Goal: Task Accomplishment & Management: Complete application form

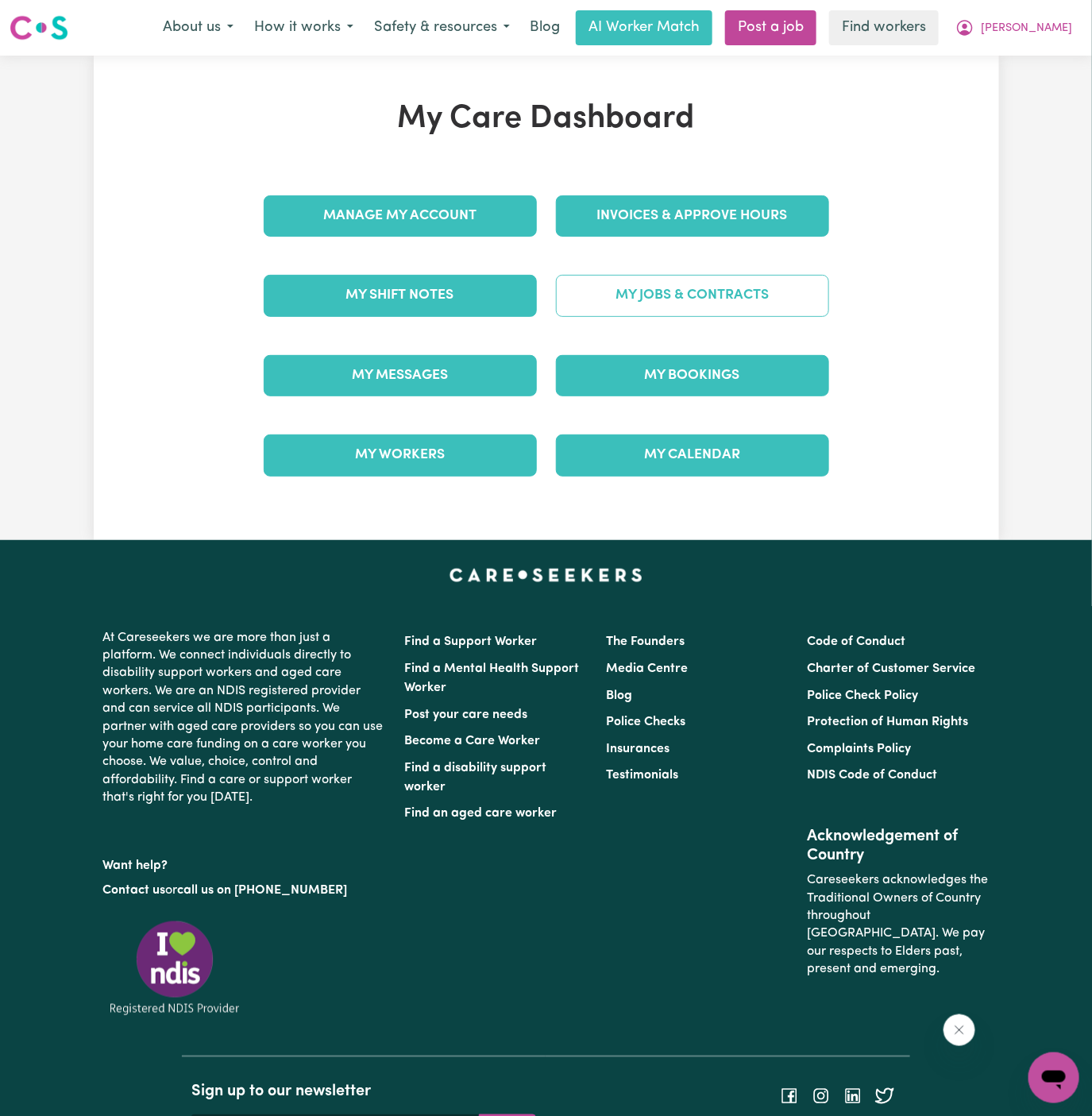
click at [702, 294] on div "My Jobs & Contracts" at bounding box center [693, 295] width 293 height 79
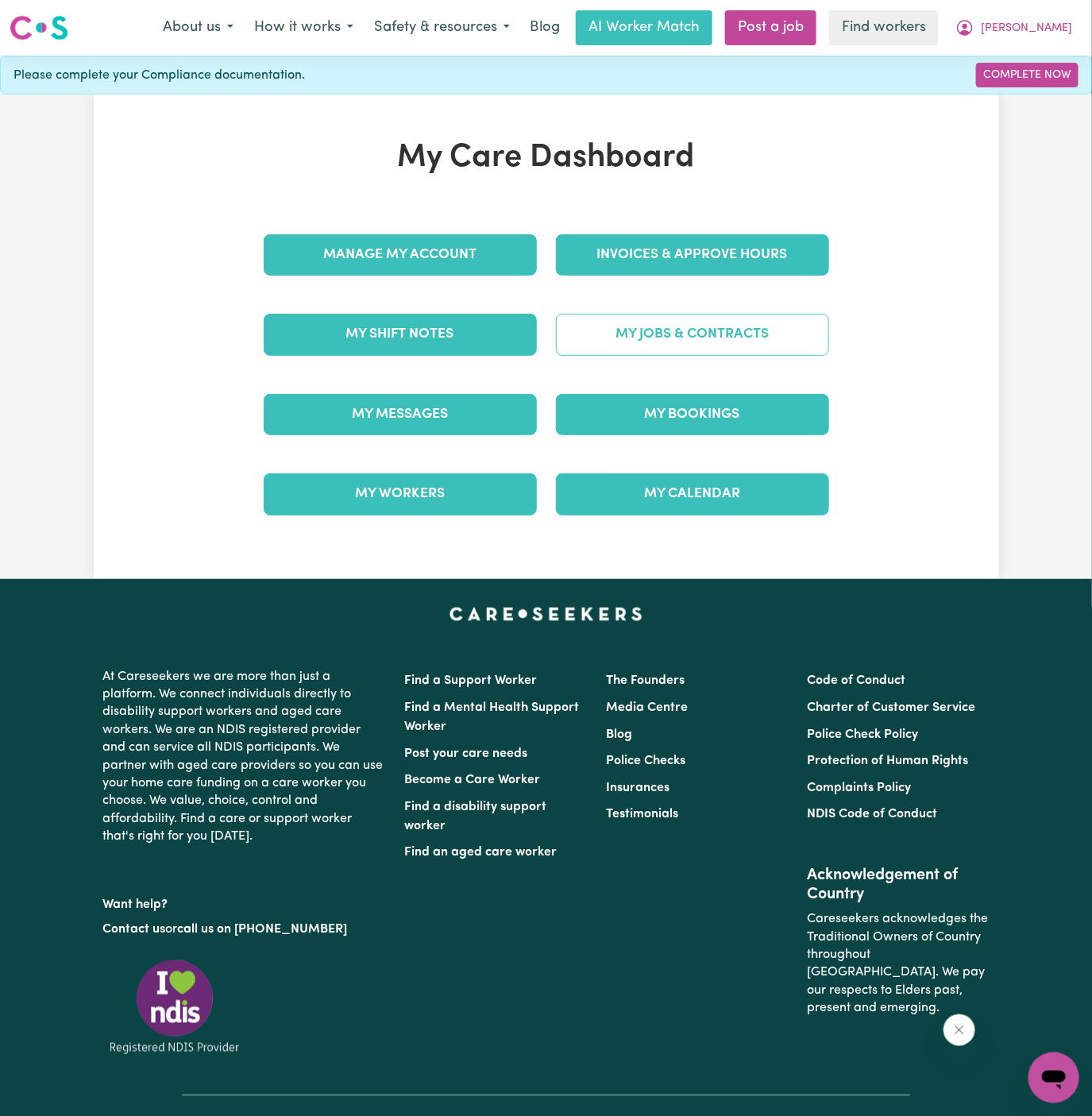
click at [731, 341] on link "My Jobs & Contracts" at bounding box center [692, 334] width 273 height 42
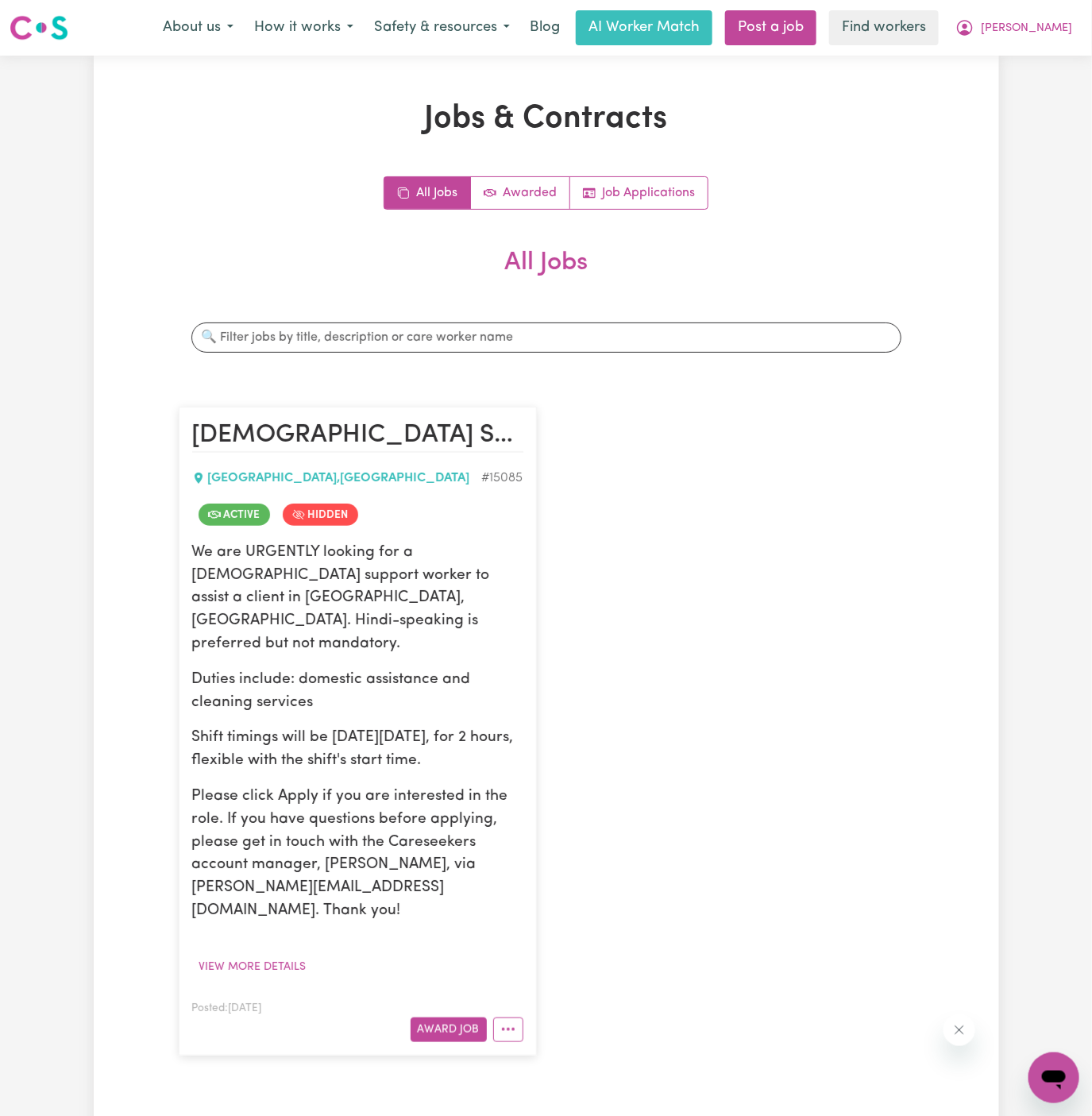
click at [338, 558] on p "We are URGENTLY looking for a [DEMOGRAPHIC_DATA] support worker to assist a cli…" at bounding box center [358, 599] width 331 height 114
click at [275, 955] on button "View more details" at bounding box center [253, 967] width 121 height 24
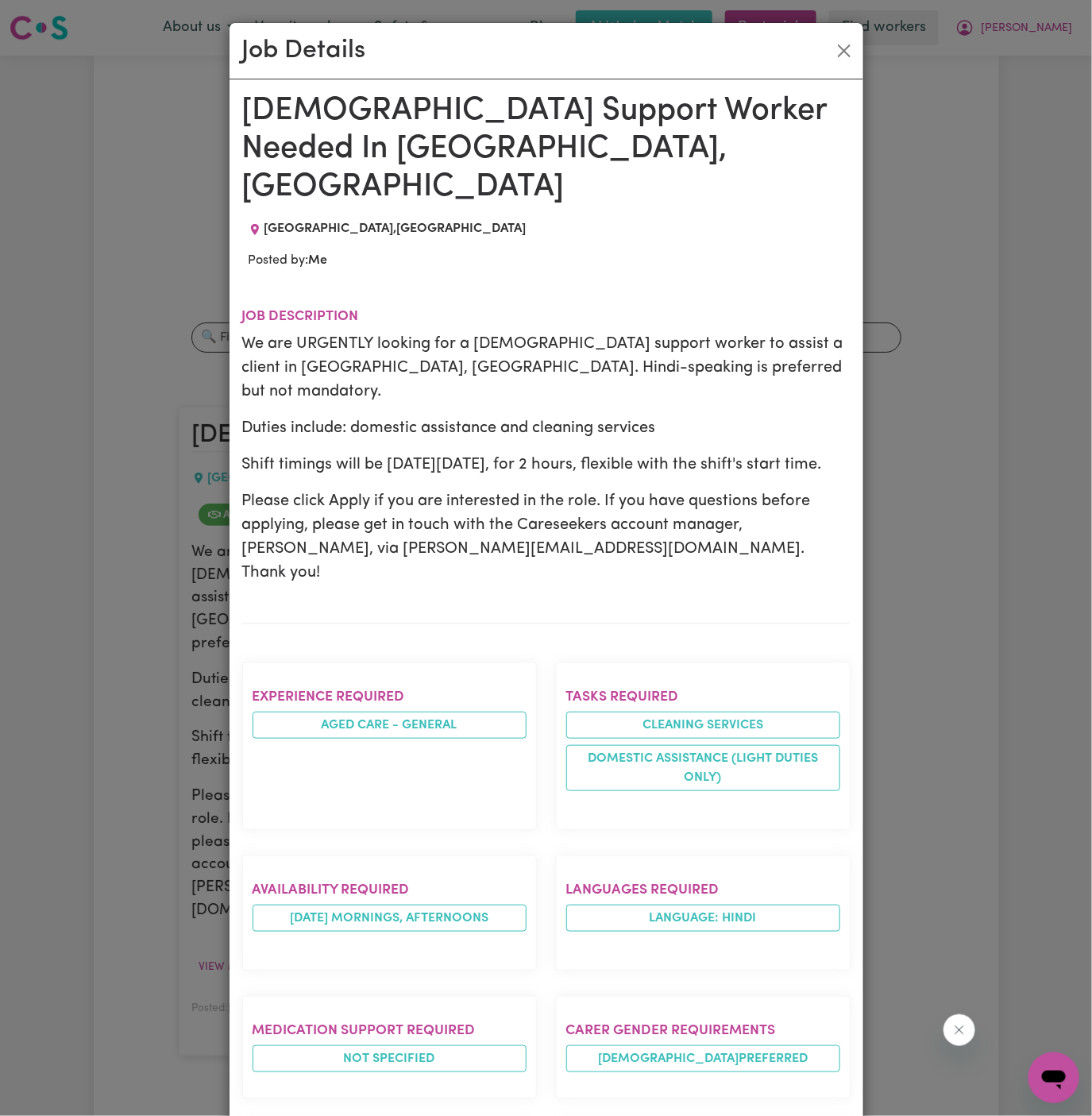
drag, startPoint x: 249, startPoint y: 109, endPoint x: 417, endPoint y: 1073, distance: 978.5
click at [417, 1073] on div "[DEMOGRAPHIC_DATA] Support Worker Needed In [GEOGRAPHIC_DATA], [GEOGRAPHIC_DATA…" at bounding box center [546, 880] width 609 height 1576
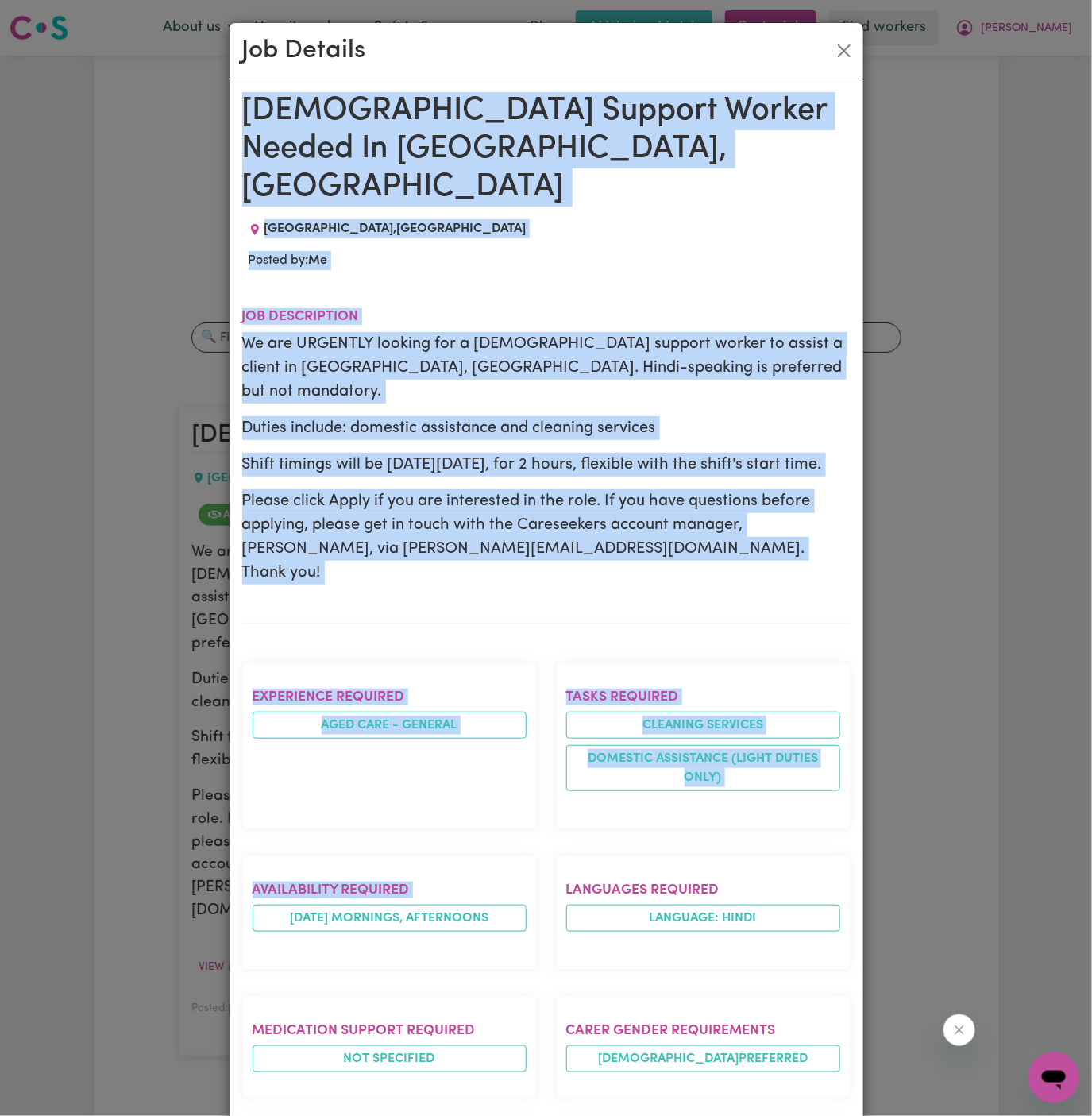
drag, startPoint x: 244, startPoint y: 108, endPoint x: 413, endPoint y: 850, distance: 761.0
click at [413, 850] on div "[DEMOGRAPHIC_DATA] Support Worker Needed In [GEOGRAPHIC_DATA], [GEOGRAPHIC_DATA…" at bounding box center [546, 880] width 609 height 1576
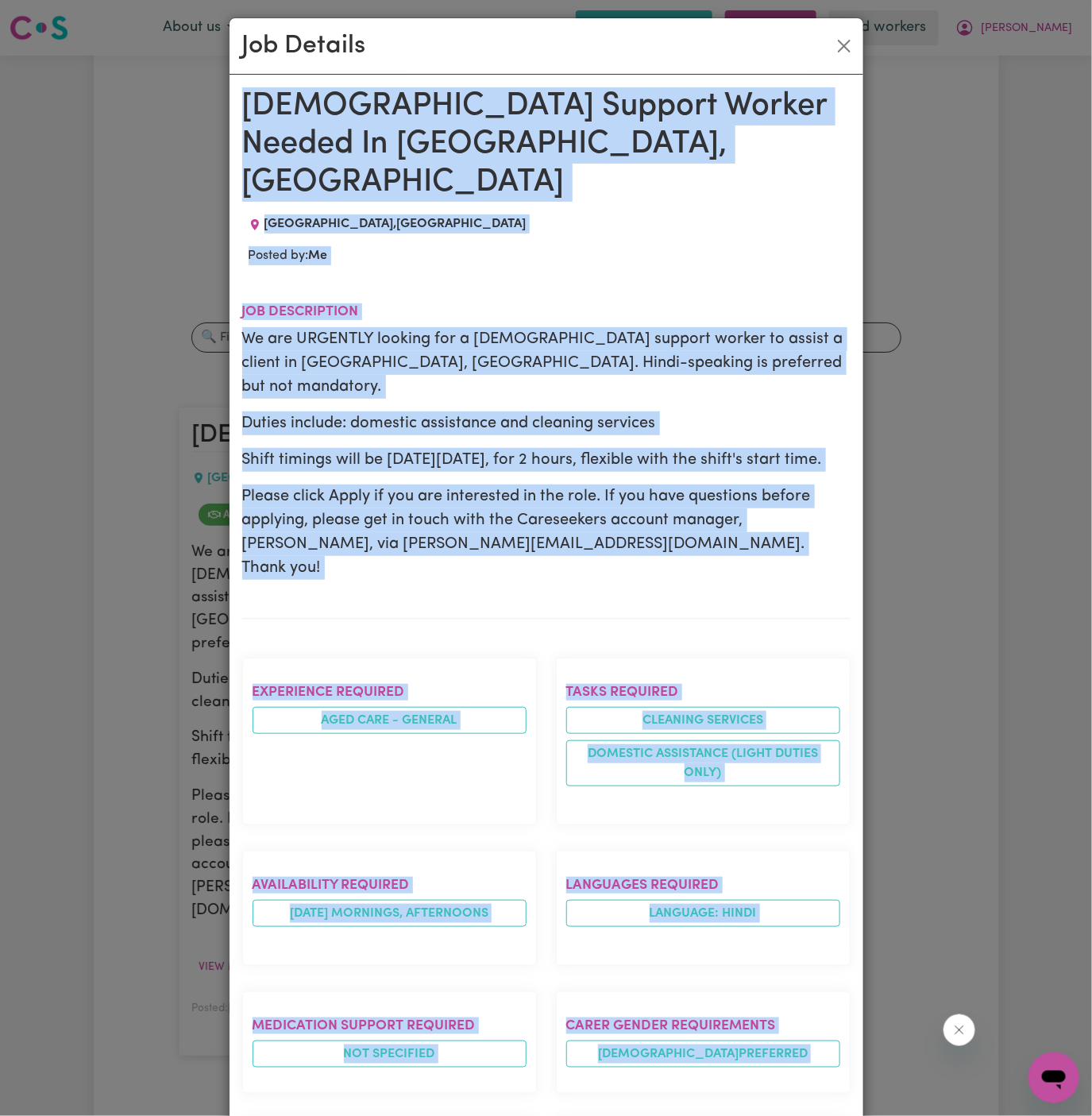
scroll to position [495, 0]
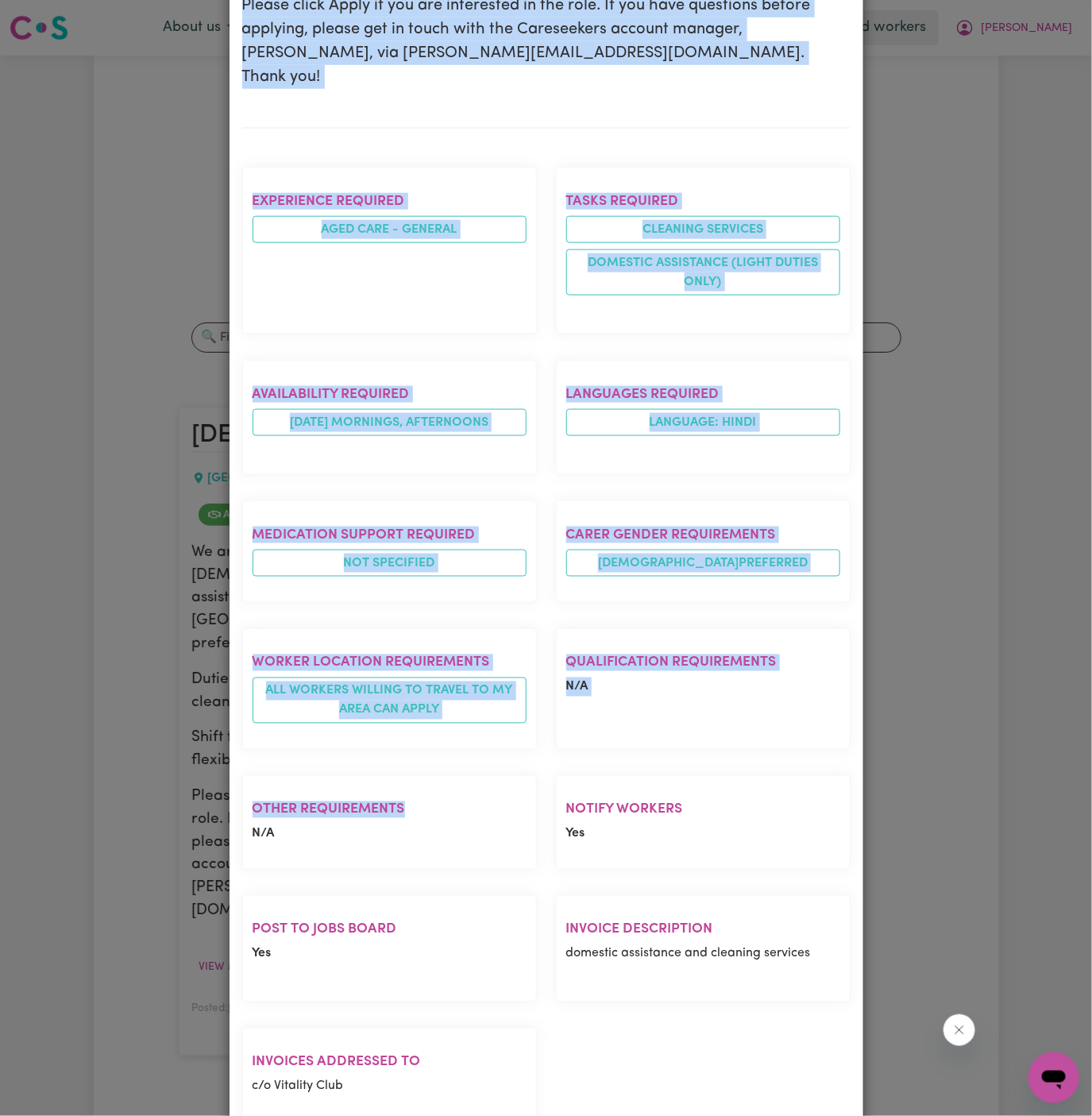
copy div "[DEMOGRAPHIC_DATA] Support Worker Needed In [GEOGRAPHIC_DATA], [GEOGRAPHIC_DATA…"
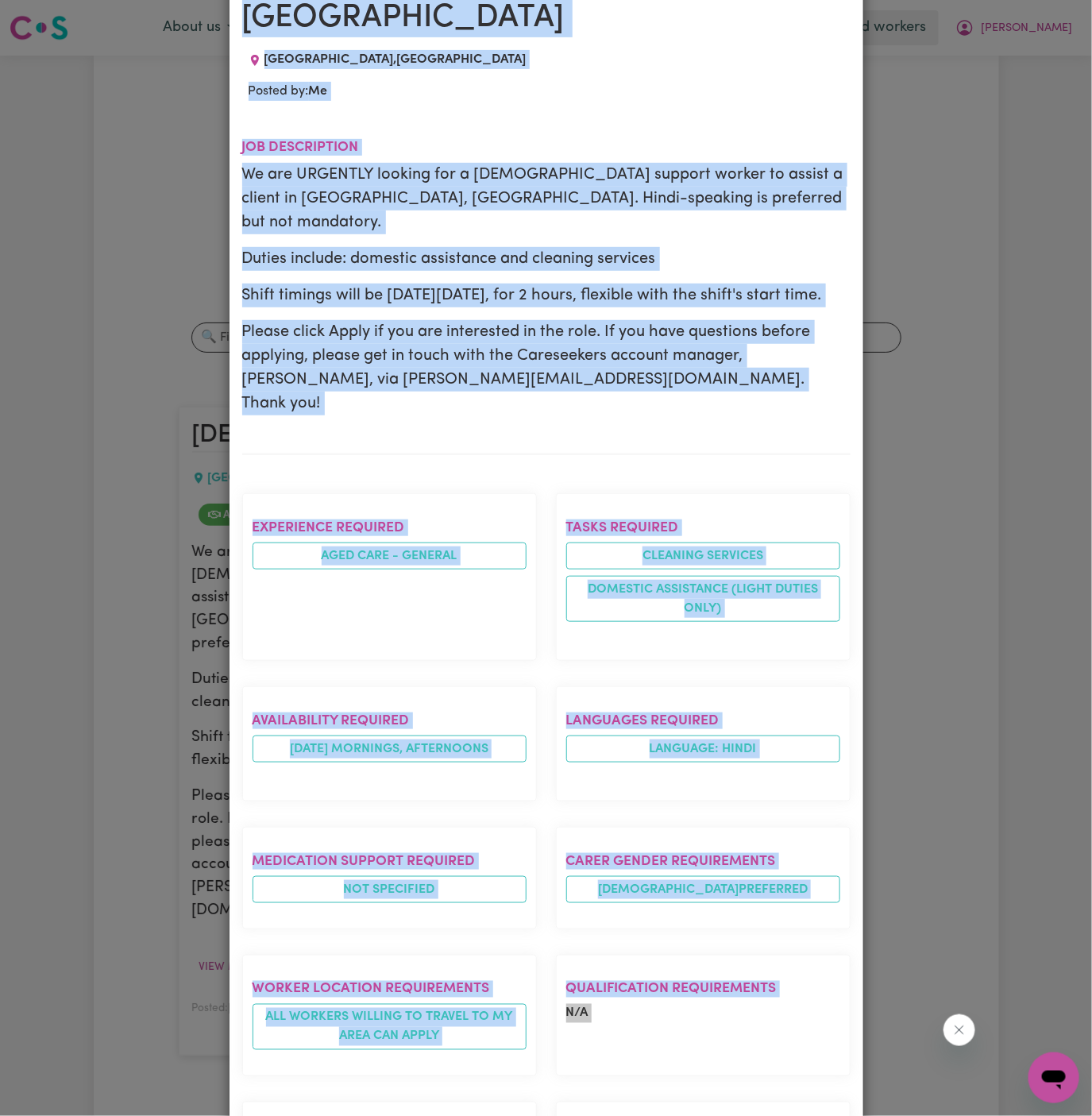
scroll to position [0, 0]
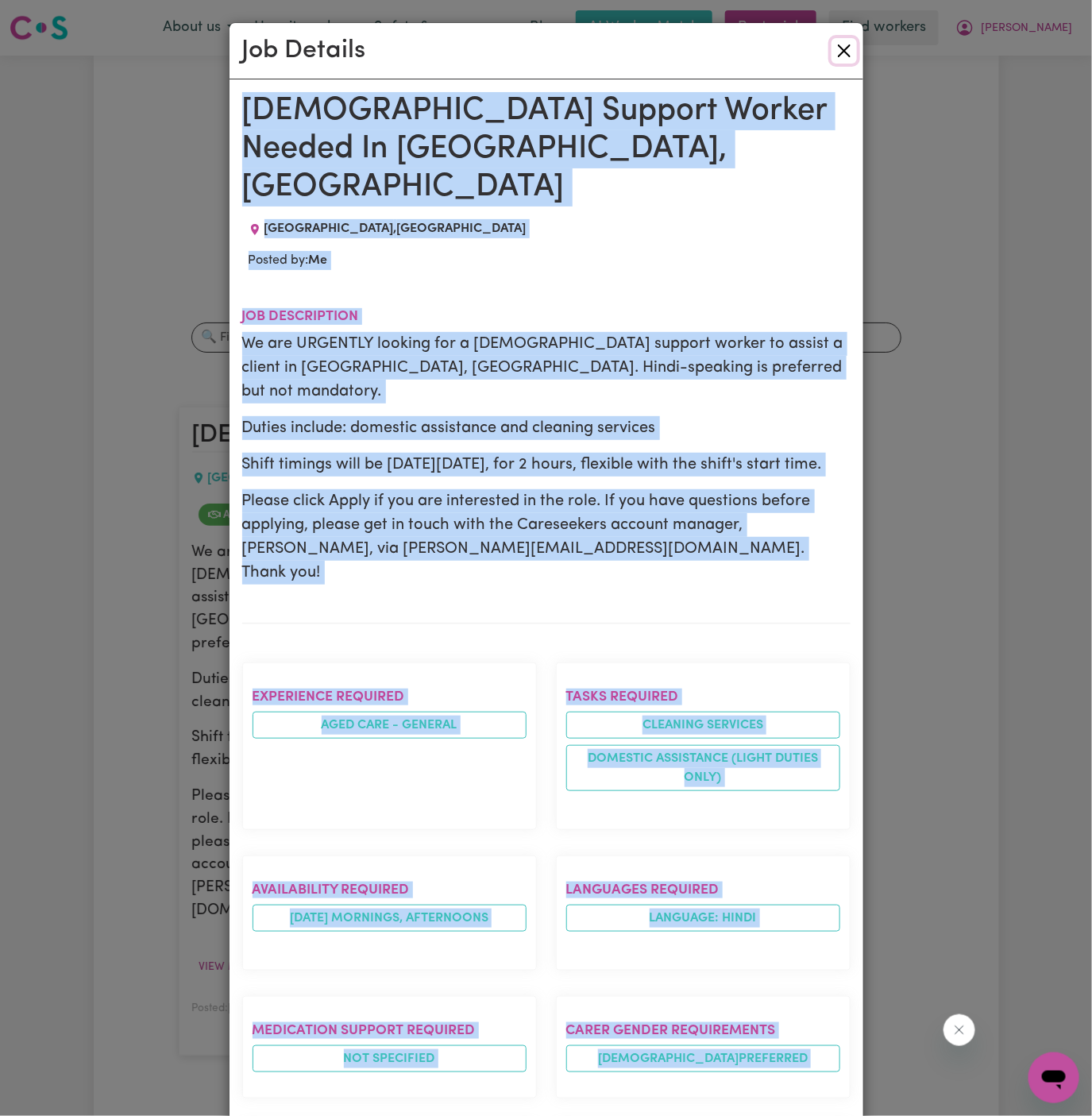
click at [845, 52] on button "Close" at bounding box center [844, 51] width 25 height 25
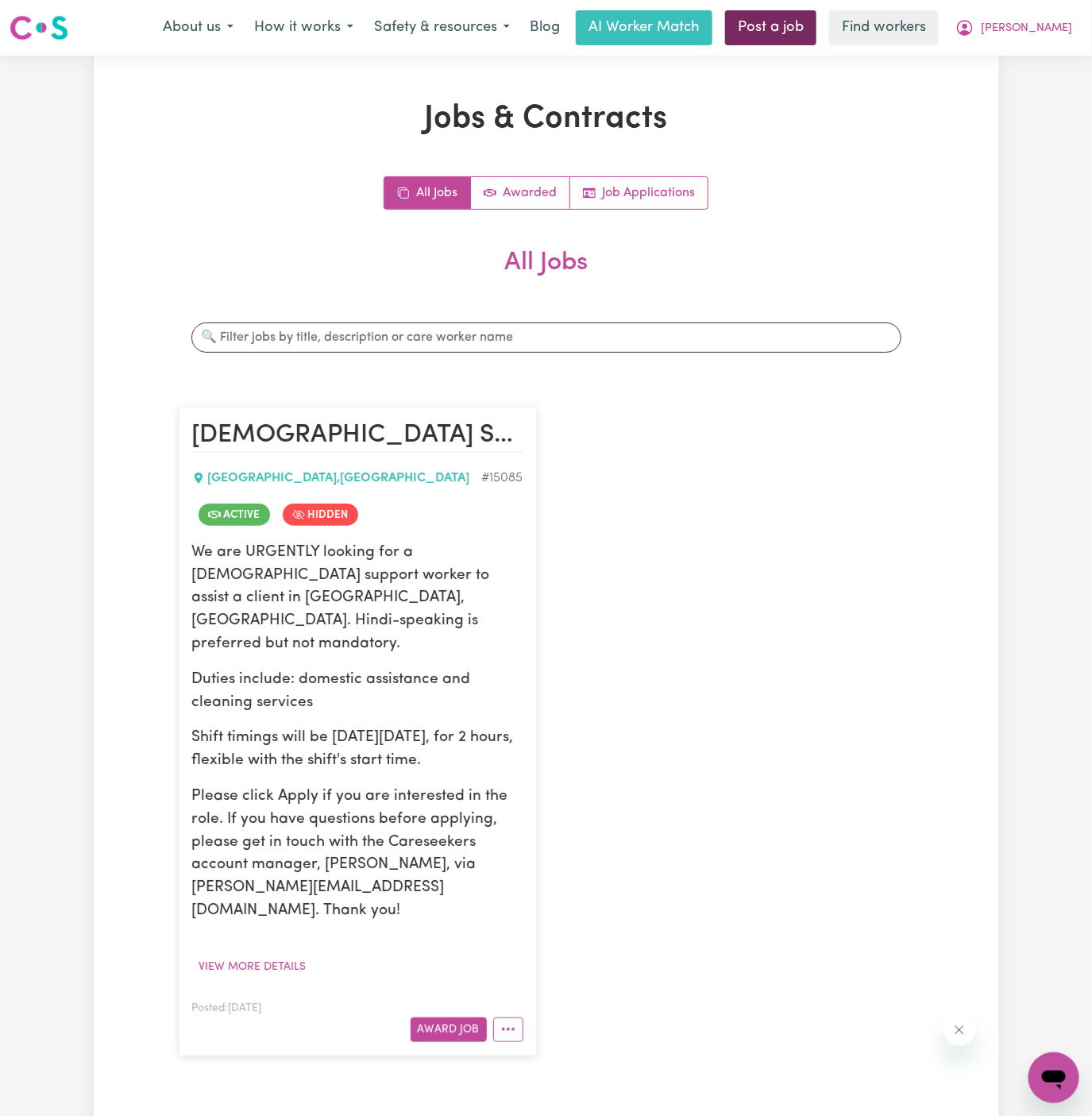
click at [817, 26] on link "Post a job" at bounding box center [771, 28] width 91 height 35
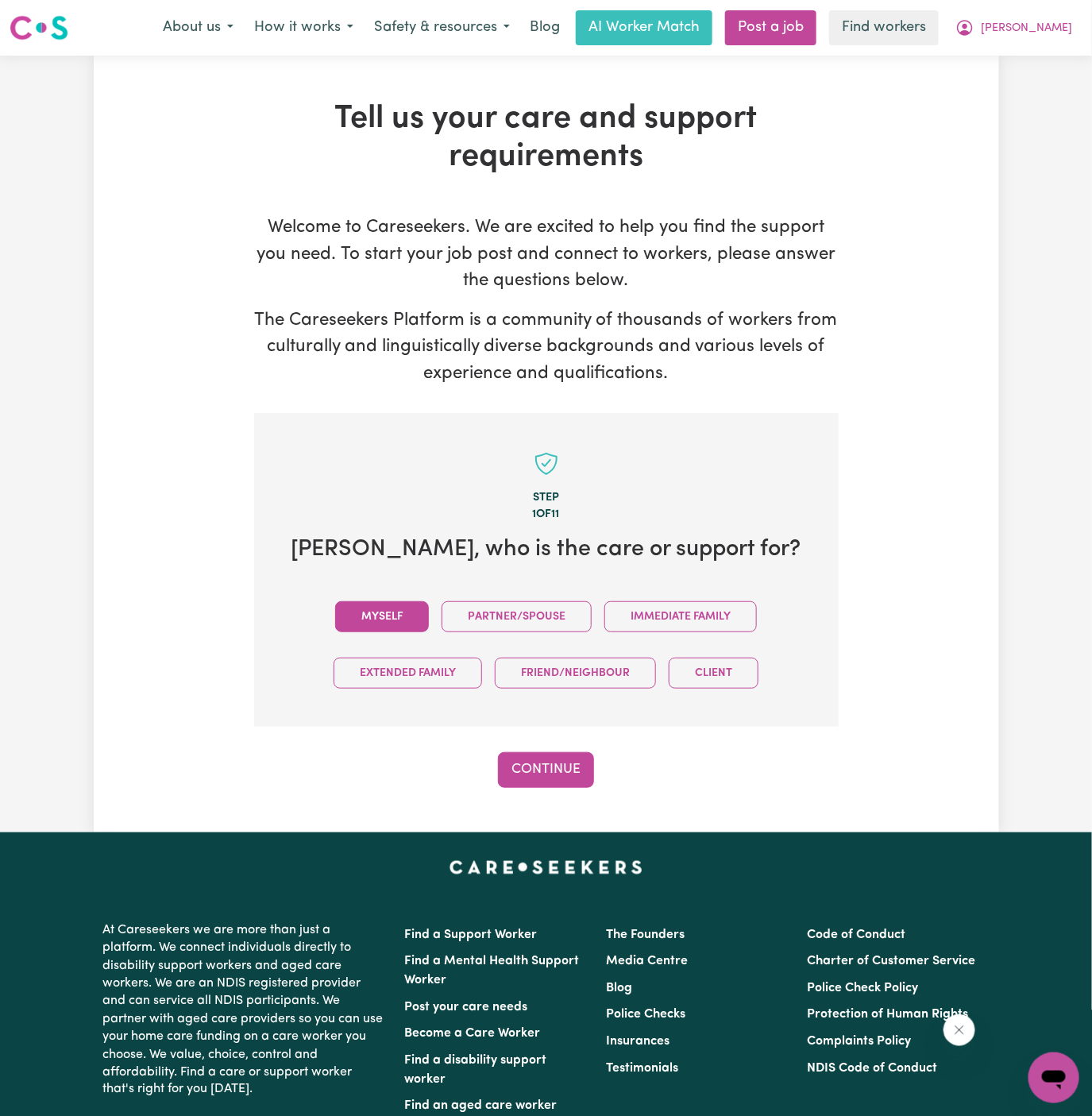
click at [402, 620] on button "Myself" at bounding box center [381, 617] width 94 height 31
click at [531, 782] on button "Continue" at bounding box center [546, 769] width 96 height 35
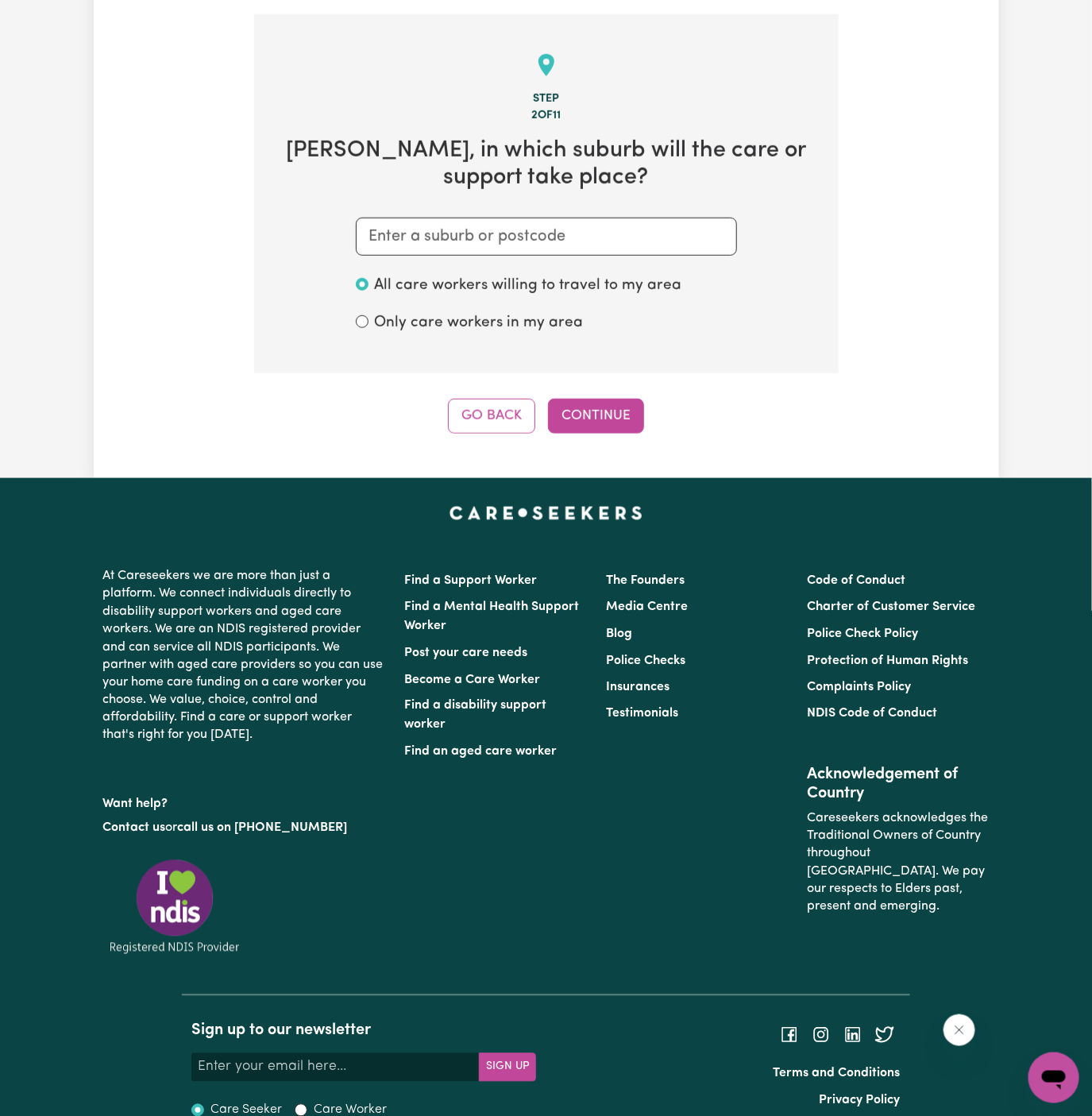
scroll to position [412, 0]
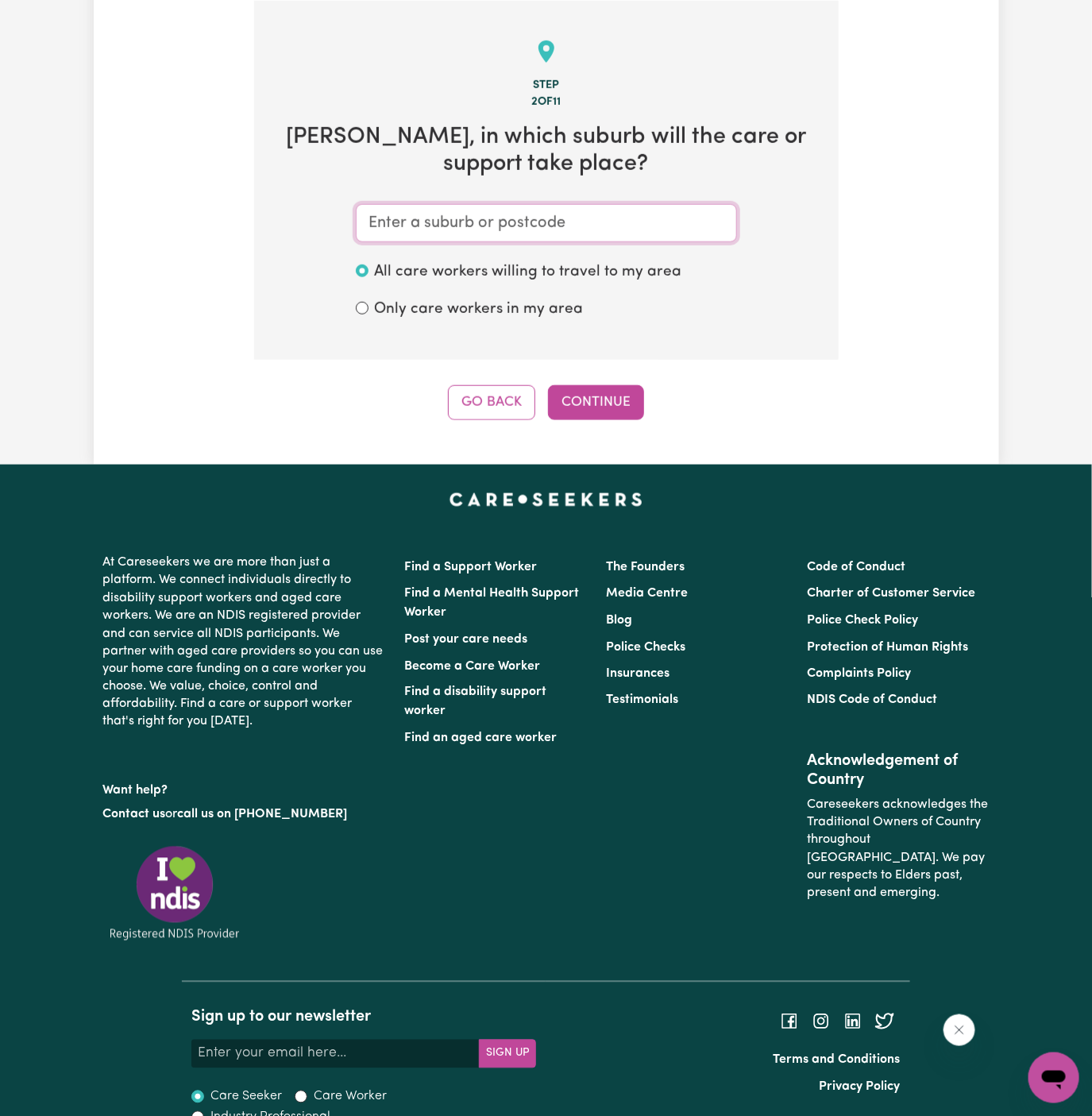
click at [535, 213] on input "text" at bounding box center [547, 223] width 381 height 38
paste input "[GEOGRAPHIC_DATA]"
type input "[GEOGRAPHIC_DATA]"
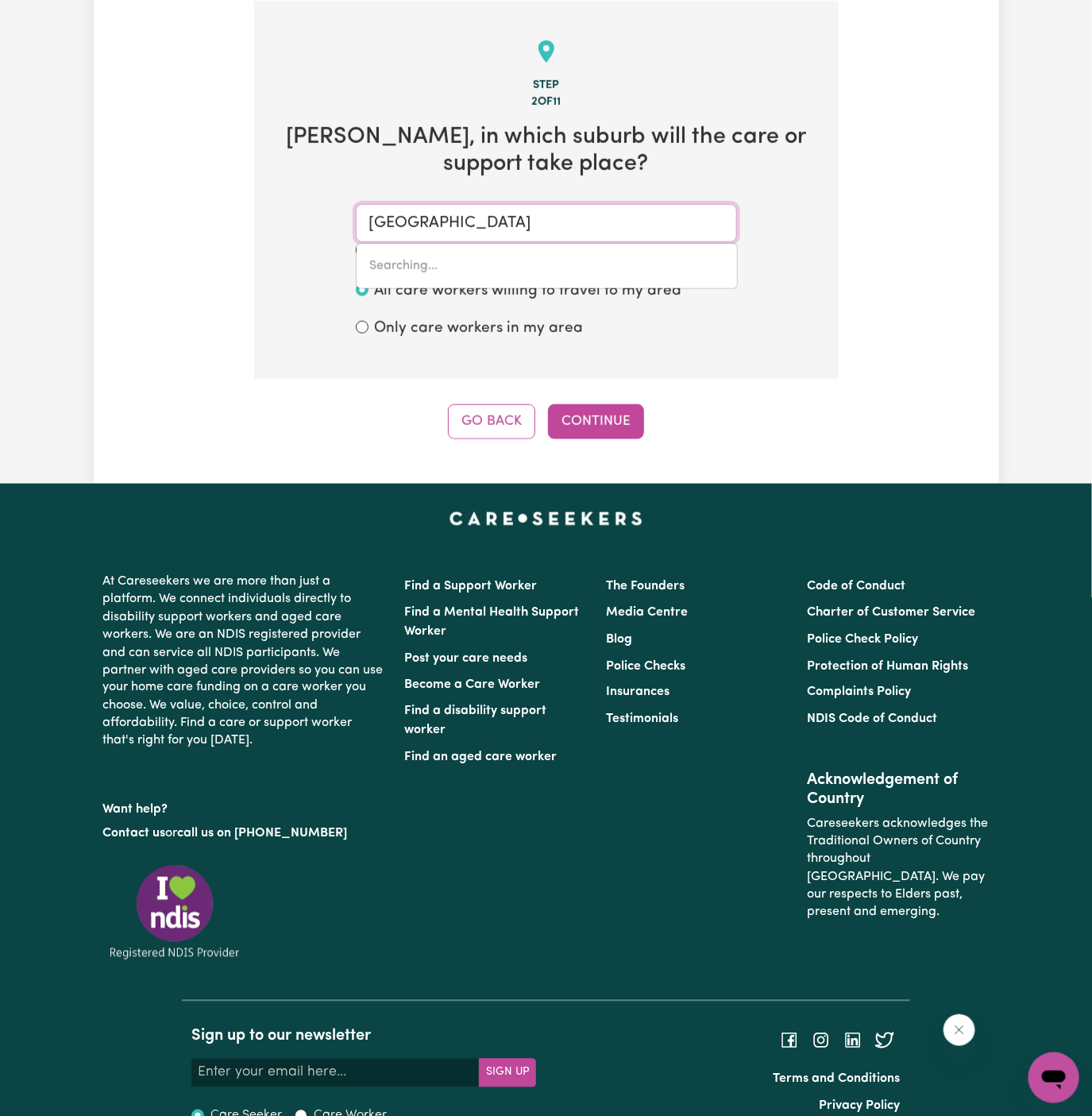
type input "[GEOGRAPHIC_DATA], [GEOGRAPHIC_DATA], 2142"
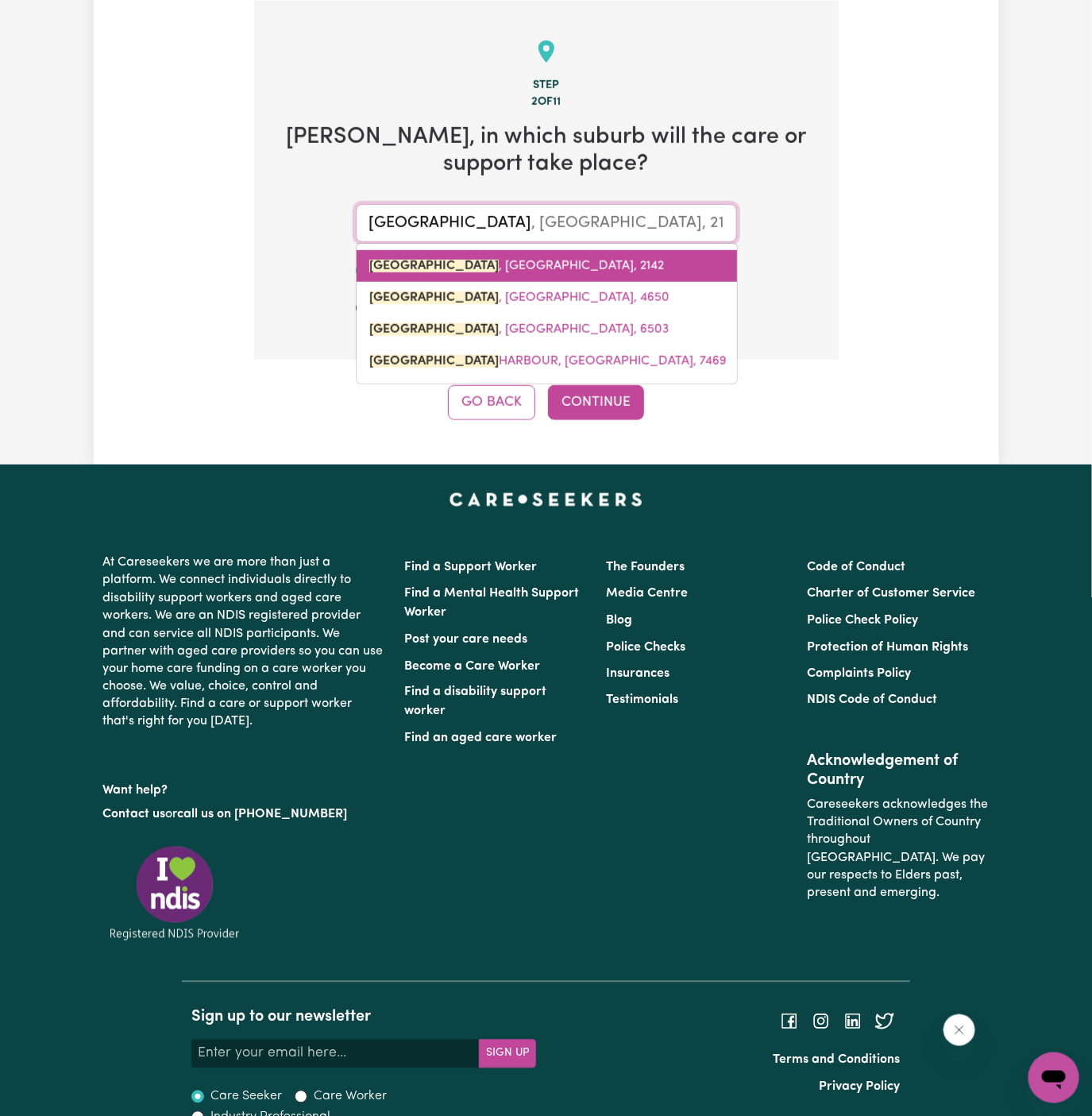
click at [531, 270] on link "[GEOGRAPHIC_DATA] , [GEOGRAPHIC_DATA], 2142" at bounding box center [547, 266] width 381 height 32
type input "[GEOGRAPHIC_DATA], [GEOGRAPHIC_DATA], 2142"
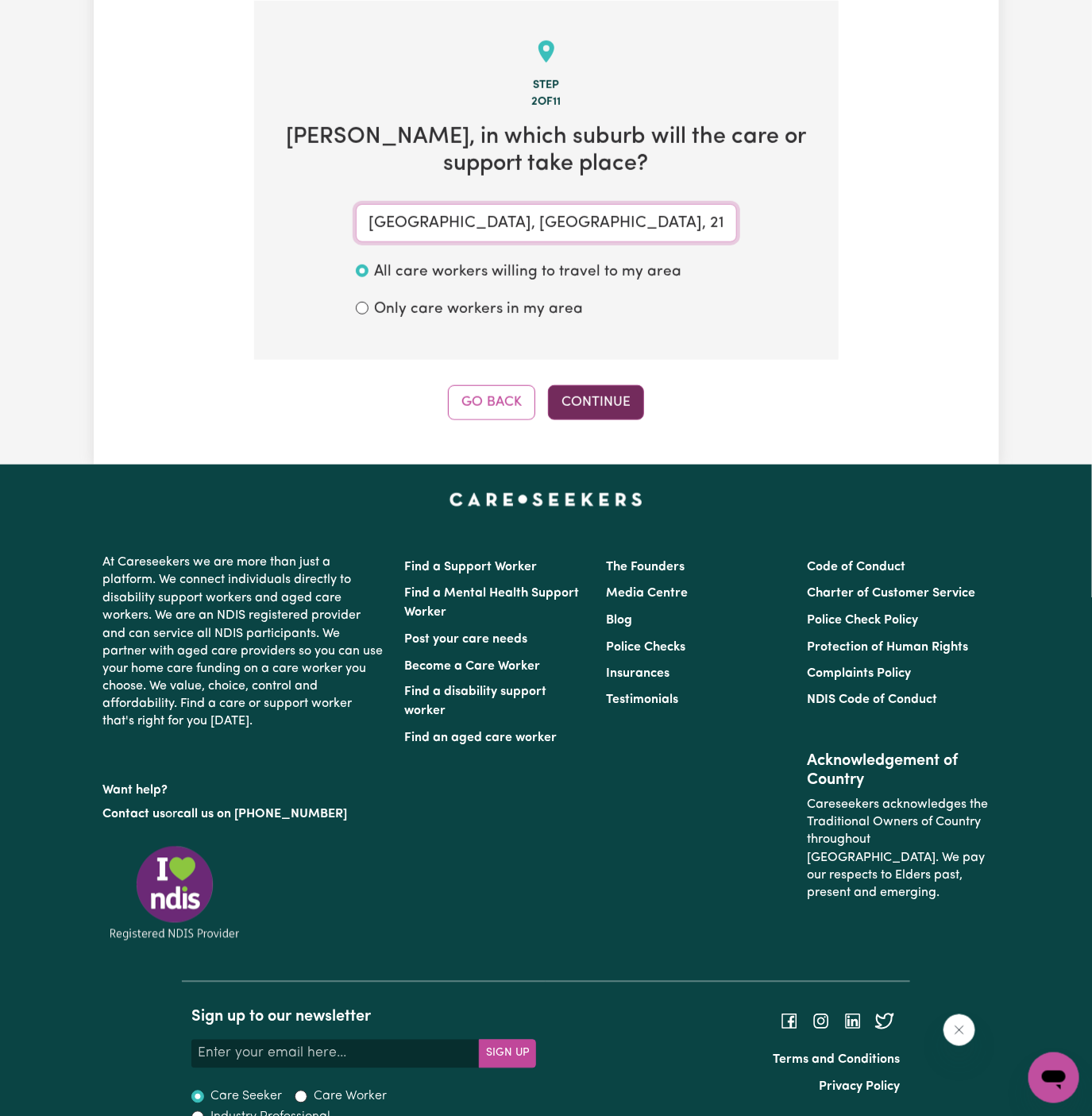
type input "[GEOGRAPHIC_DATA], [GEOGRAPHIC_DATA], 2142"
click at [620, 405] on button "Continue" at bounding box center [597, 402] width 96 height 35
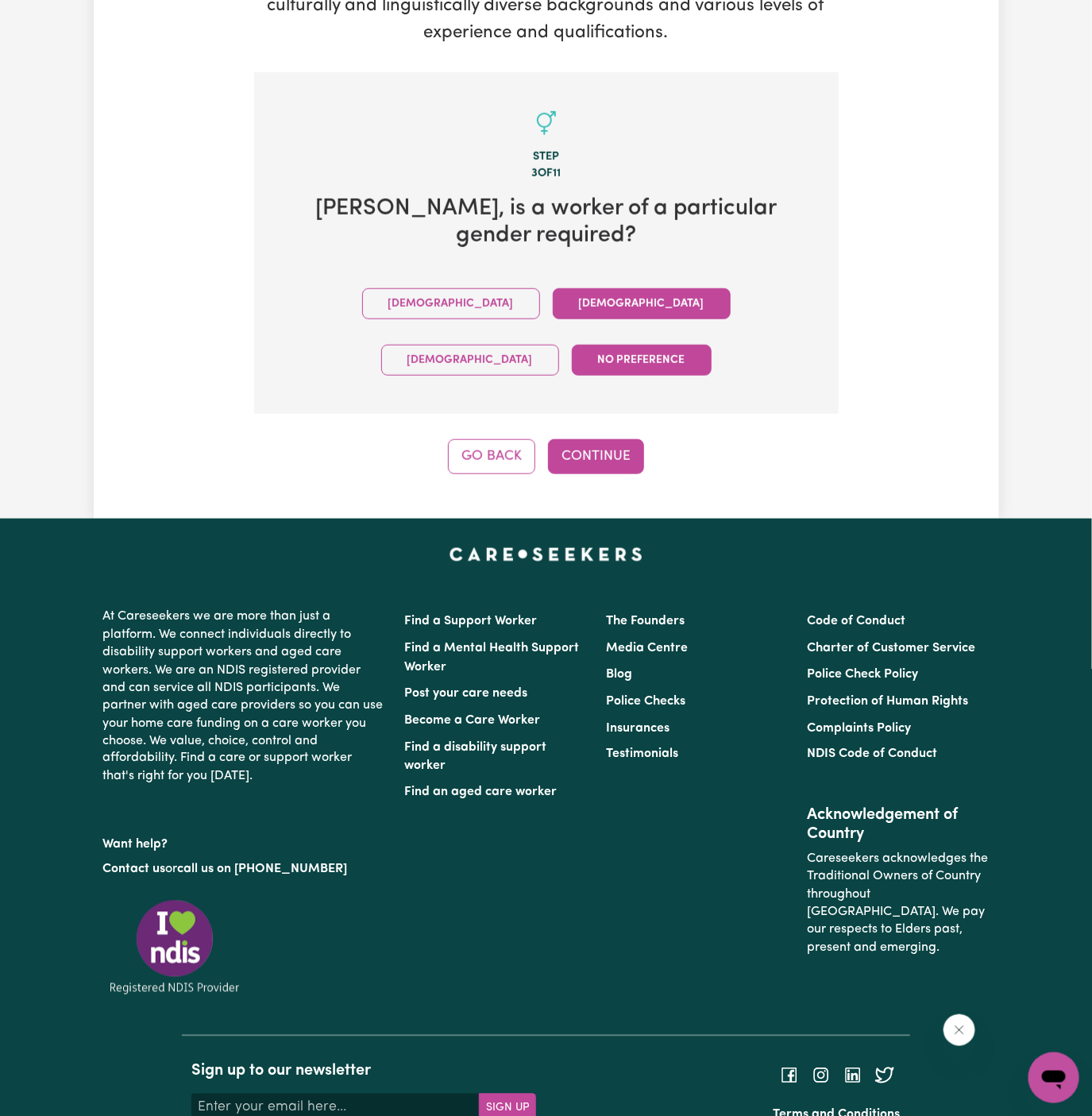
click at [553, 288] on button "[DEMOGRAPHIC_DATA]" at bounding box center [641, 304] width 178 height 31
click at [583, 439] on button "Continue" at bounding box center [597, 456] width 96 height 35
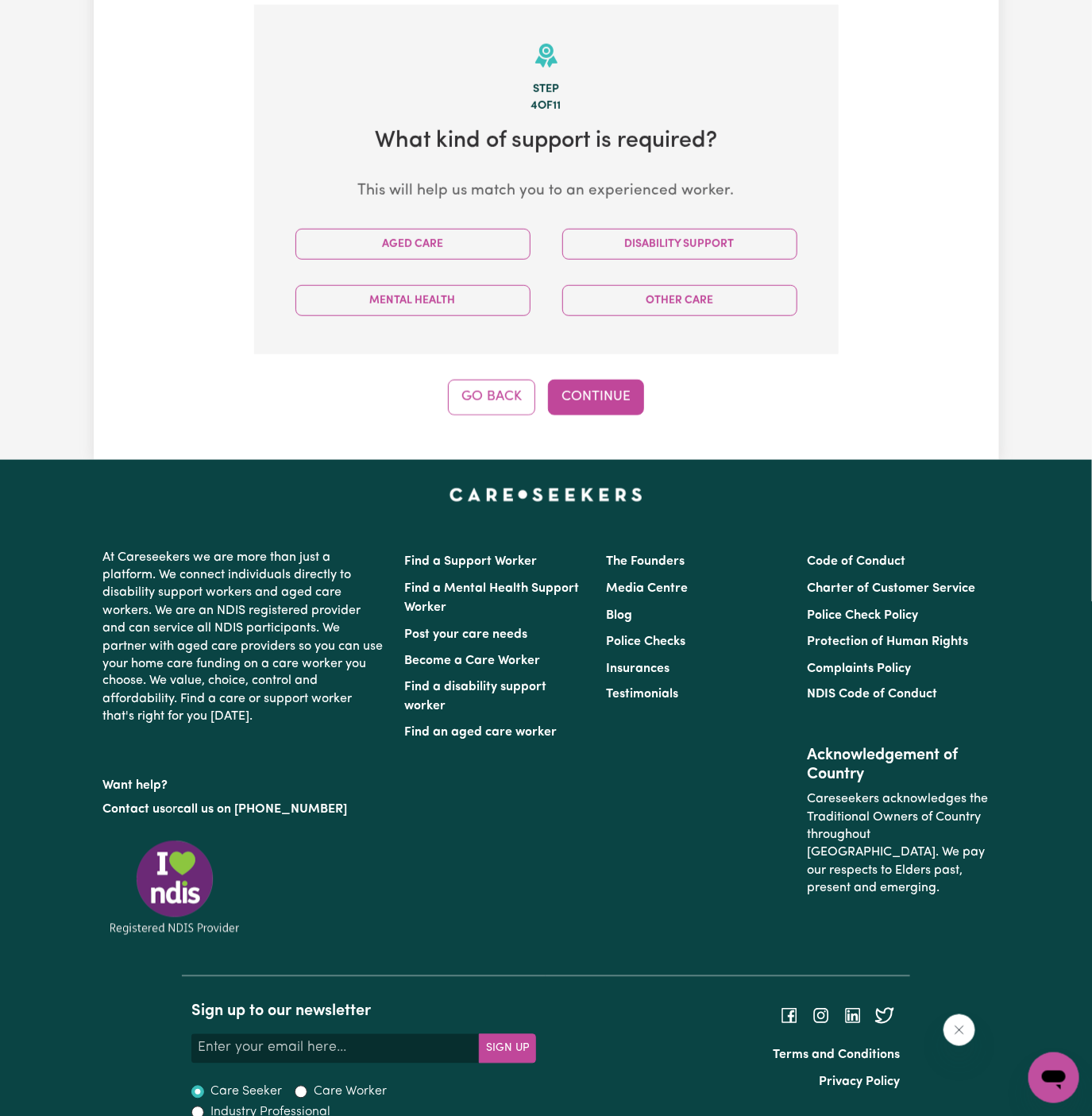
scroll to position [412, 0]
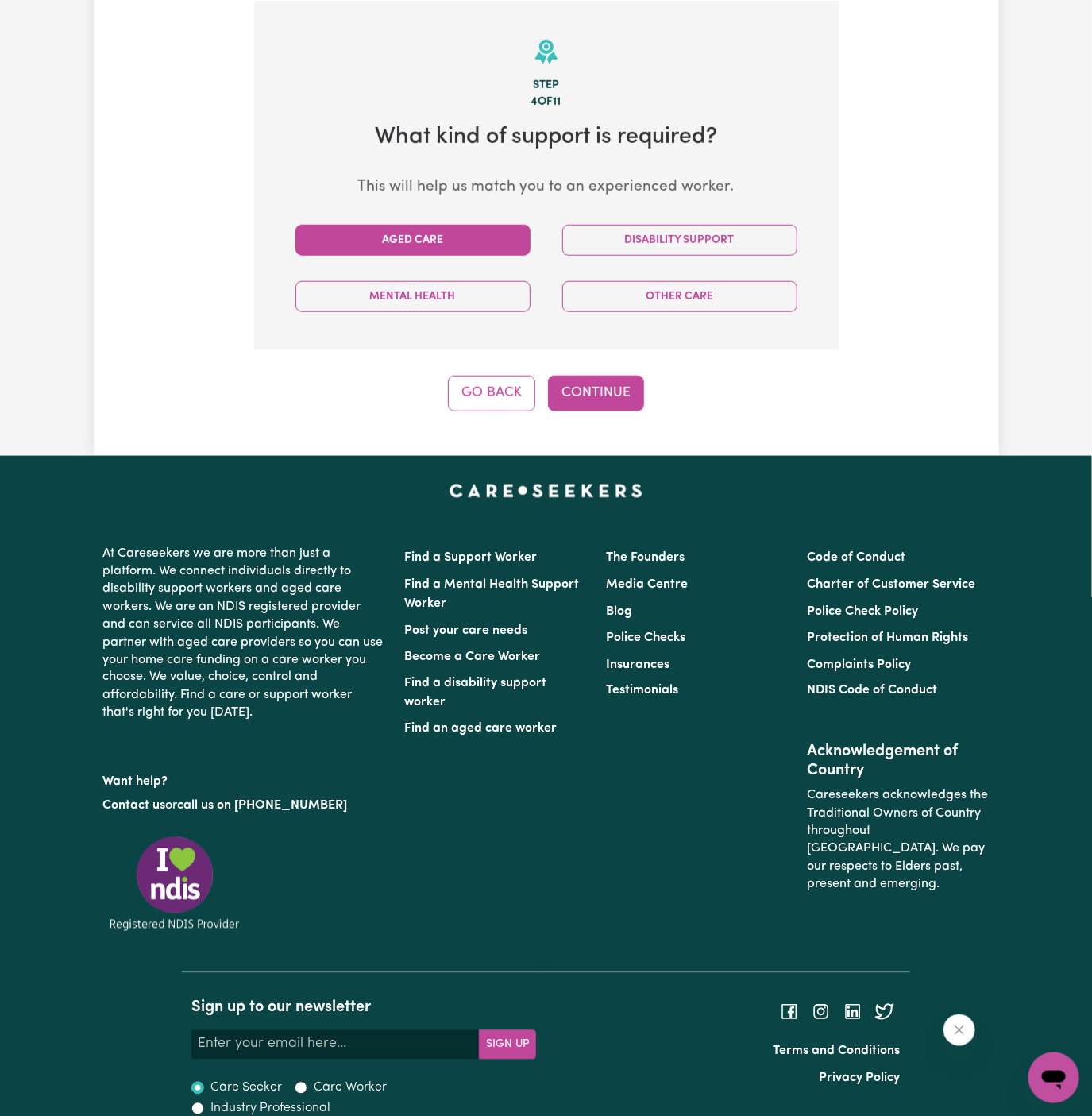
click at [406, 246] on button "Aged Care" at bounding box center [413, 240] width 236 height 31
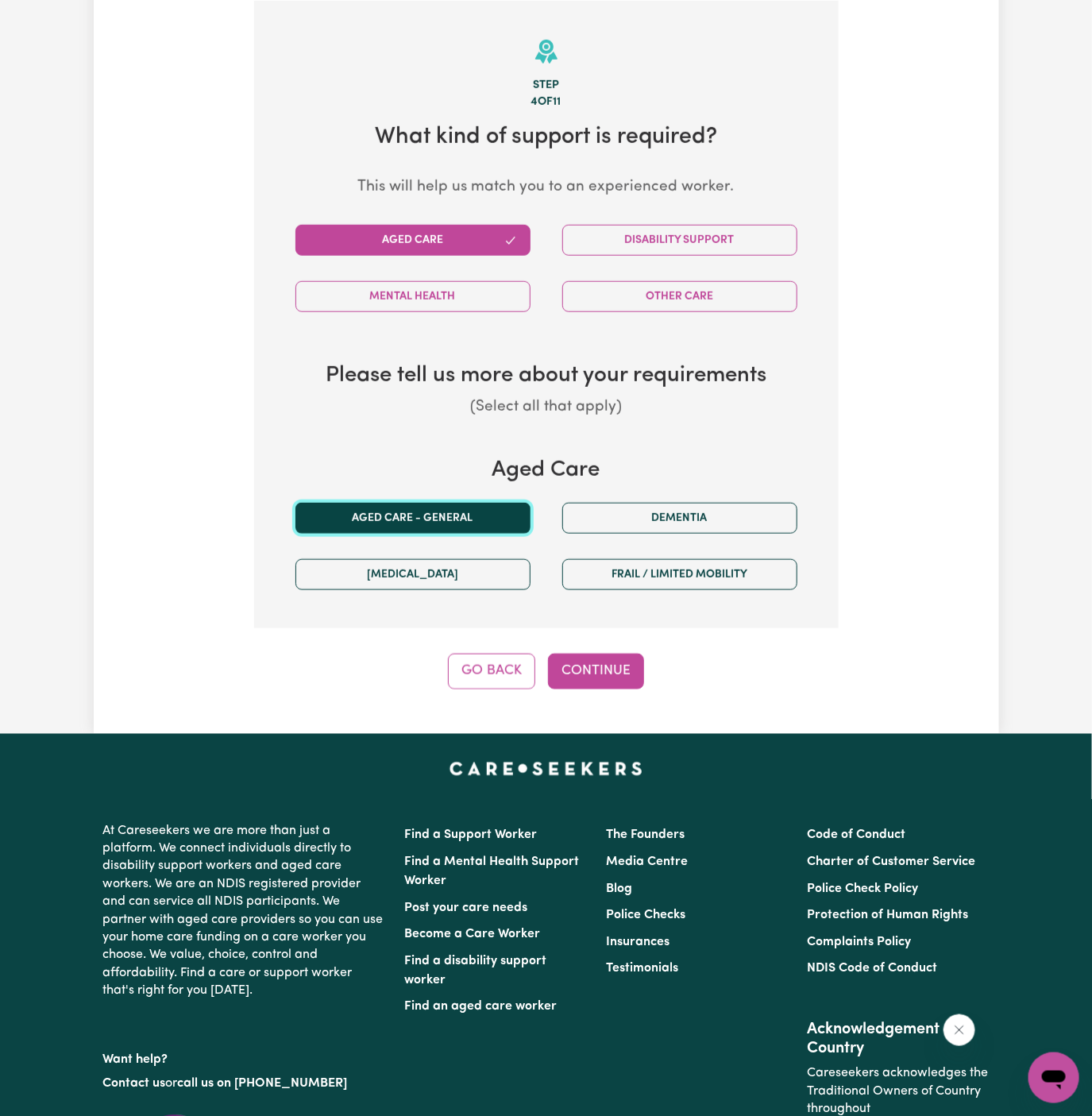
click at [399, 525] on button "Aged care - General" at bounding box center [413, 518] width 236 height 31
click at [621, 675] on button "Continue" at bounding box center [597, 670] width 96 height 35
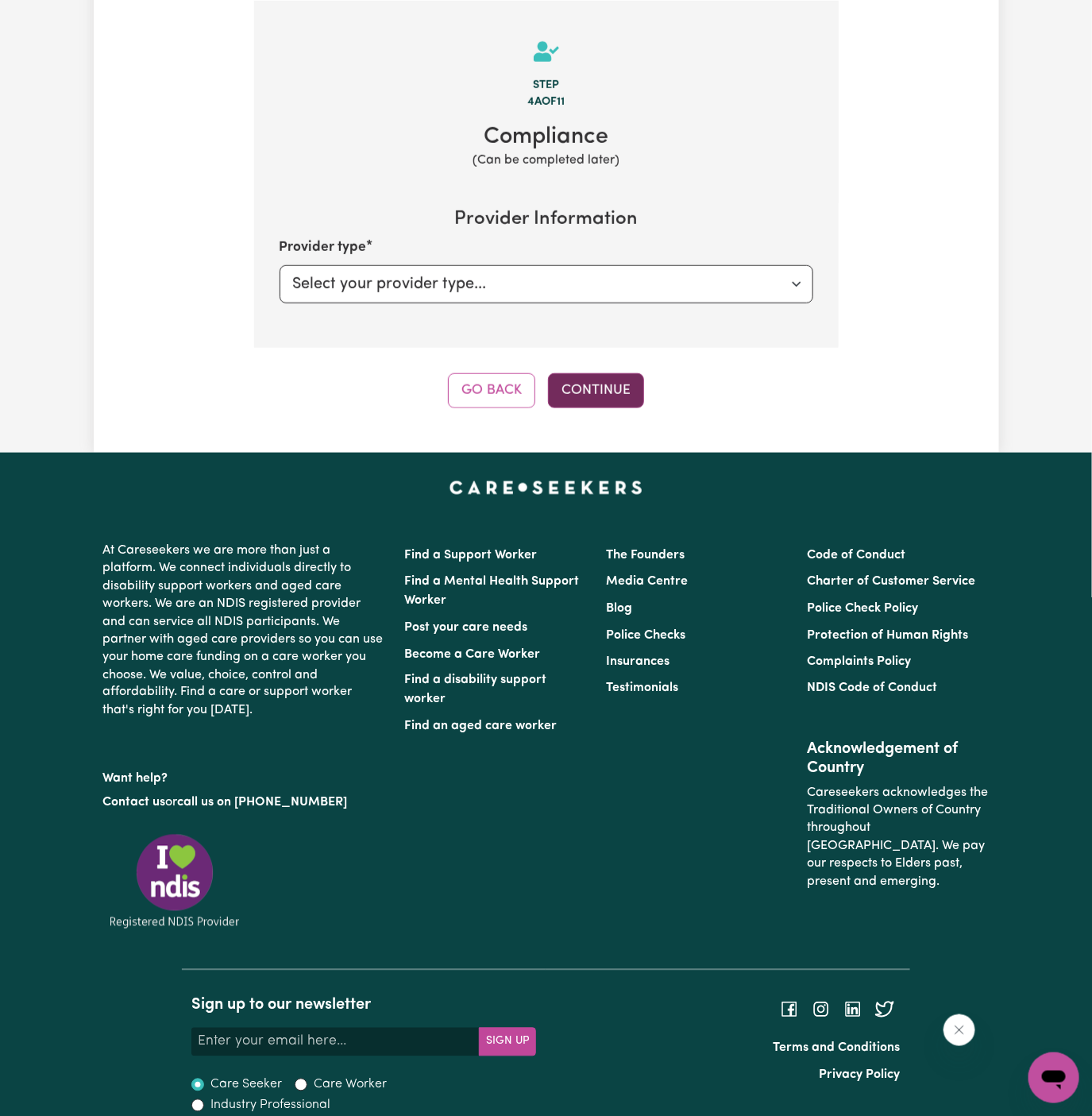
click at [583, 388] on button "Continue" at bounding box center [597, 390] width 96 height 35
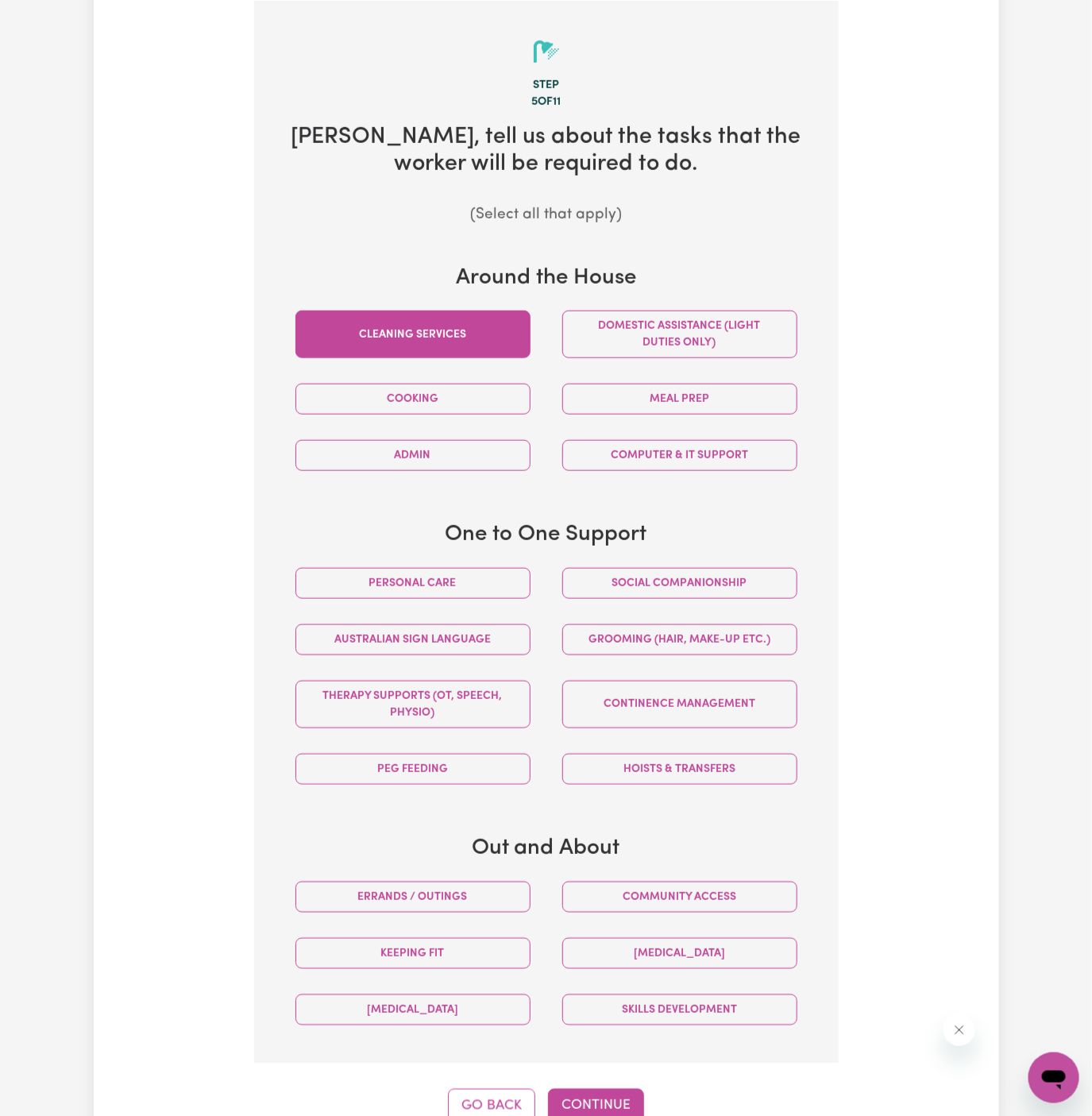
click at [478, 339] on button "Cleaning services" at bounding box center [413, 334] width 236 height 47
click at [719, 342] on button "Domestic assistance (light duties only)" at bounding box center [680, 334] width 236 height 47
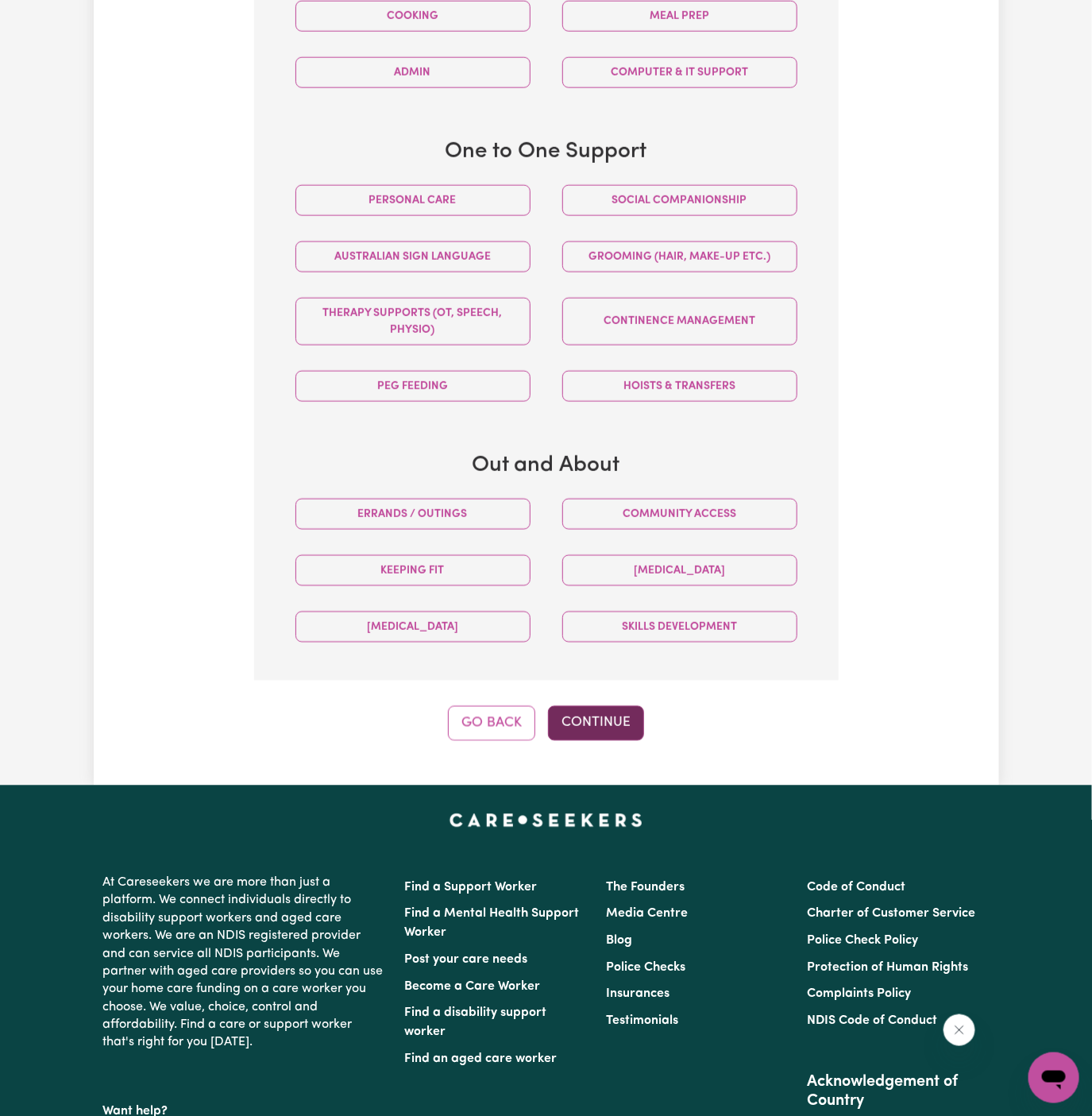
click at [579, 724] on button "Continue" at bounding box center [597, 723] width 96 height 35
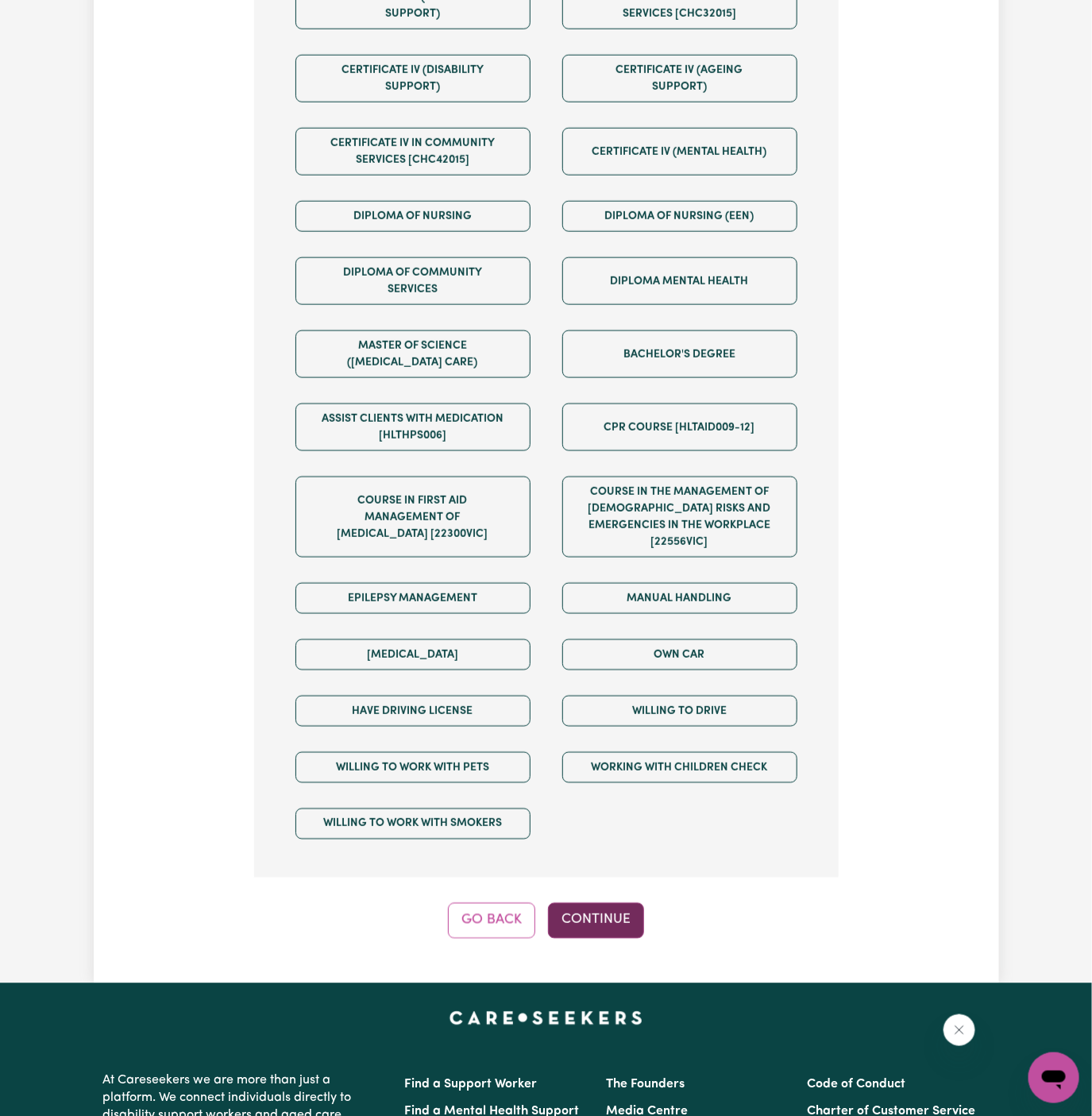
click at [623, 903] on button "Continue" at bounding box center [597, 920] width 96 height 35
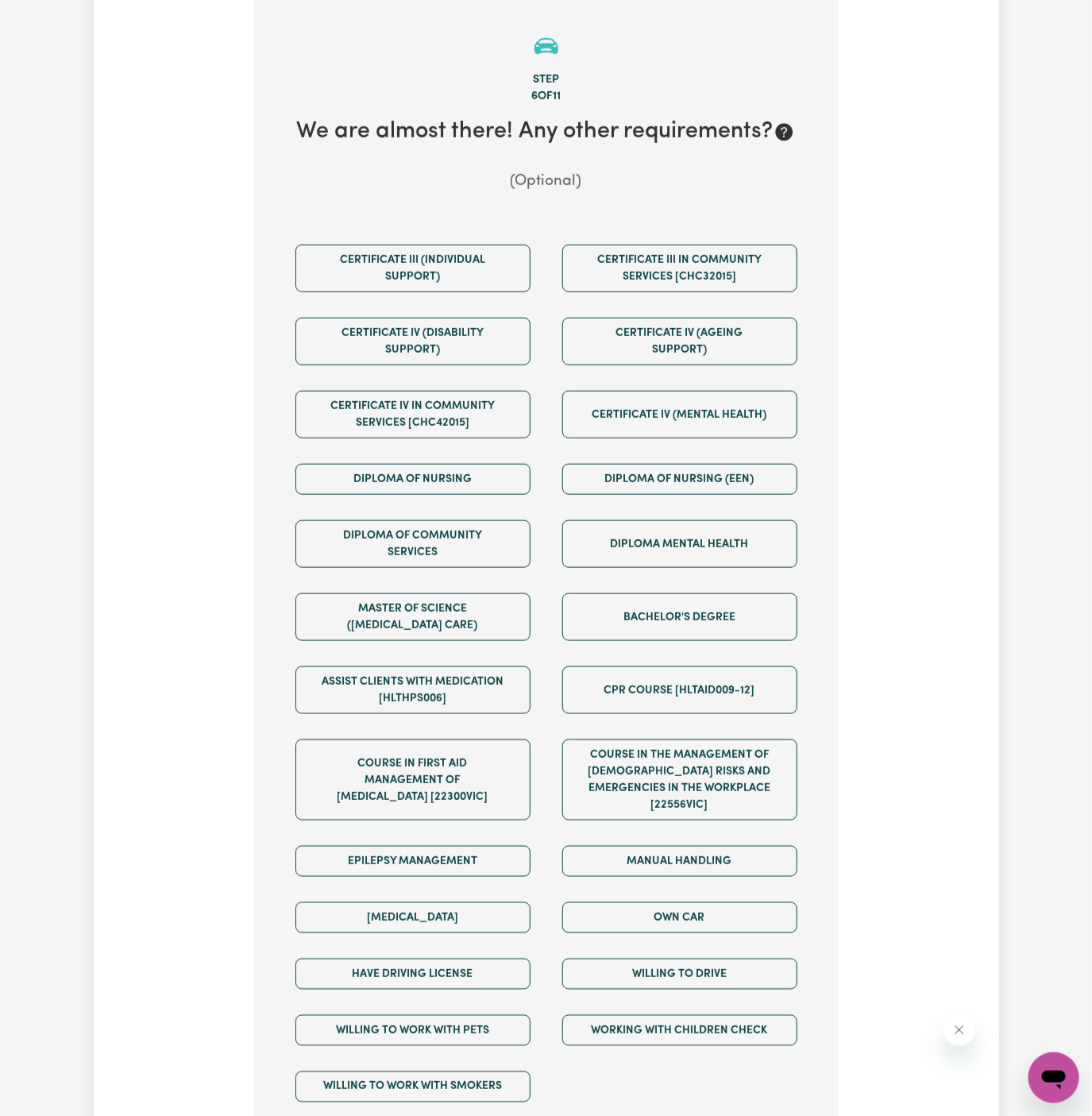
scroll to position [412, 0]
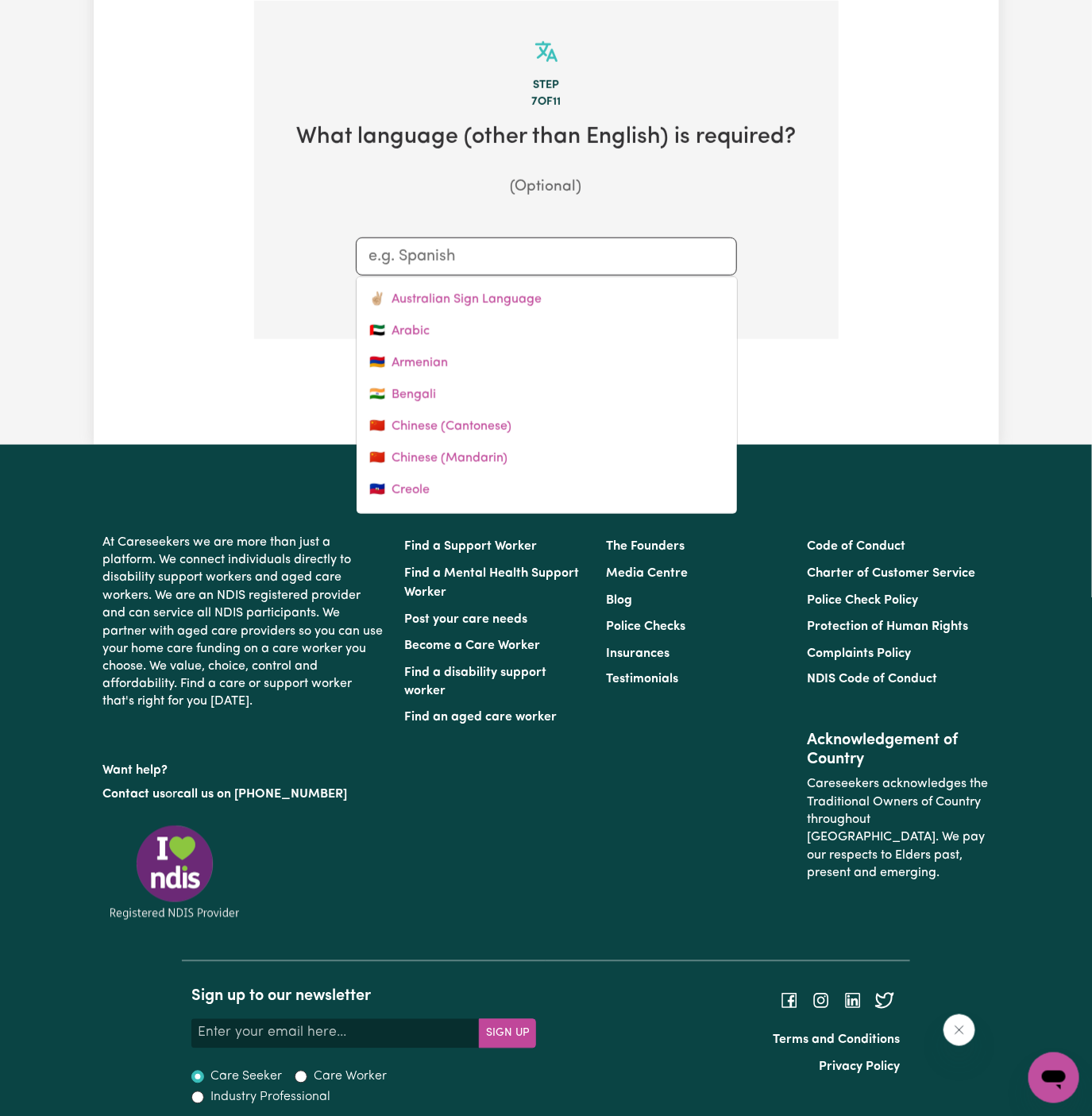
click at [551, 238] on div at bounding box center [547, 256] width 381 height 38
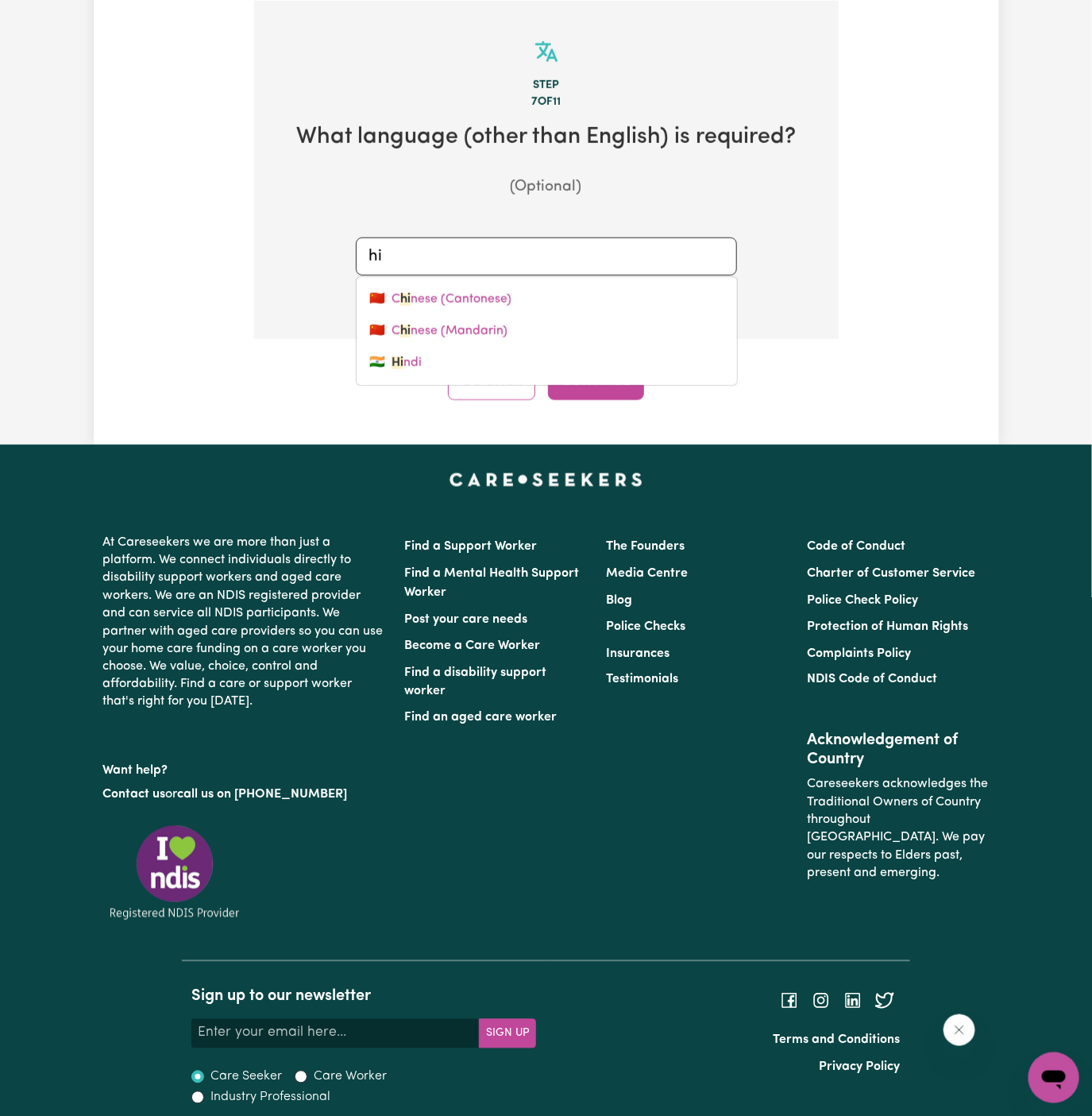
type input "hin"
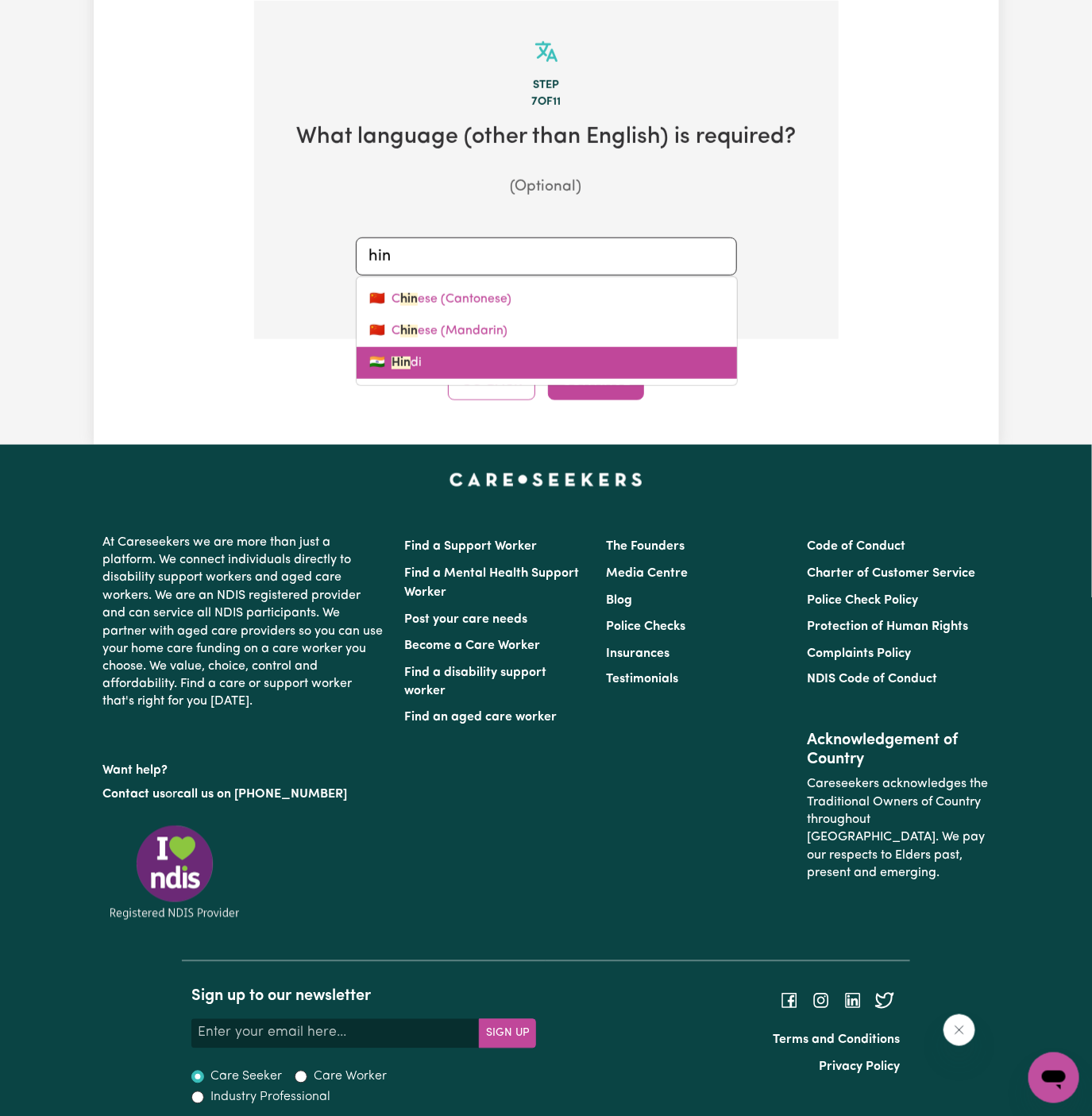
click at [443, 356] on link "🇮🇳 Hin di" at bounding box center [547, 362] width 381 height 32
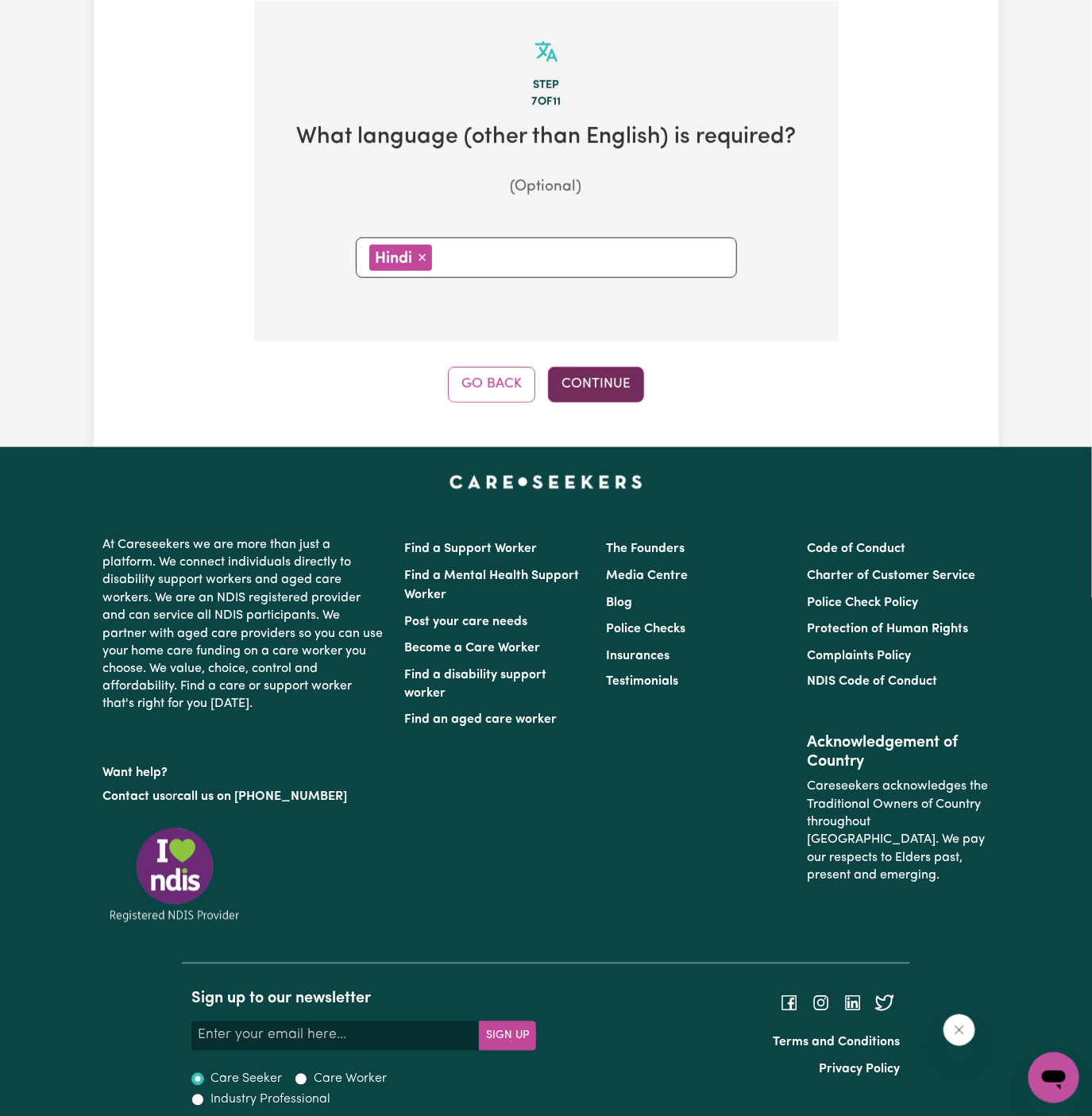
click at [623, 376] on button "Continue" at bounding box center [597, 384] width 96 height 35
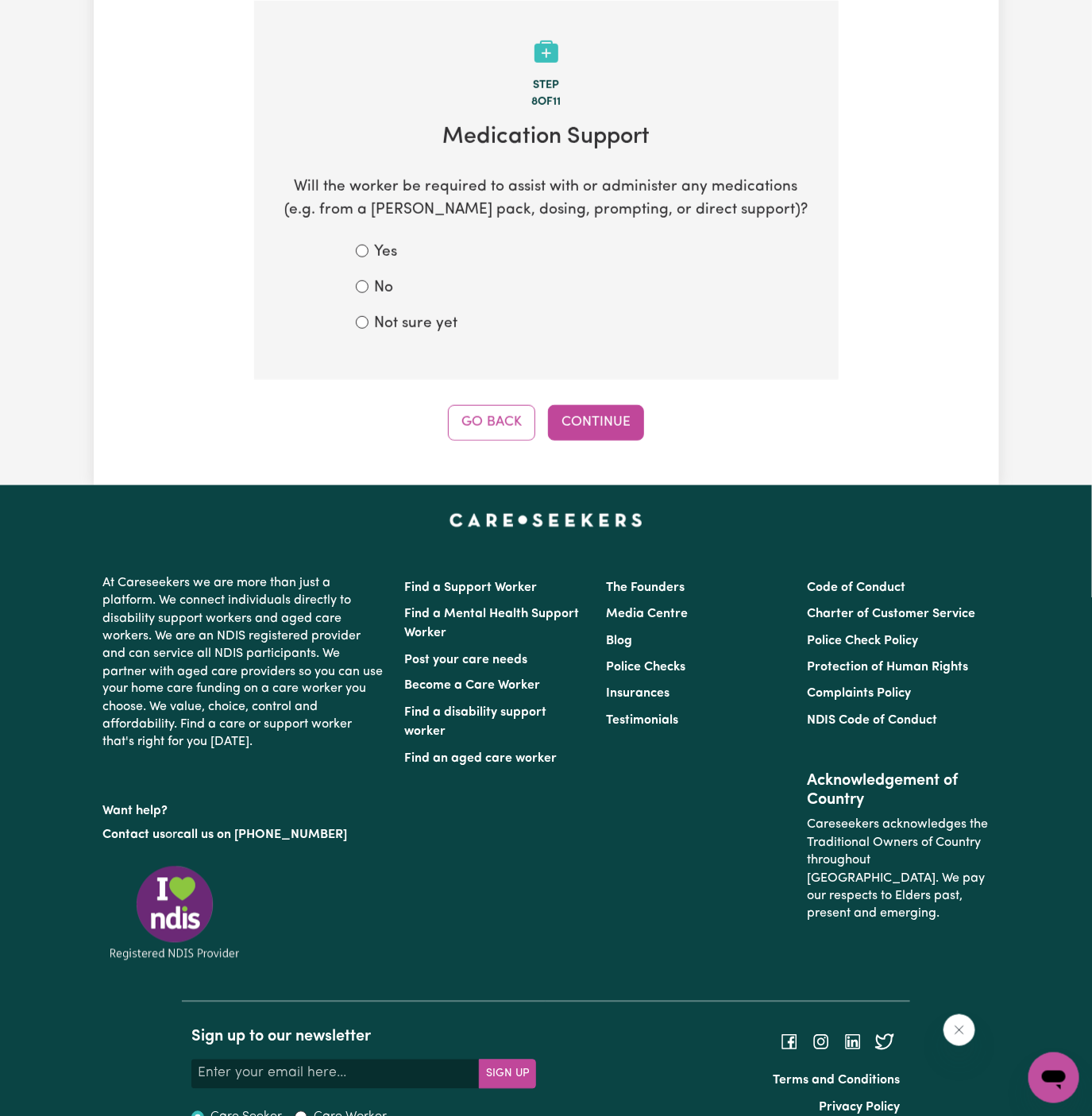
click at [383, 286] on label "No" at bounding box center [384, 288] width 19 height 23
click at [368, 286] on input "No" at bounding box center [363, 287] width 13 height 13
radio input "true"
click at [607, 415] on button "Continue" at bounding box center [597, 422] width 96 height 35
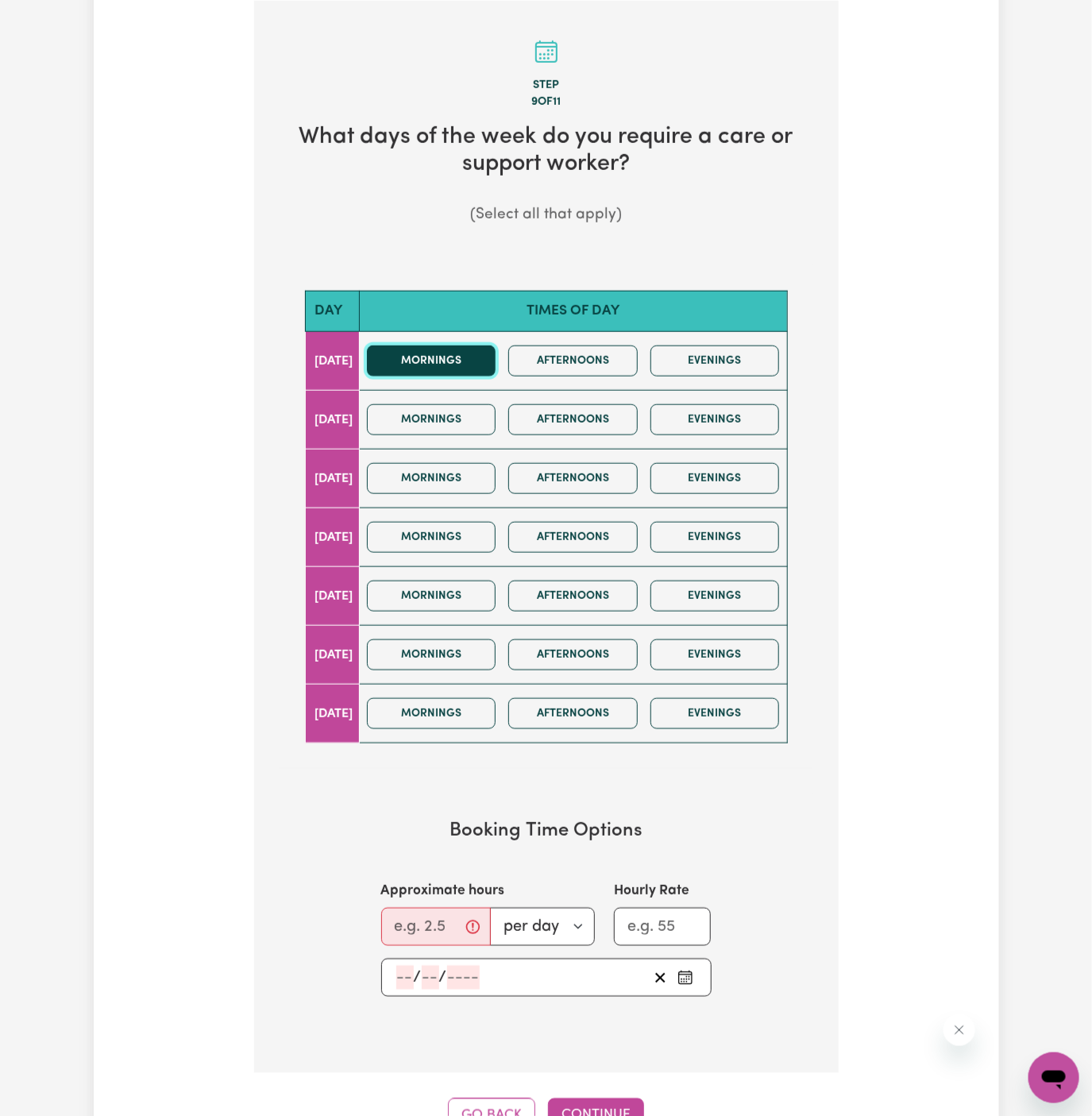
click at [482, 365] on button "Mornings" at bounding box center [431, 361] width 130 height 31
click at [443, 927] on input "Approximate hours" at bounding box center [436, 926] width 110 height 38
type input "2"
click at [407, 973] on input "number" at bounding box center [404, 977] width 17 height 24
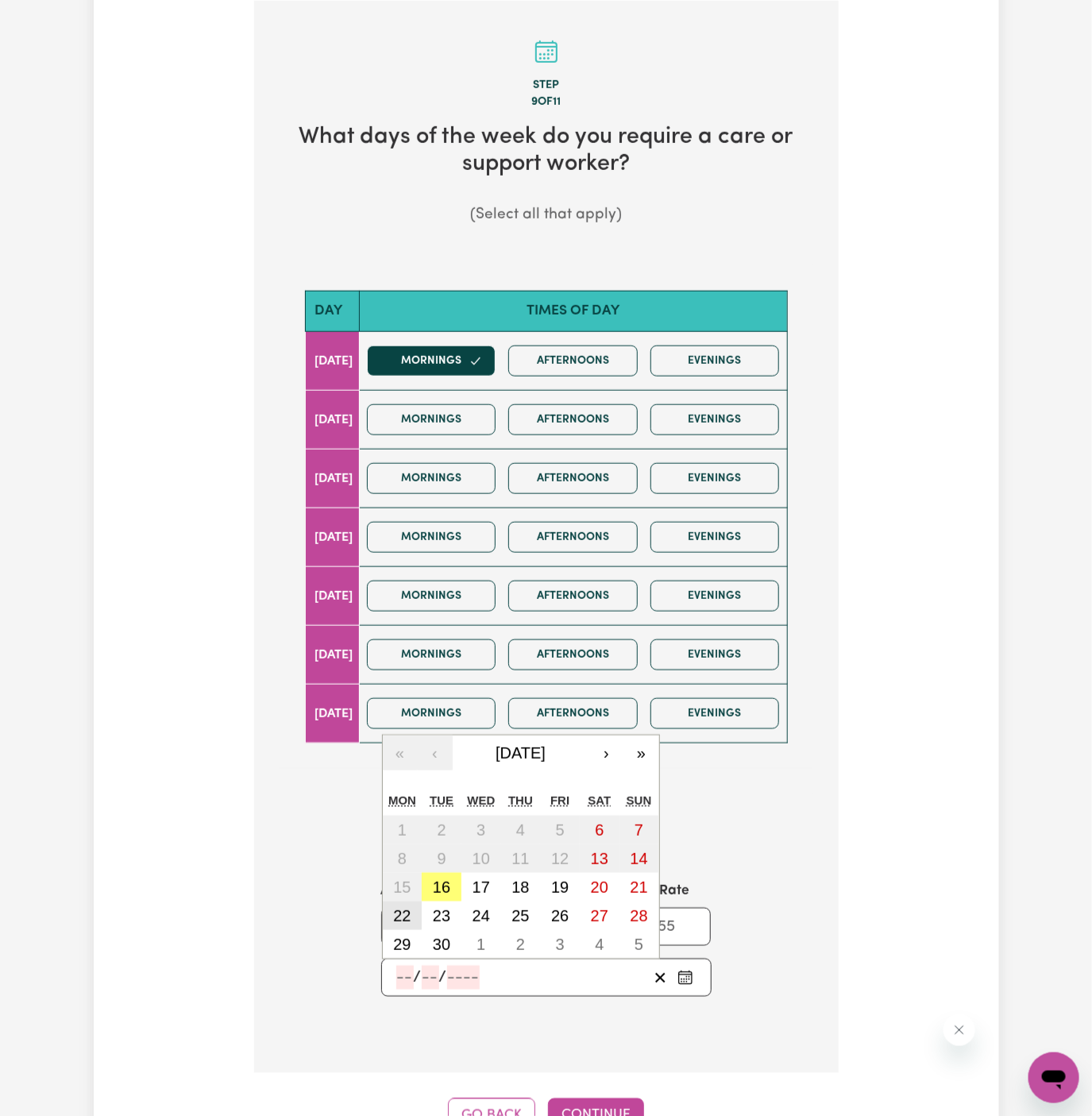
click at [405, 910] on abbr "22" at bounding box center [401, 915] width 17 height 17
type input "[DATE]"
type input "22"
type input "9"
type input "2025"
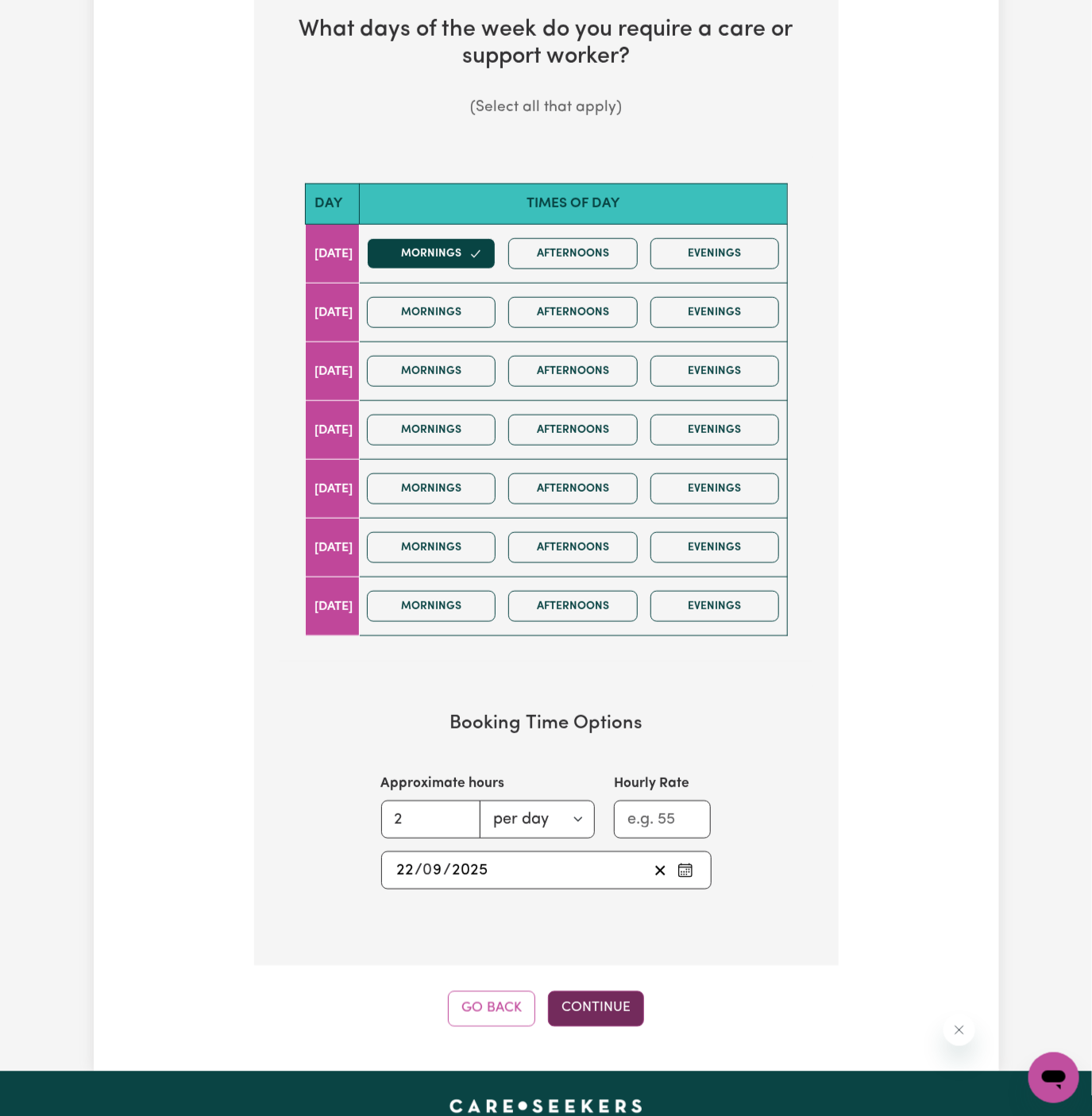
click at [599, 998] on button "Continue" at bounding box center [597, 1008] width 96 height 35
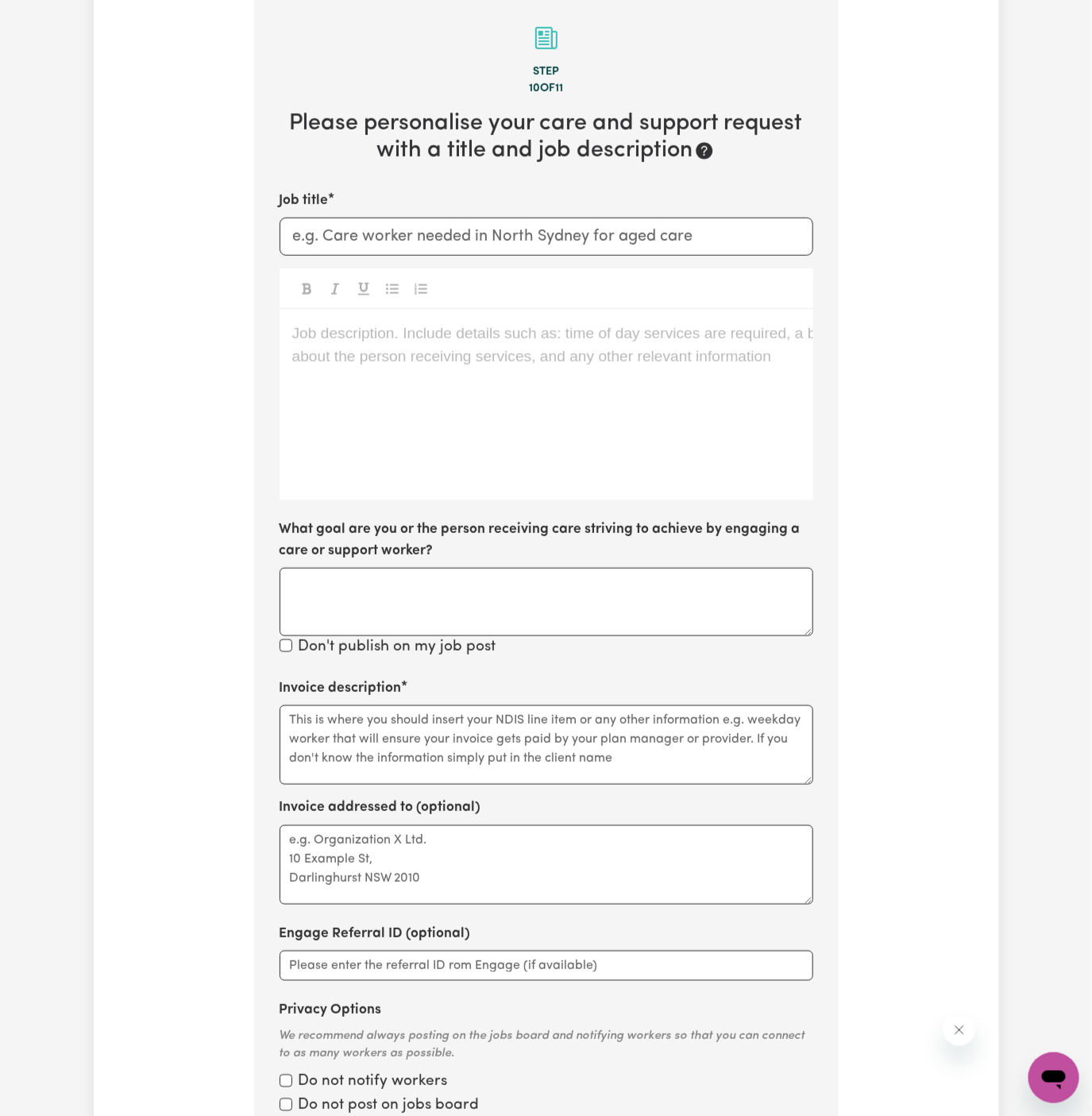
scroll to position [412, 0]
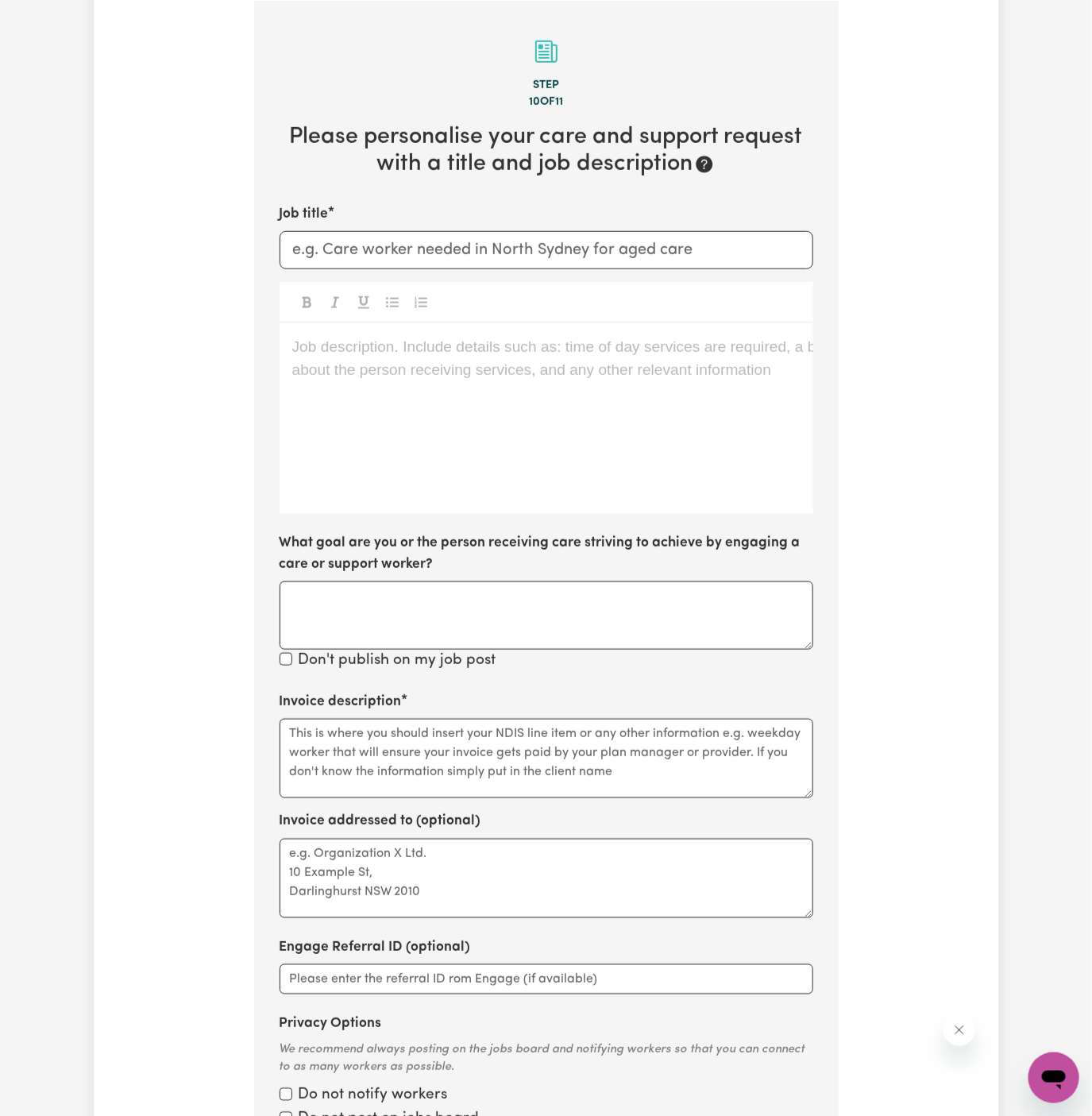
click at [399, 534] on label "What goal are you or the person receiving care striving to achieve by engaging …" at bounding box center [546, 554] width 534 height 42
click at [399, 582] on textarea "What goal are you or the person receiving care striving to achieve by engaging …" at bounding box center [546, 616] width 534 height 68
click at [407, 475] on div "Job description. Include details such as: time of day services are required, a …" at bounding box center [546, 419] width 534 height 191
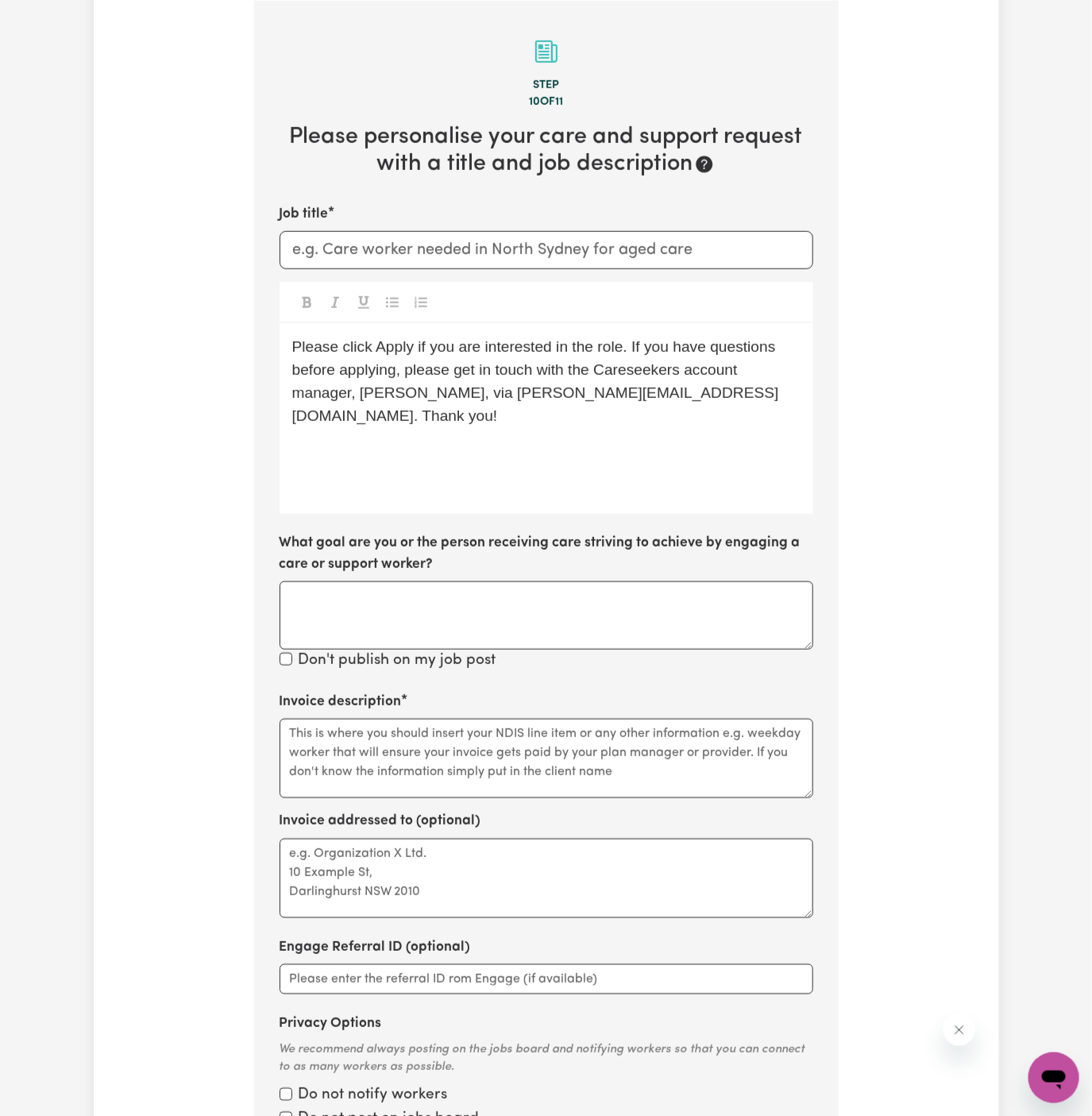
drag, startPoint x: 597, startPoint y: 428, endPoint x: 825, endPoint y: 415, distance: 228.4
click at [613, 441] on p "﻿" at bounding box center [547, 452] width 509 height 23
click at [983, 415] on div "Tell us your care and support requirements Welcome to Careseekers. We are excit…" at bounding box center [546, 459] width 905 height 1542
click at [325, 255] on input "Job title" at bounding box center [546, 250] width 534 height 38
paste input "[DEMOGRAPHIC_DATA] Support Worker Needed In [GEOGRAPHIC_DATA], [GEOGRAPHIC_DATA]"
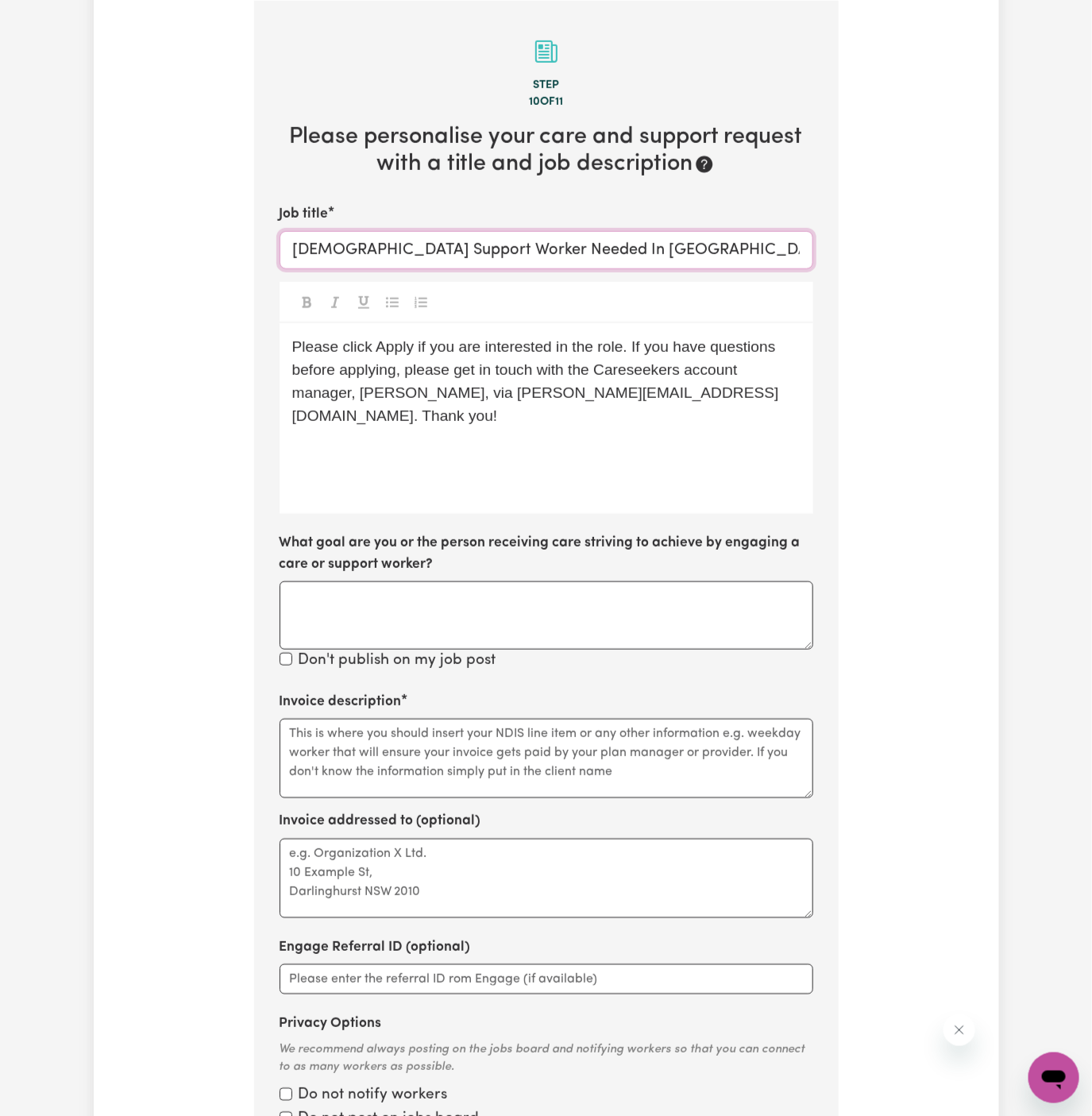
type input "[DEMOGRAPHIC_DATA] Support Worker Needed In [GEOGRAPHIC_DATA], [GEOGRAPHIC_DATA]"
drag, startPoint x: 632, startPoint y: 322, endPoint x: 579, endPoint y: 327, distance: 53.2
click at [611, 323] on div "Please click Apply if you are interested in the role. If you have questions bef…" at bounding box center [546, 419] width 534 height 191
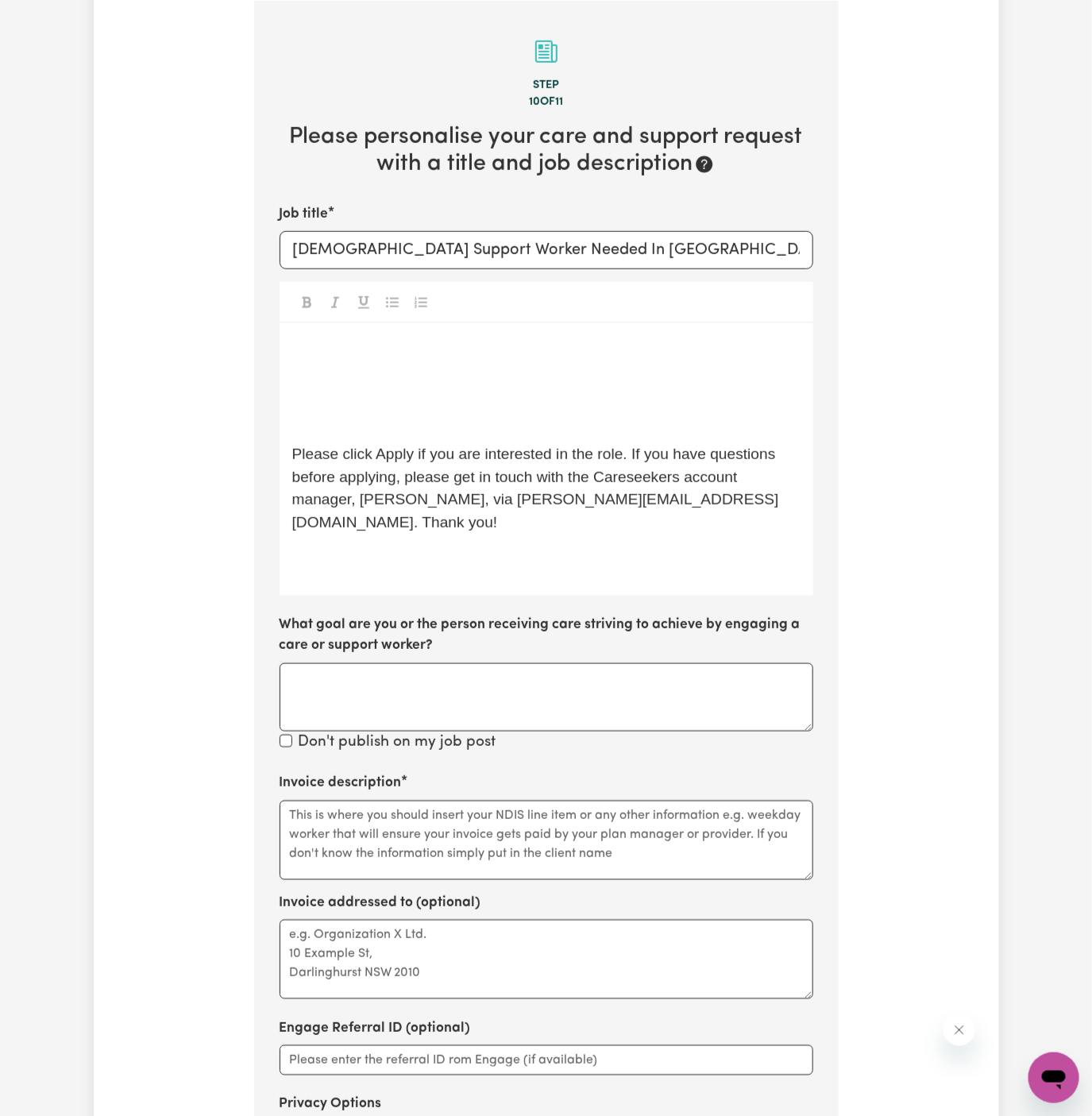
click at [376, 368] on div "﻿ ﻿ ﻿ Please click Apply if you are interested in the role. If you have questio…" at bounding box center [546, 459] width 534 height 271
click at [680, 323] on div "﻿ ﻿ ﻿ Please click Apply if you are interested in the role. If you have questio…" at bounding box center [546, 459] width 534 height 271
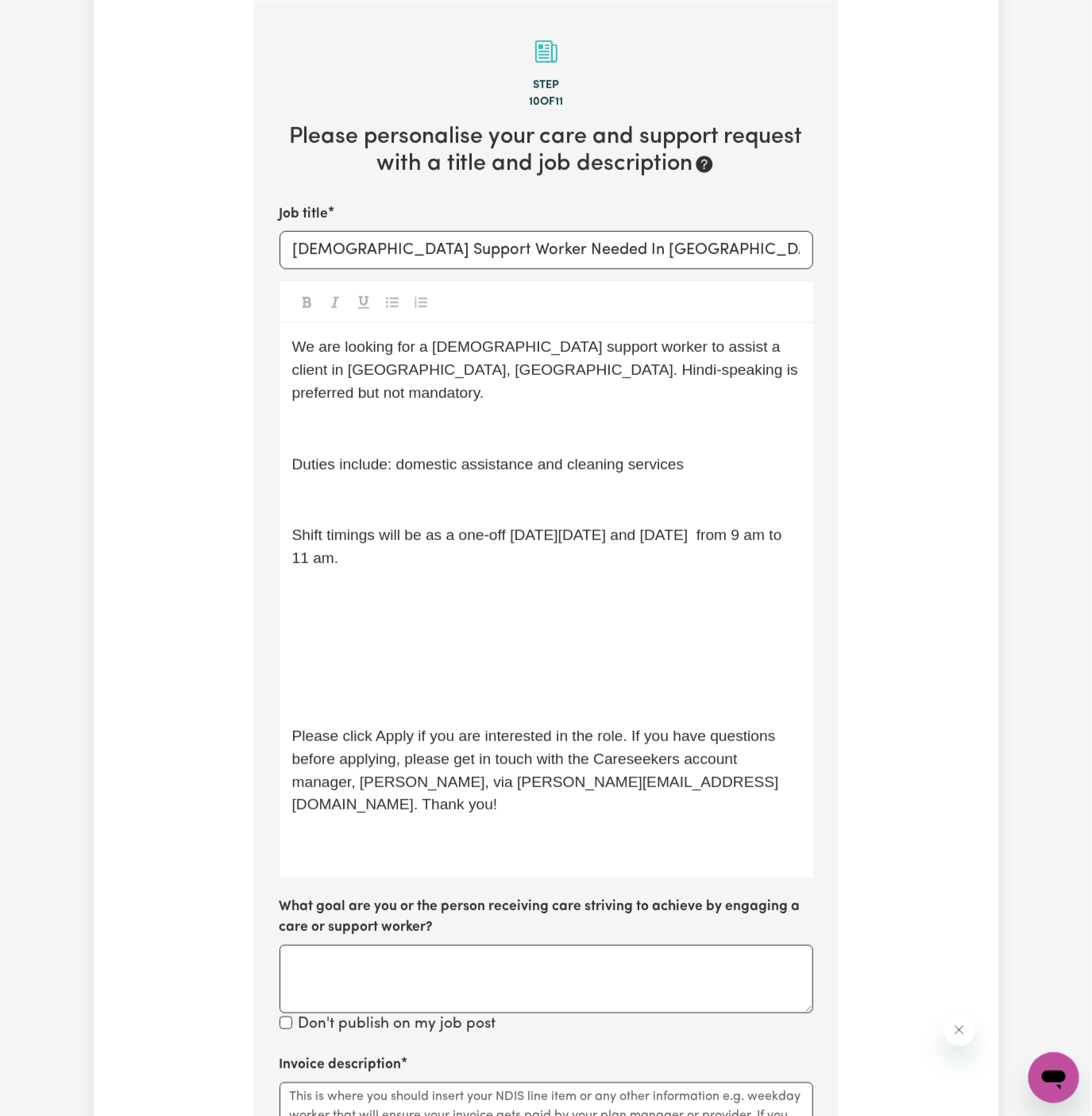
click at [651, 384] on div "We are looking for a [DEMOGRAPHIC_DATA] support worker to assist a client in [G…" at bounding box center [546, 600] width 534 height 554
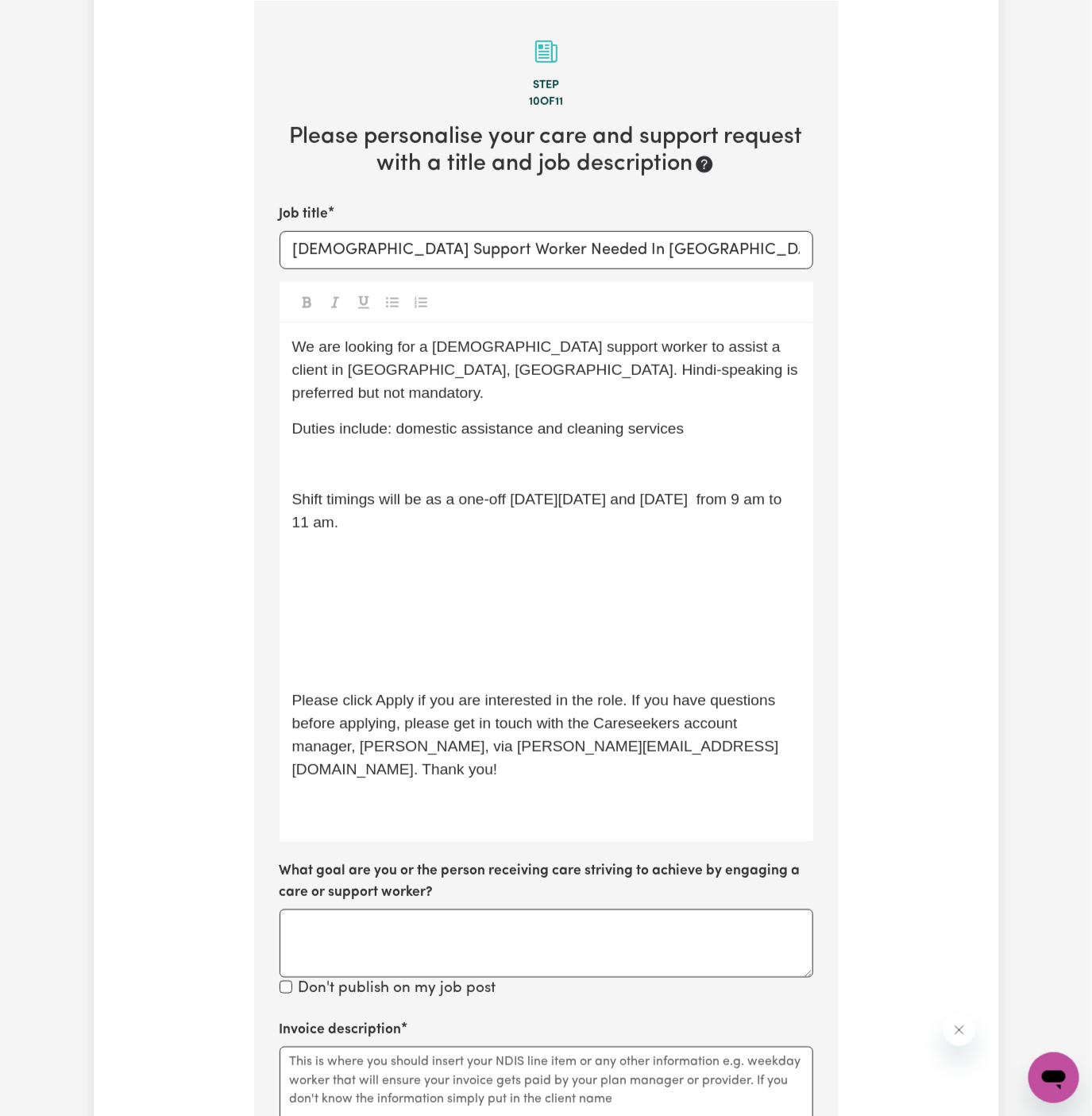
click at [629, 418] on div "We are looking for a [DEMOGRAPHIC_DATA] support worker to assist a client in [G…" at bounding box center [546, 582] width 534 height 519
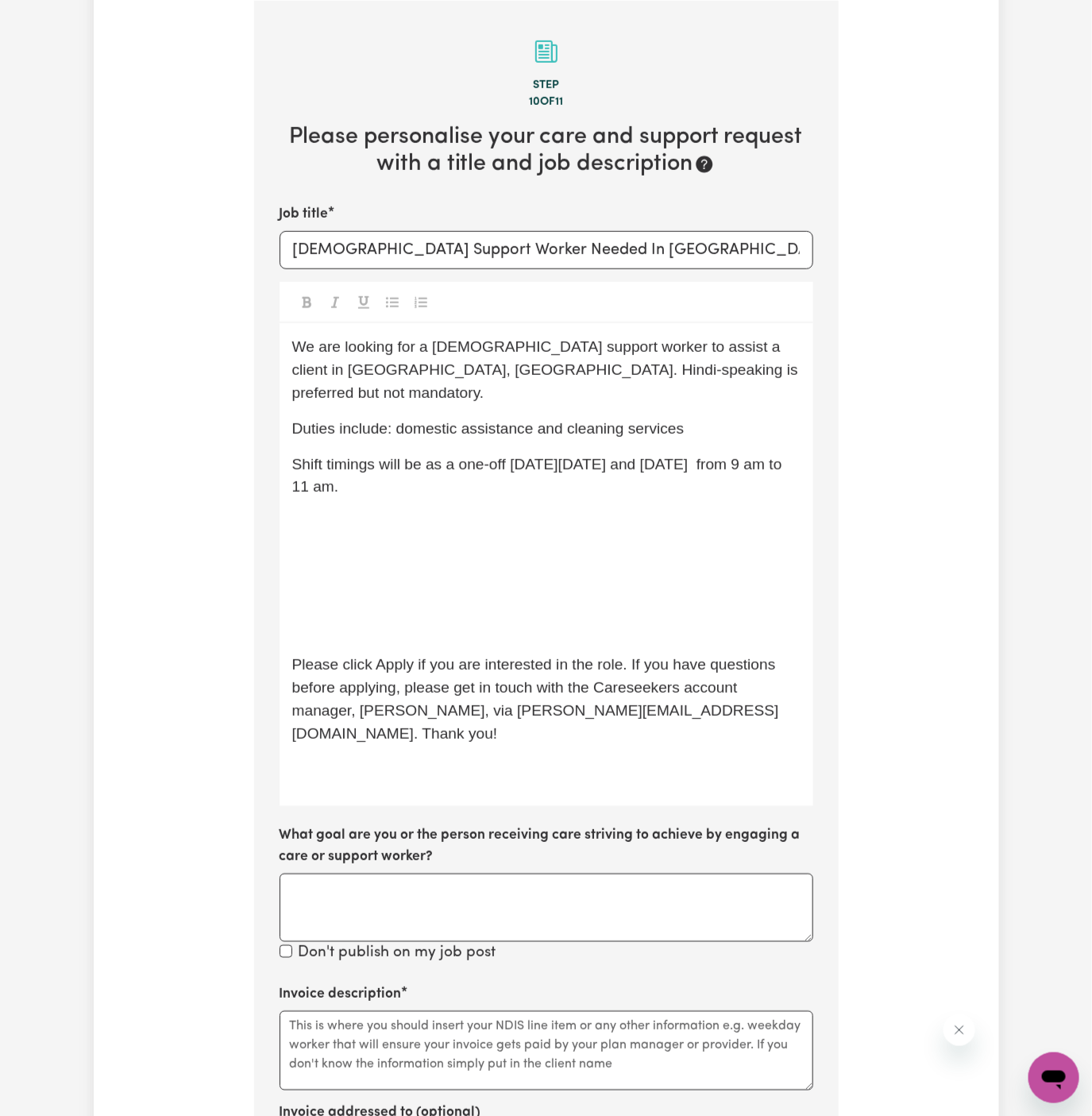
click at [589, 582] on div "We are looking for a [DEMOGRAPHIC_DATA] support worker to assist a client in [G…" at bounding box center [546, 565] width 534 height 483
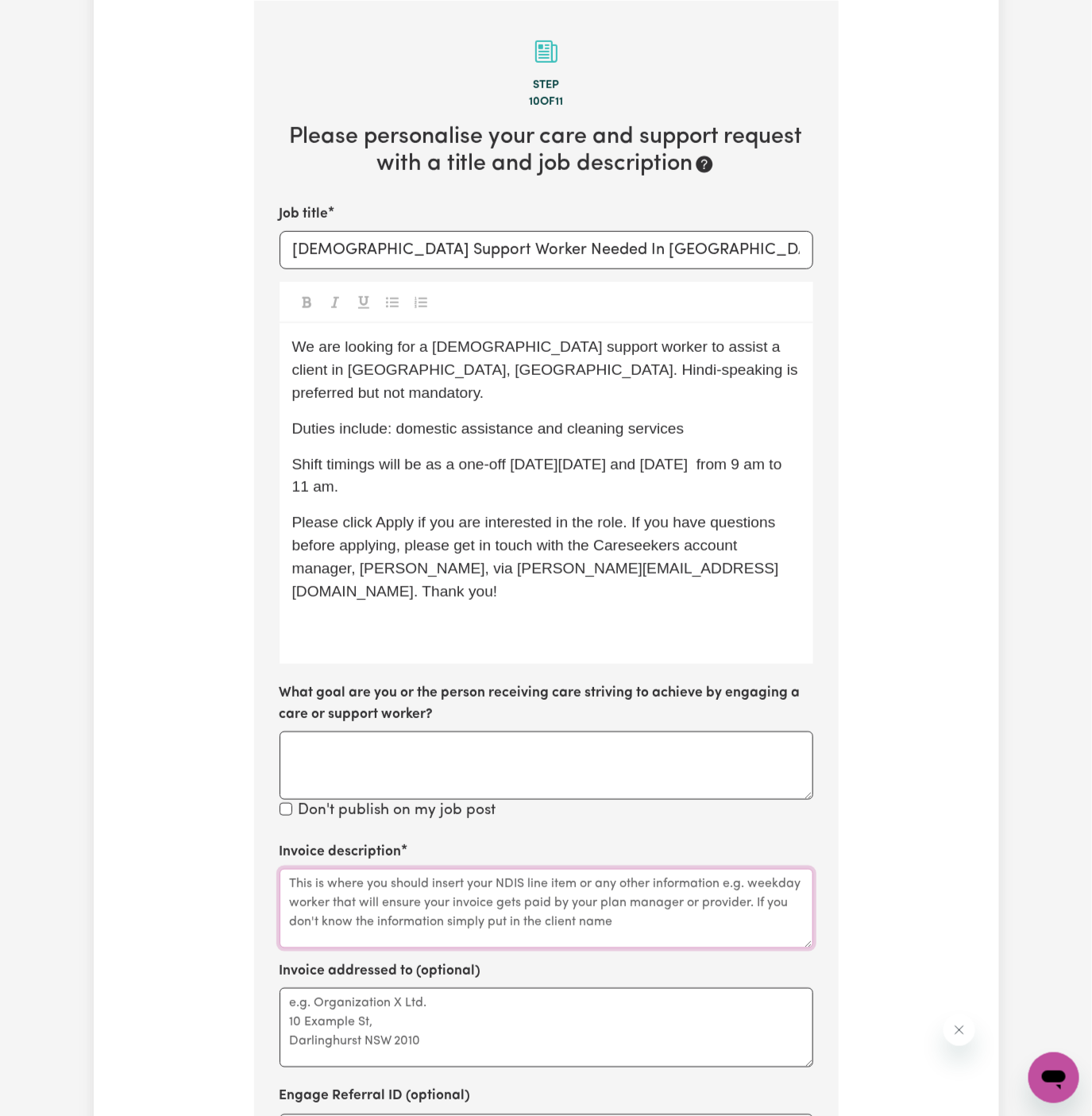
click at [653, 868] on textarea "Invoice description" at bounding box center [546, 907] width 534 height 79
paste textarea "domestic assistance and cleaning services"
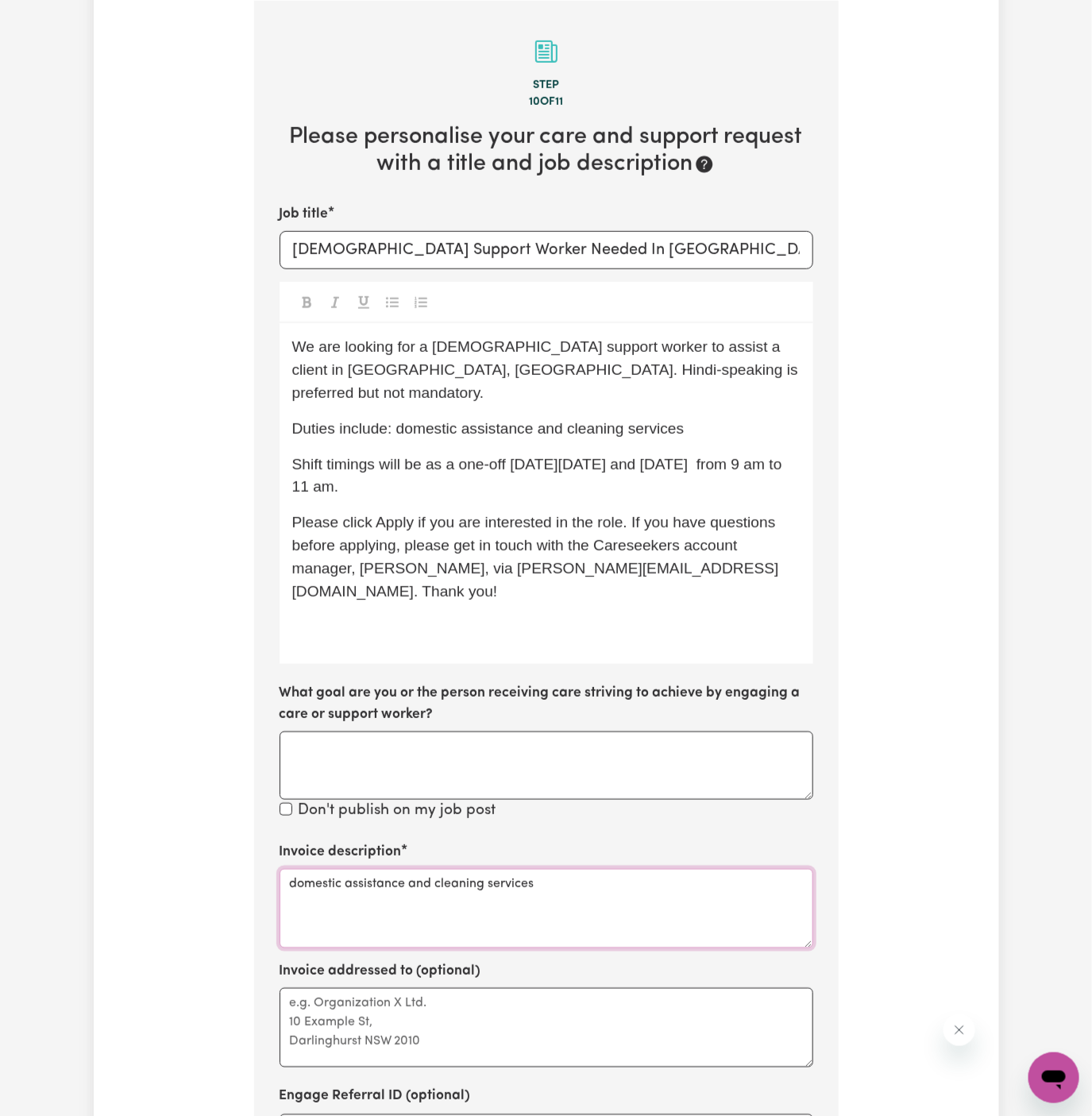
paste textarea "c/o Vitality Club"
type textarea "domestic assistance and cleaning services"
click at [466, 988] on textarea "Invoice addressed to (optional)" at bounding box center [546, 1027] width 534 height 79
paste textarea "c/o Vitality Club"
type textarea "c/o Vitality Club"
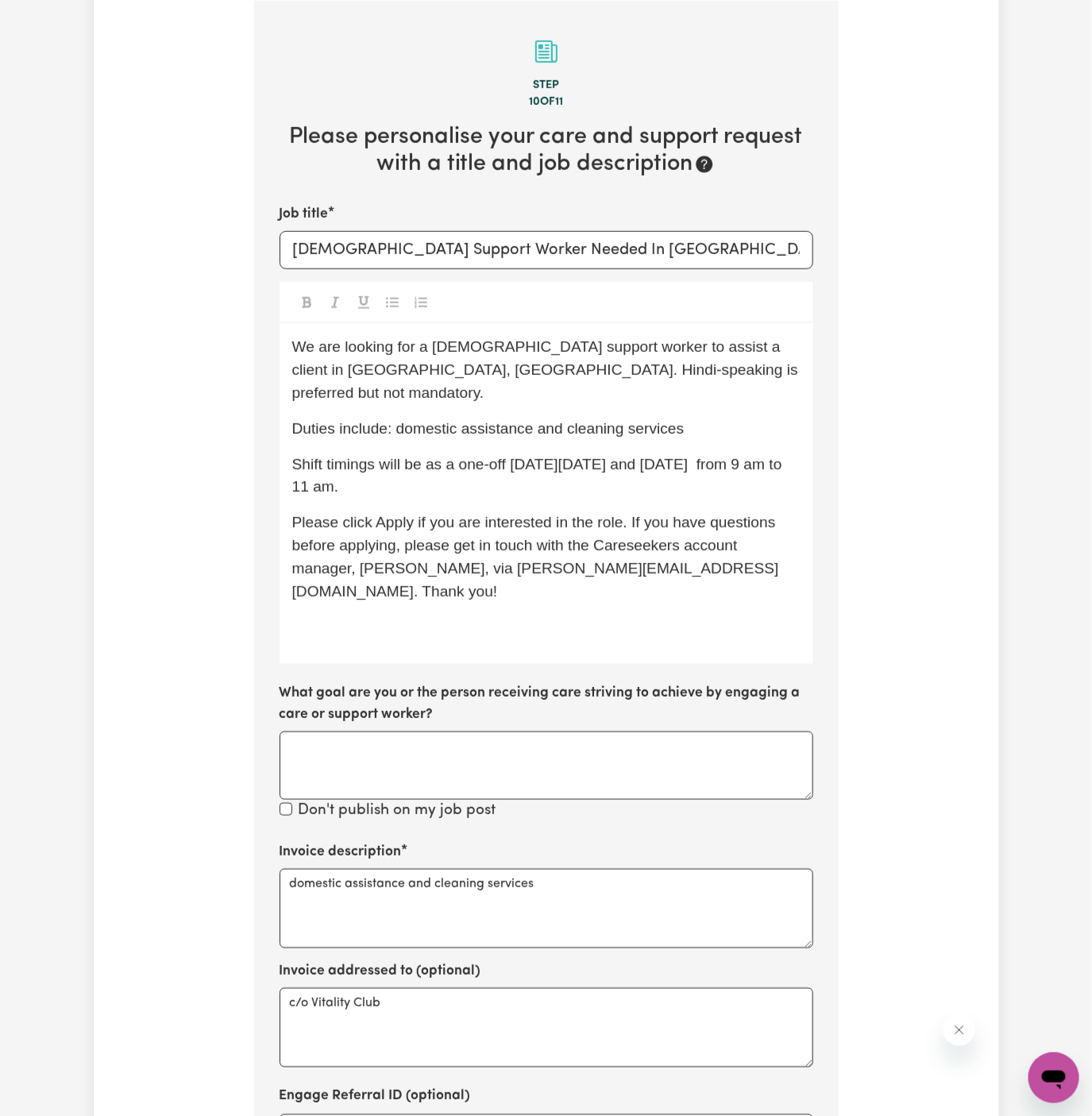
click at [429, 600] on div "We are looking for a [DEMOGRAPHIC_DATA] support worker to assist a client in [G…" at bounding box center [546, 494] width 534 height 341
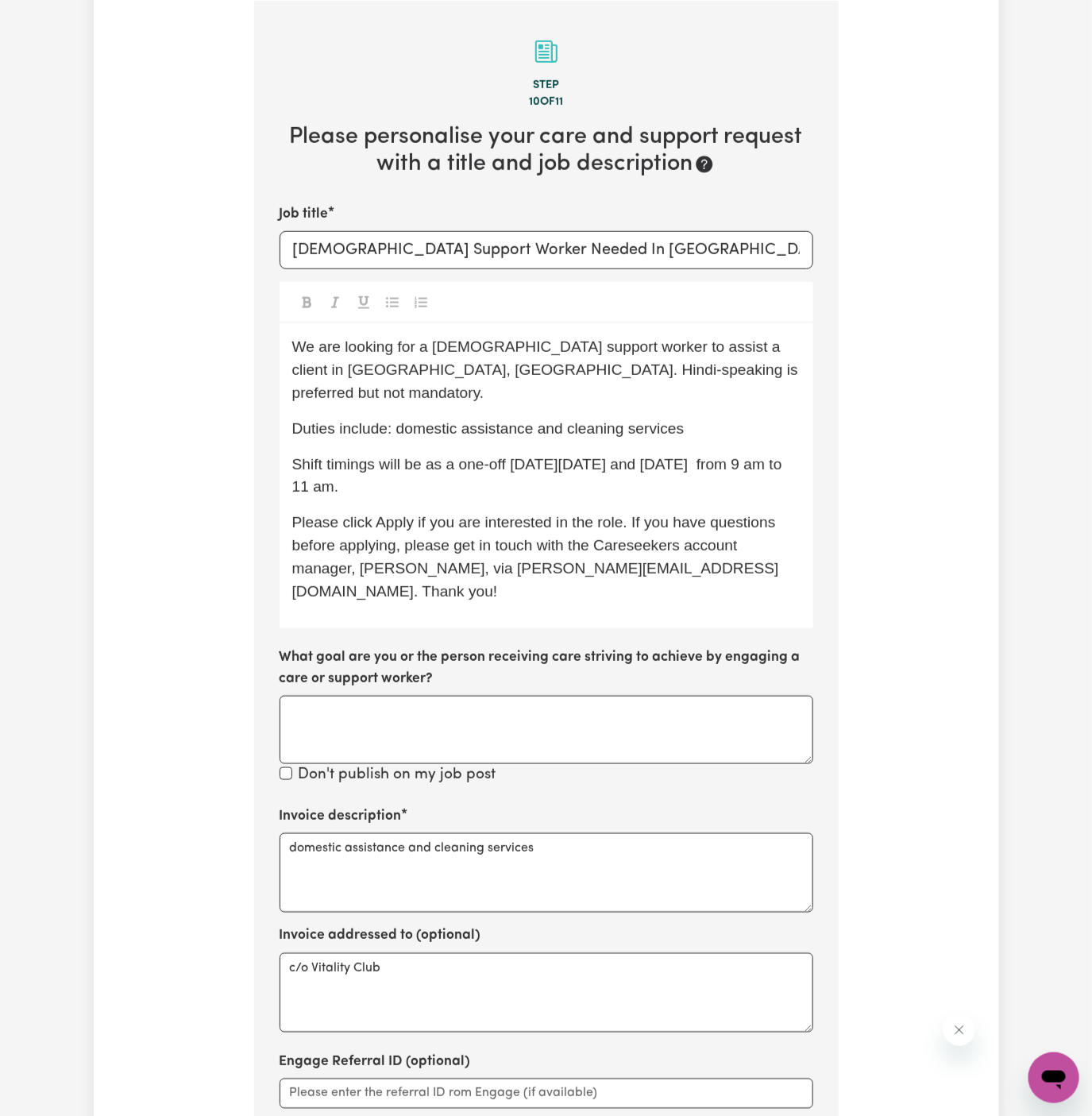
click at [716, 455] on span "Shift timings will be as a one-off [DATE][DATE] and [DATE] from 9 am to 11 am." at bounding box center [539, 475] width 494 height 40
click at [733, 462] on p "Shift timings will be as a one-off [DATE][DATE] and [DATE] from 9 am to 11 am." at bounding box center [547, 477] width 509 height 46
click at [746, 466] on p "Shift timings will be as a one-off [DATE][DATE] and [DATE] from 9 am to 11 am." at bounding box center [547, 477] width 509 height 46
drag, startPoint x: 528, startPoint y: 534, endPoint x: 559, endPoint y: 458, distance: 82.1
click at [559, 458] on div "We are looking for a [DEMOGRAPHIC_DATA] support worker to assist a client in [G…" at bounding box center [546, 476] width 534 height 305
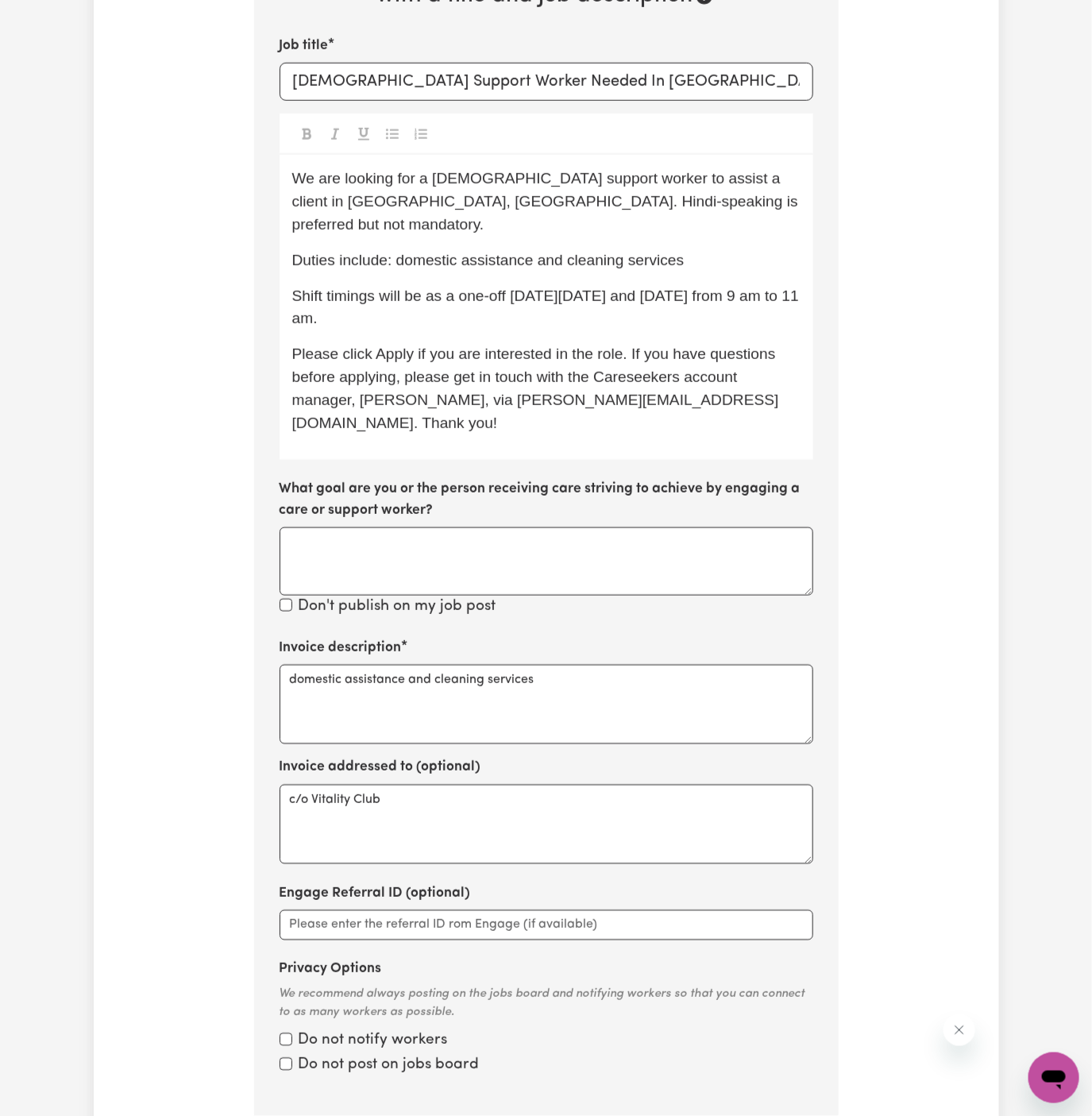
scroll to position [779, 0]
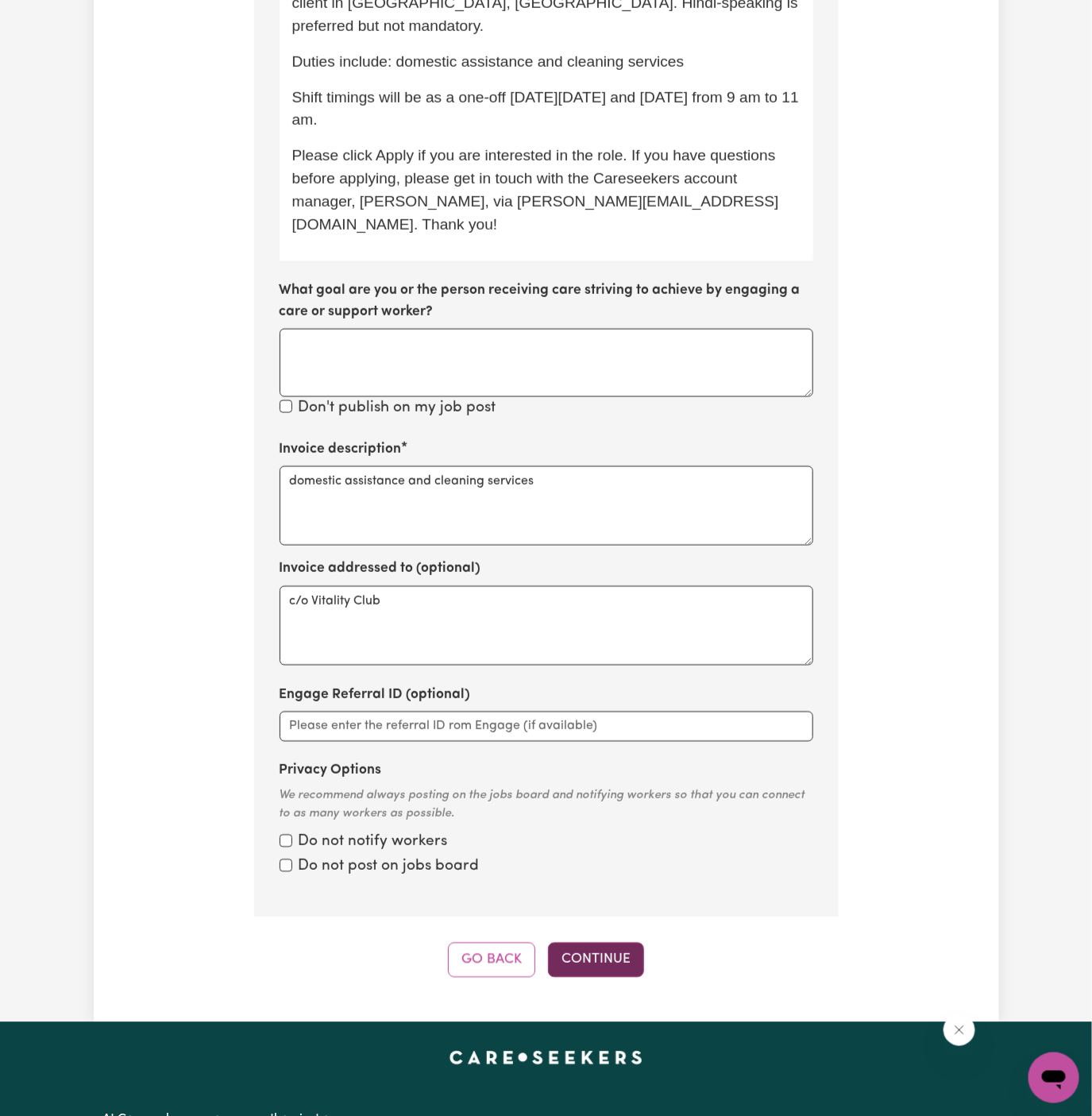
click at [613, 942] on button "Continue" at bounding box center [597, 960] width 96 height 35
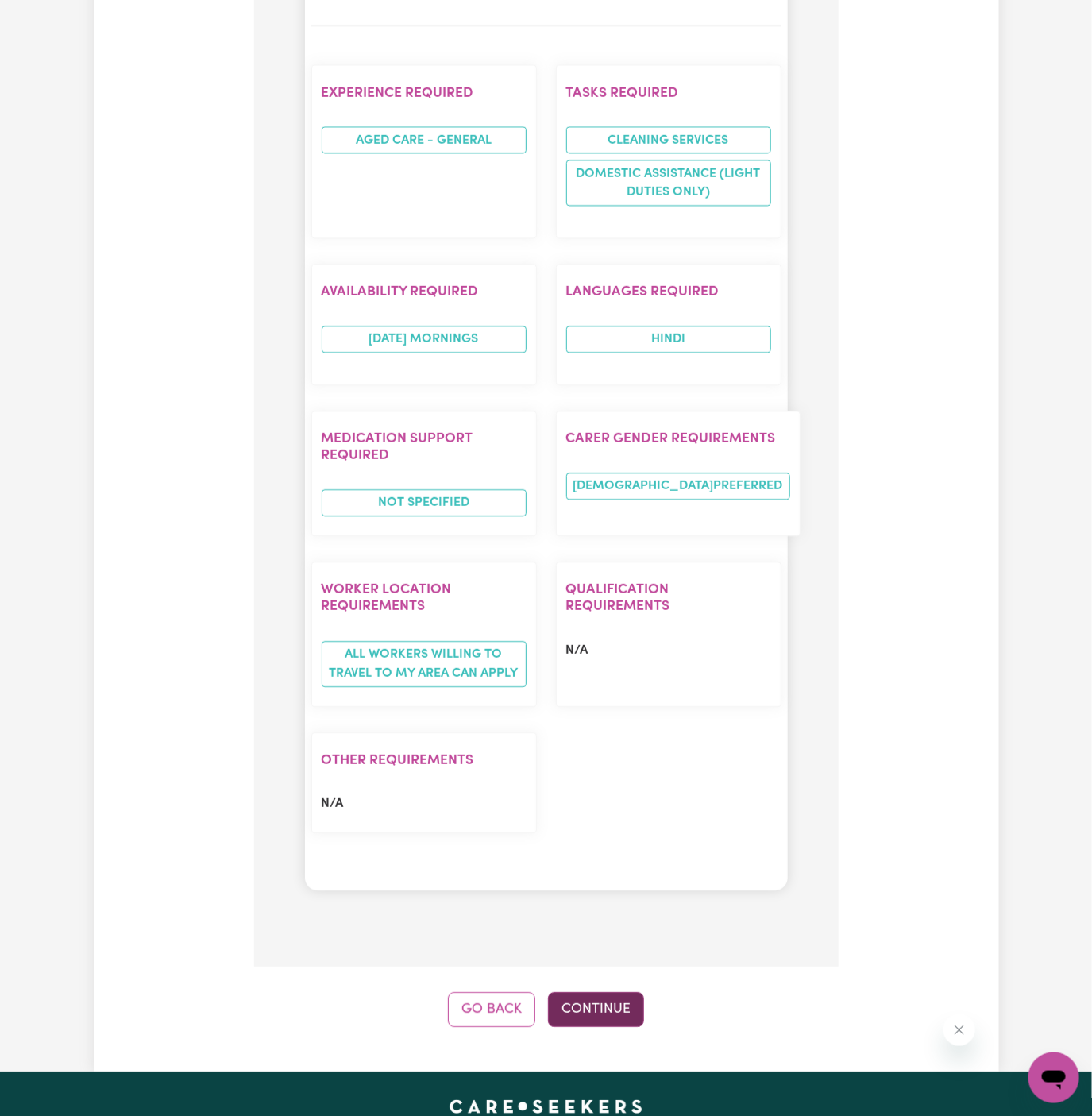
click at [619, 991] on button "Continue" at bounding box center [597, 1008] width 96 height 35
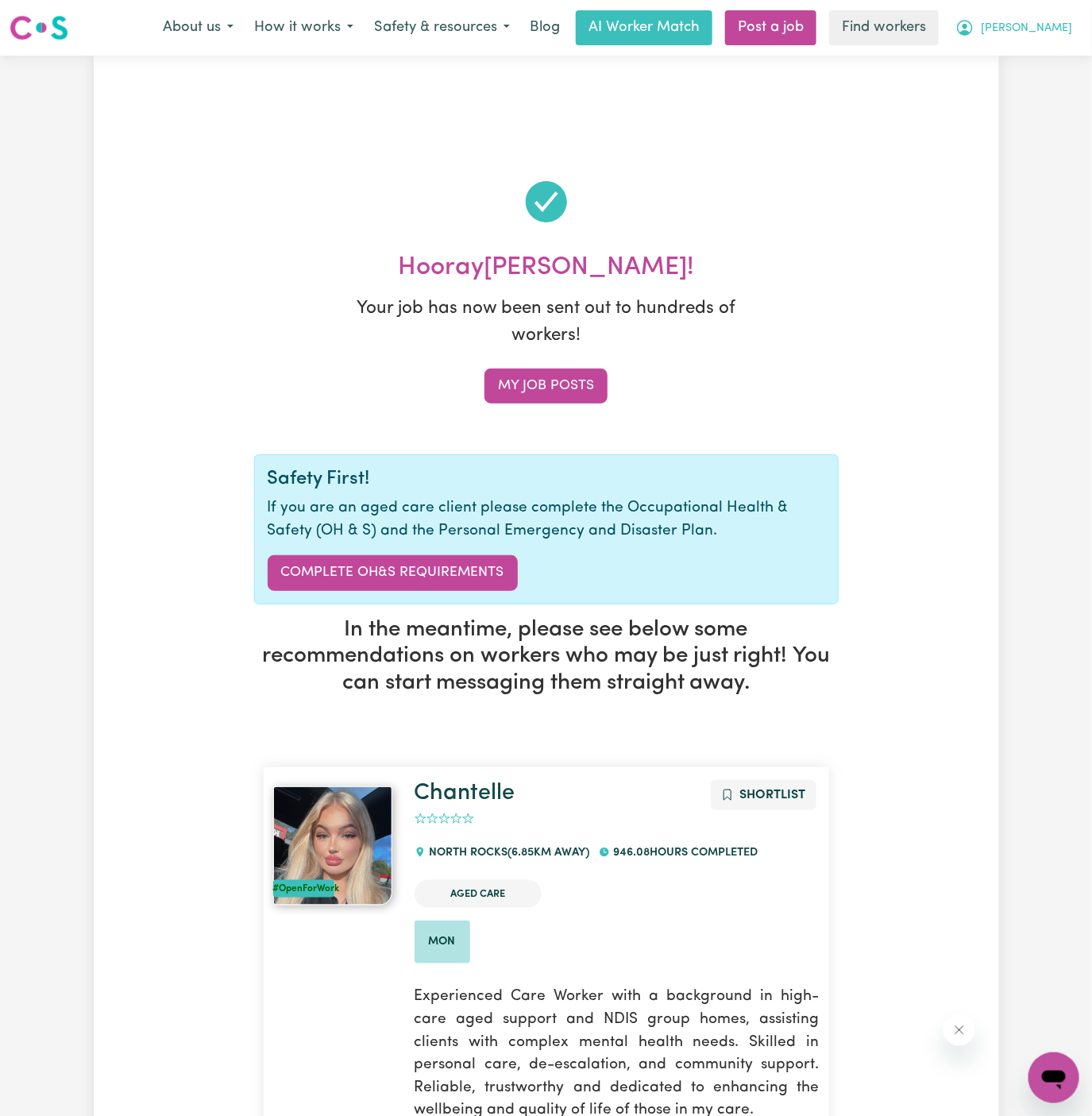
click at [1062, 21] on span "[PERSON_NAME]" at bounding box center [1027, 28] width 91 height 17
click at [1062, 52] on link "My Dashboard" at bounding box center [1019, 62] width 125 height 30
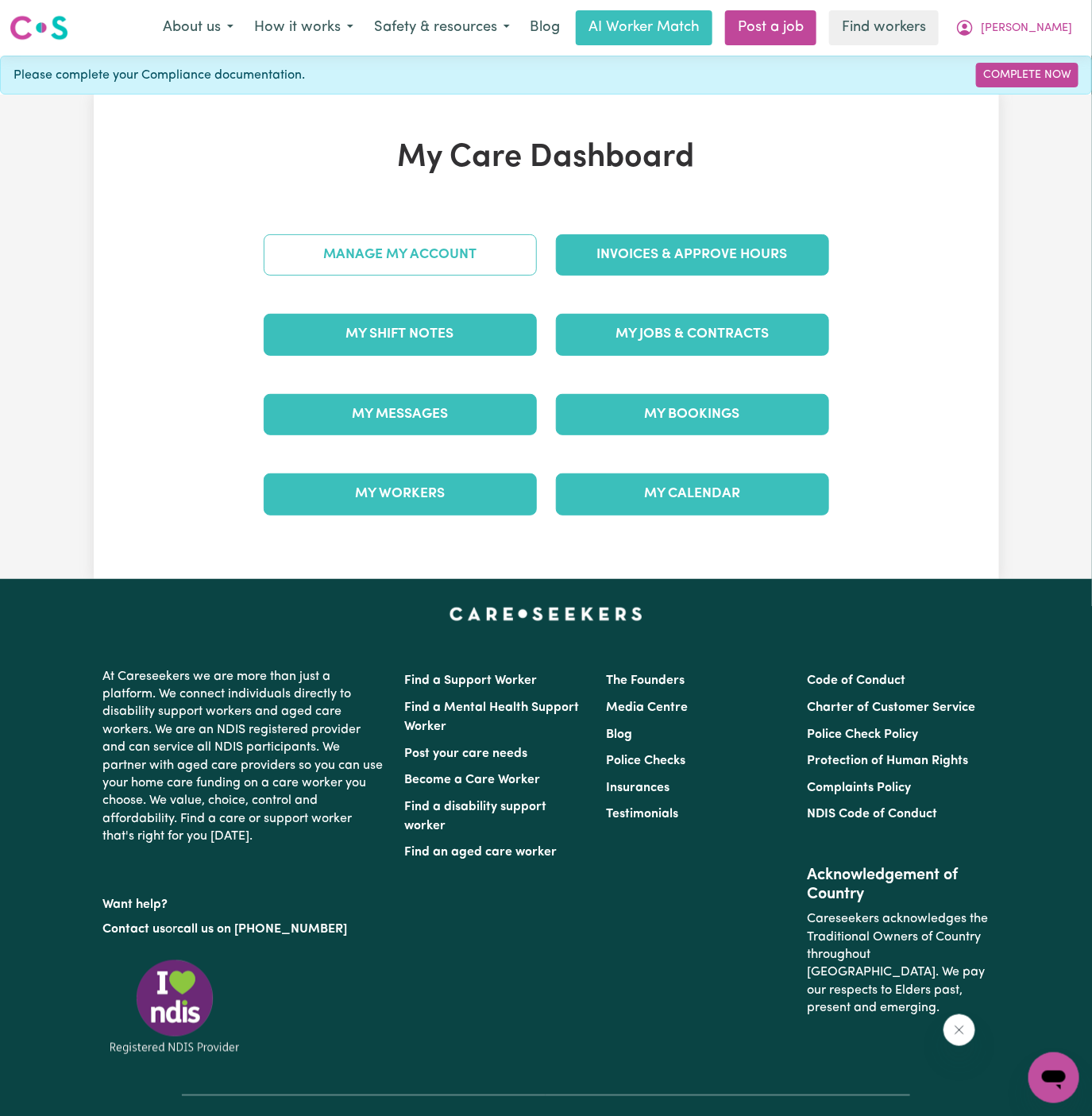
click at [461, 267] on link "Manage My Account" at bounding box center [400, 255] width 273 height 42
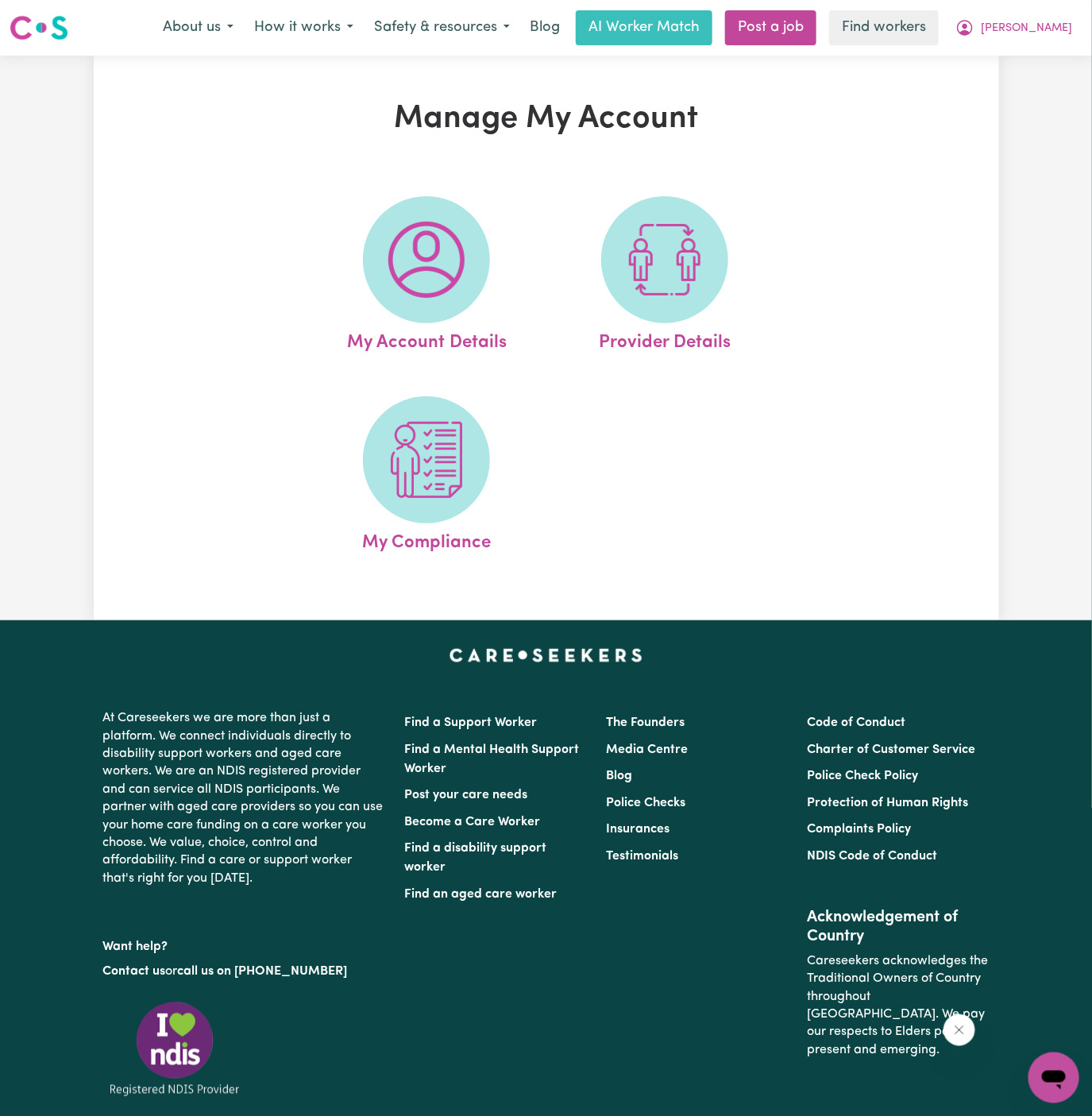
click at [461, 267] on img at bounding box center [427, 260] width 77 height 77
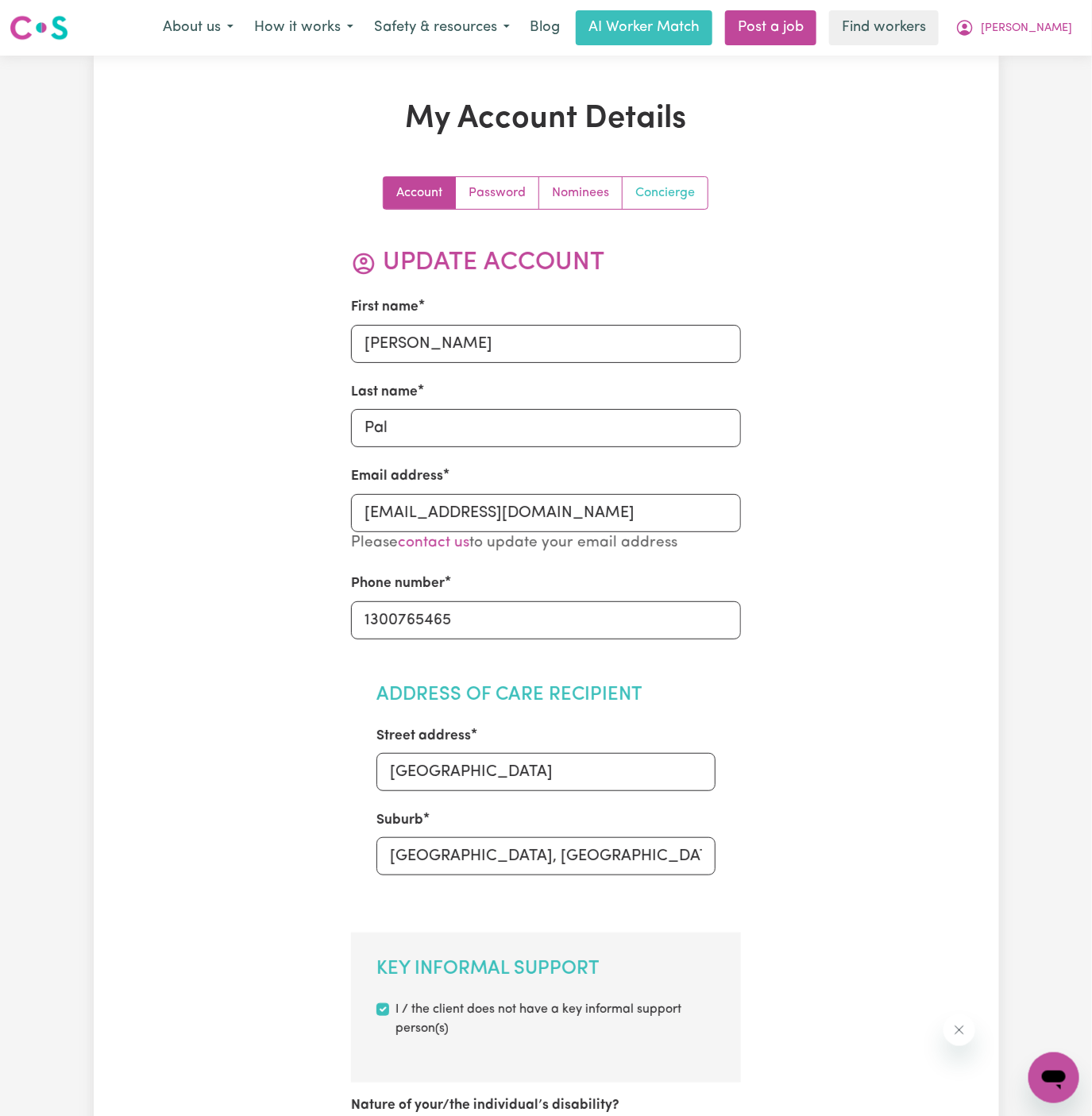
click at [663, 191] on link "Concierge" at bounding box center [665, 192] width 85 height 32
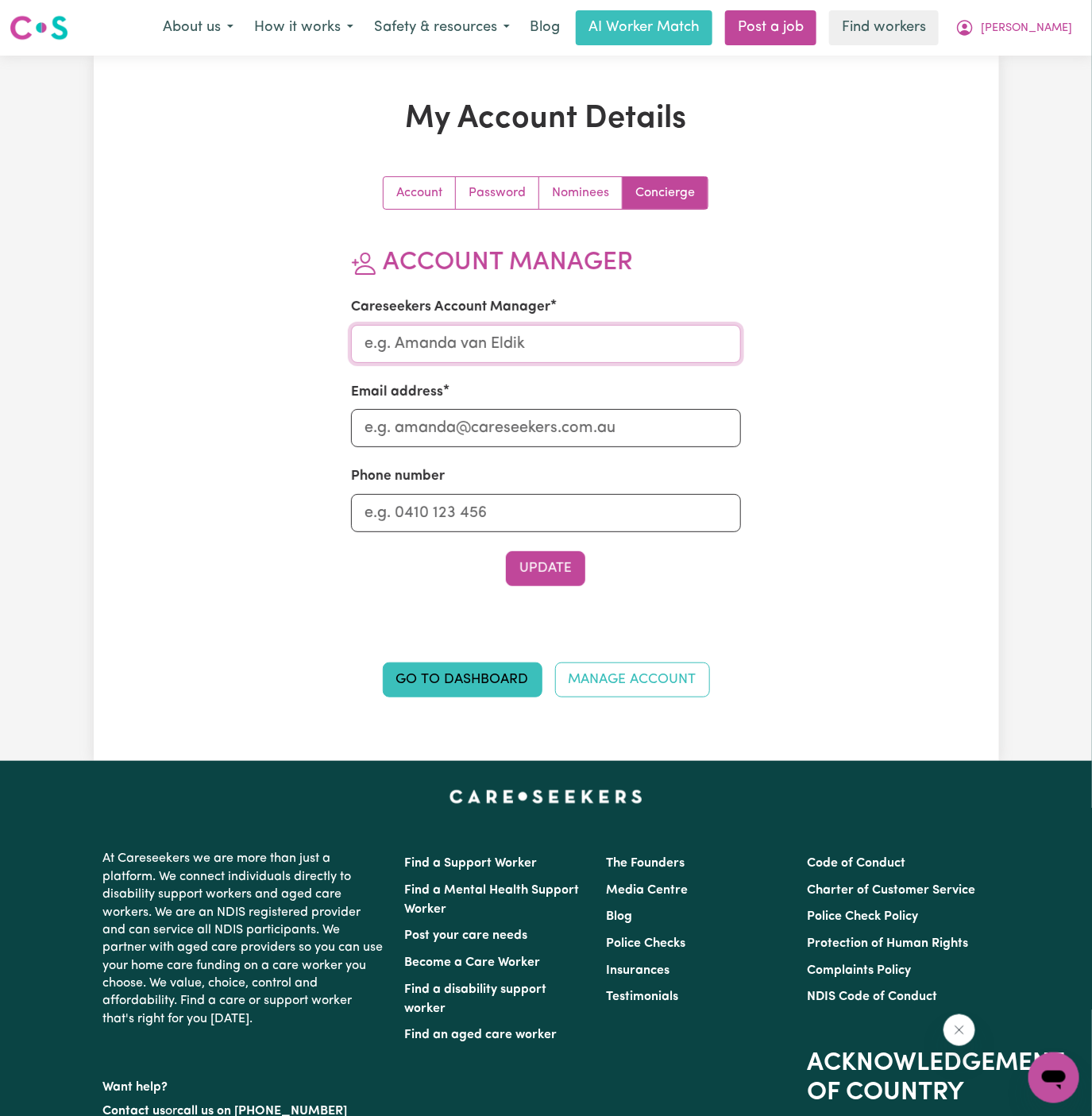
click at [615, 351] on input "Careseekers Account Manager" at bounding box center [546, 344] width 390 height 38
type input "[PERSON_NAME]"
click at [593, 420] on input "Email address" at bounding box center [546, 428] width 390 height 38
type input "[PERSON_NAME][EMAIL_ADDRESS][DOMAIN_NAME]"
click at [601, 503] on input "Phone number" at bounding box center [546, 512] width 390 height 38
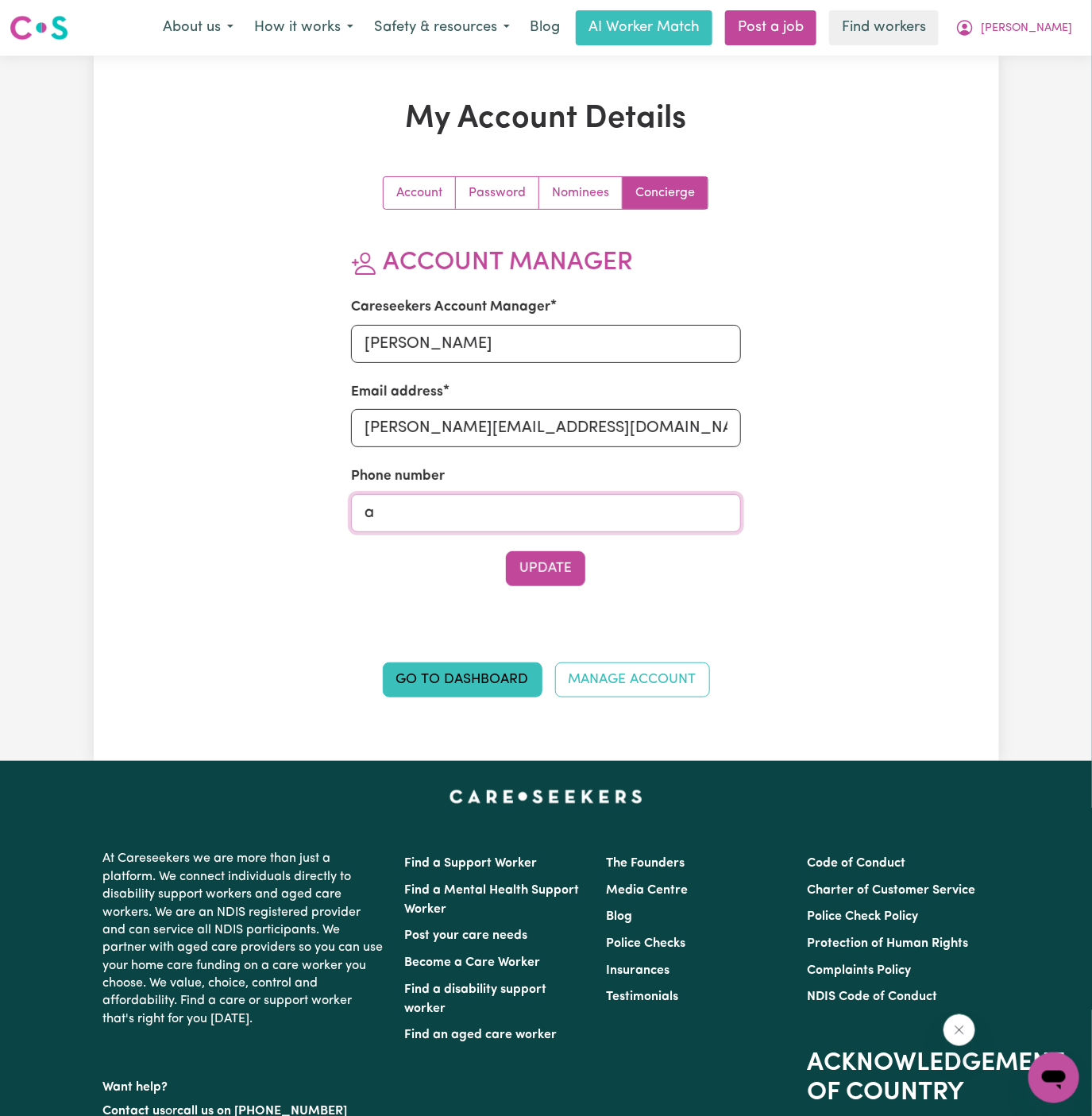
click at [557, 518] on input "a" at bounding box center [546, 512] width 390 height 38
type input "1300765465"
click at [550, 560] on button "Update" at bounding box center [545, 568] width 79 height 35
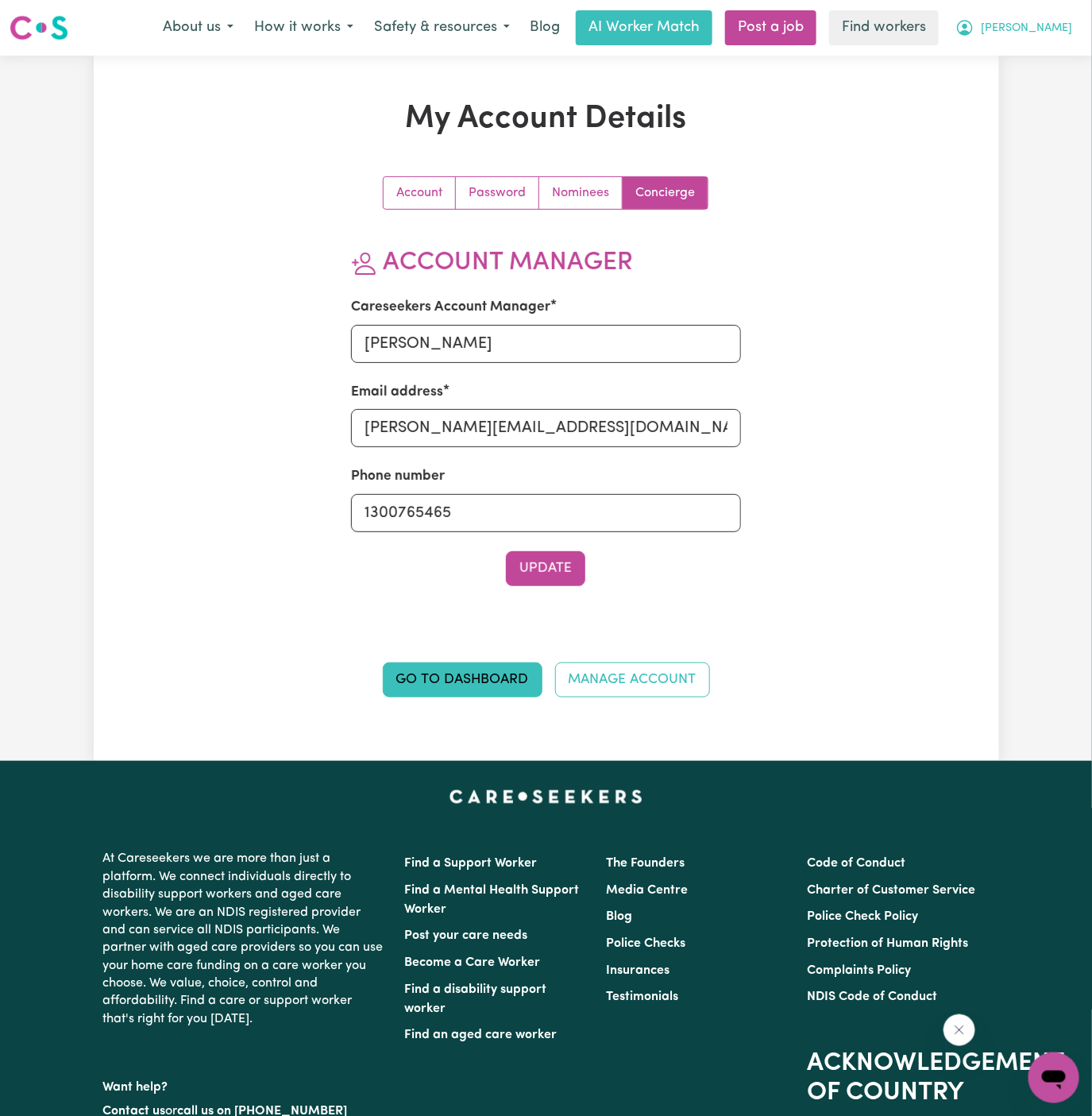
click at [1060, 20] on span "[PERSON_NAME]" at bounding box center [1027, 28] width 91 height 17
click at [1052, 52] on link "My Dashboard" at bounding box center [1019, 62] width 125 height 30
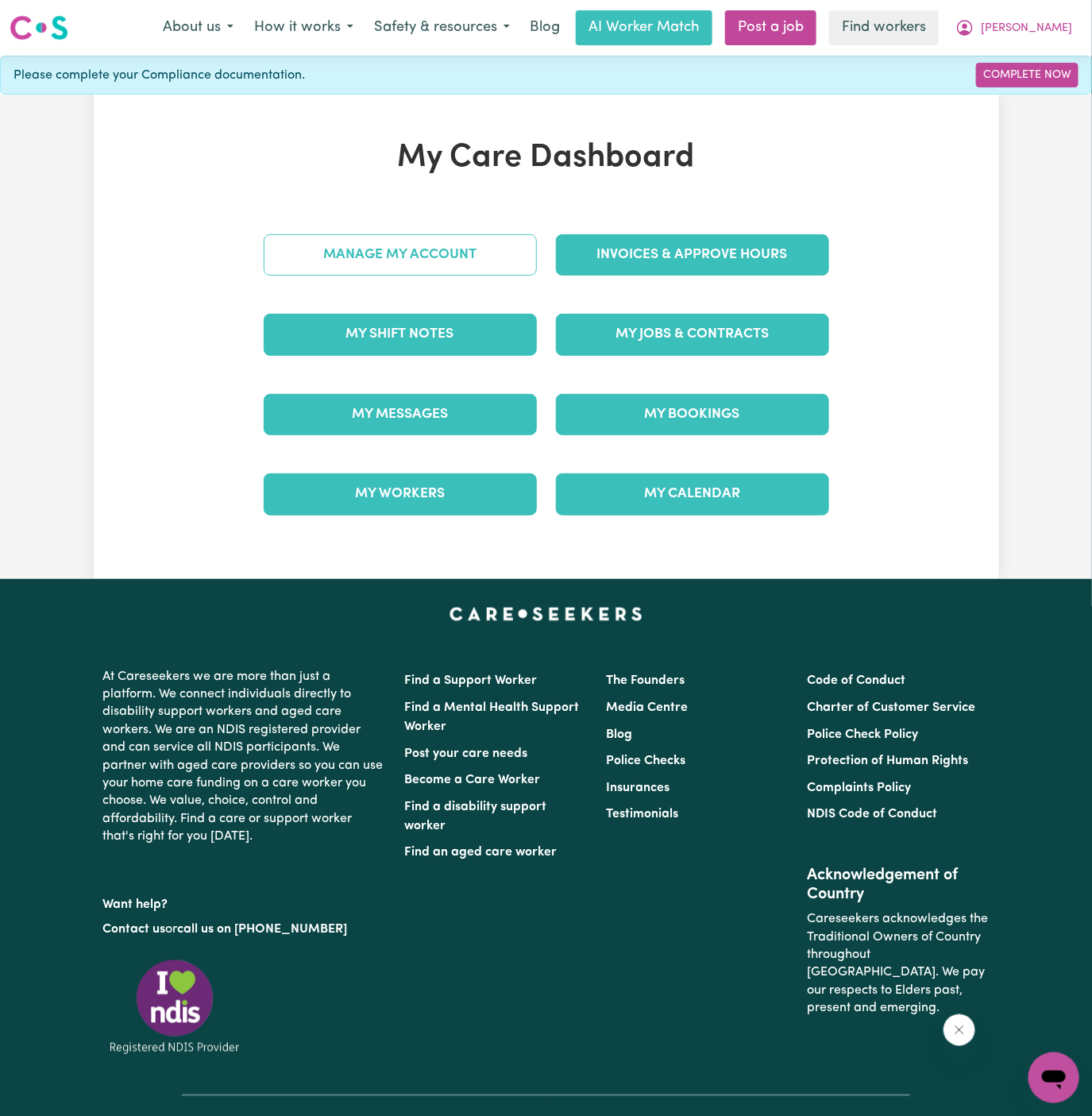
click at [482, 272] on link "Manage My Account" at bounding box center [400, 255] width 273 height 42
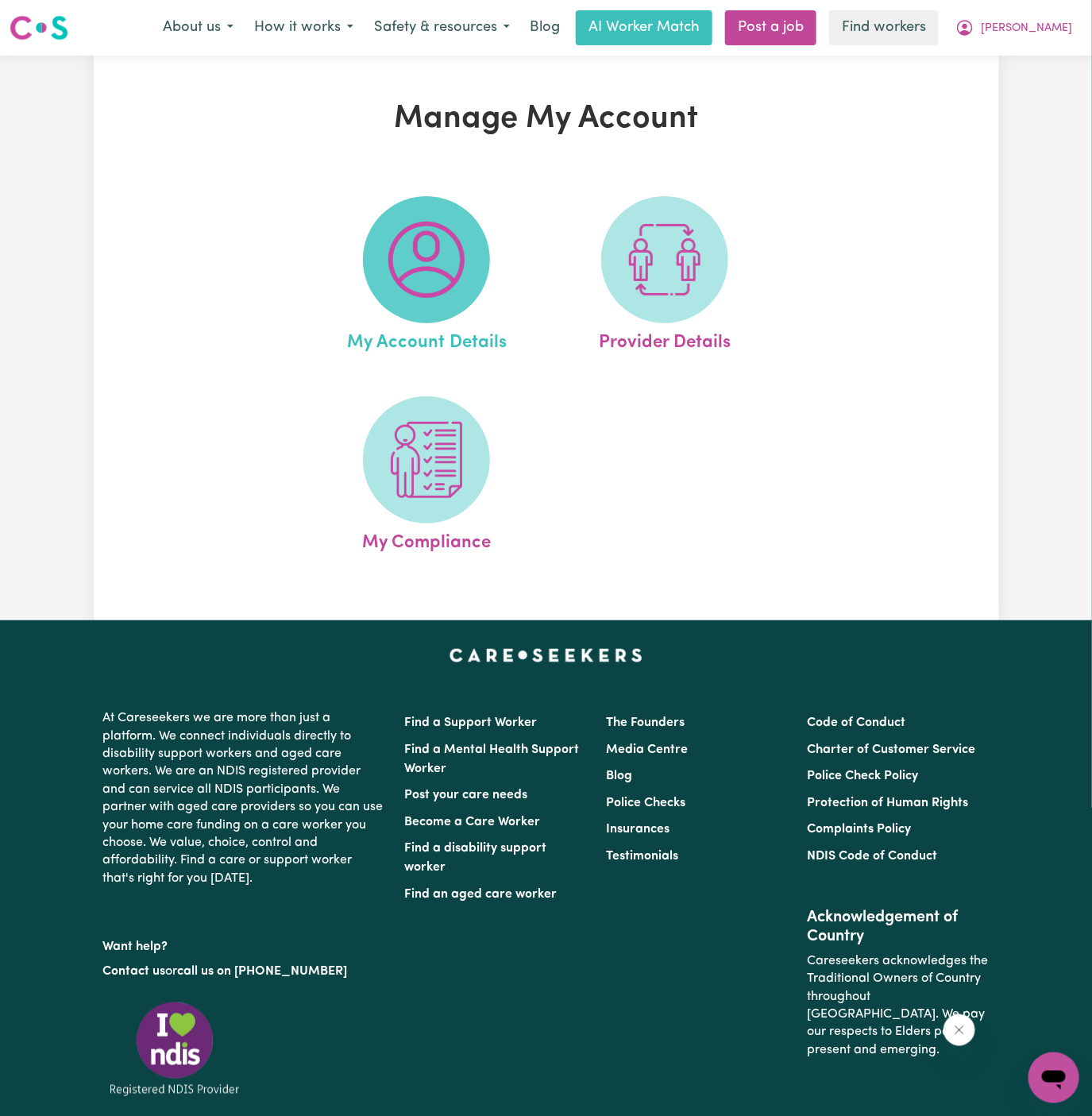
click at [444, 275] on img at bounding box center [427, 260] width 77 height 77
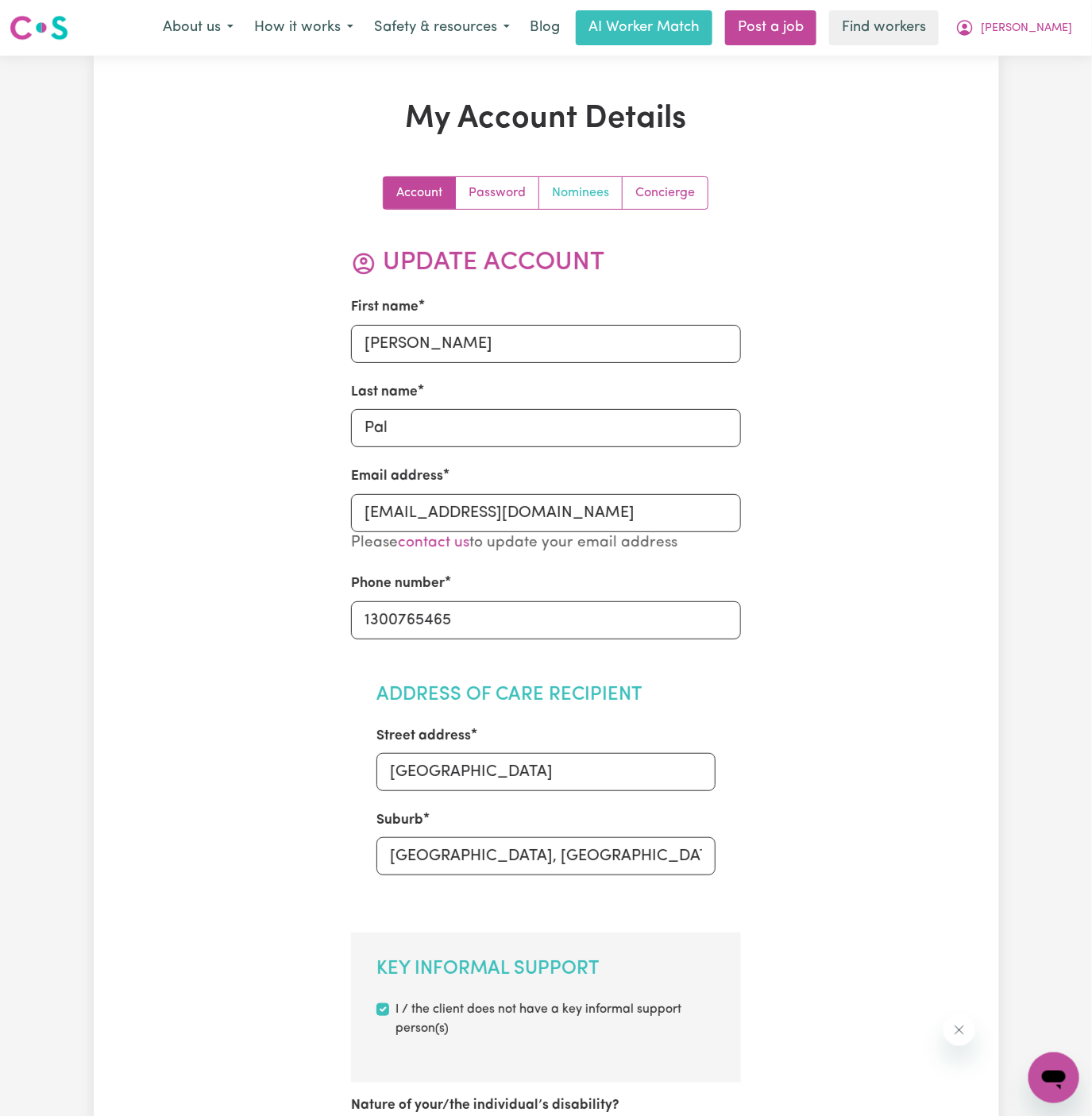
click at [600, 198] on link "Nominees" at bounding box center [581, 192] width 83 height 32
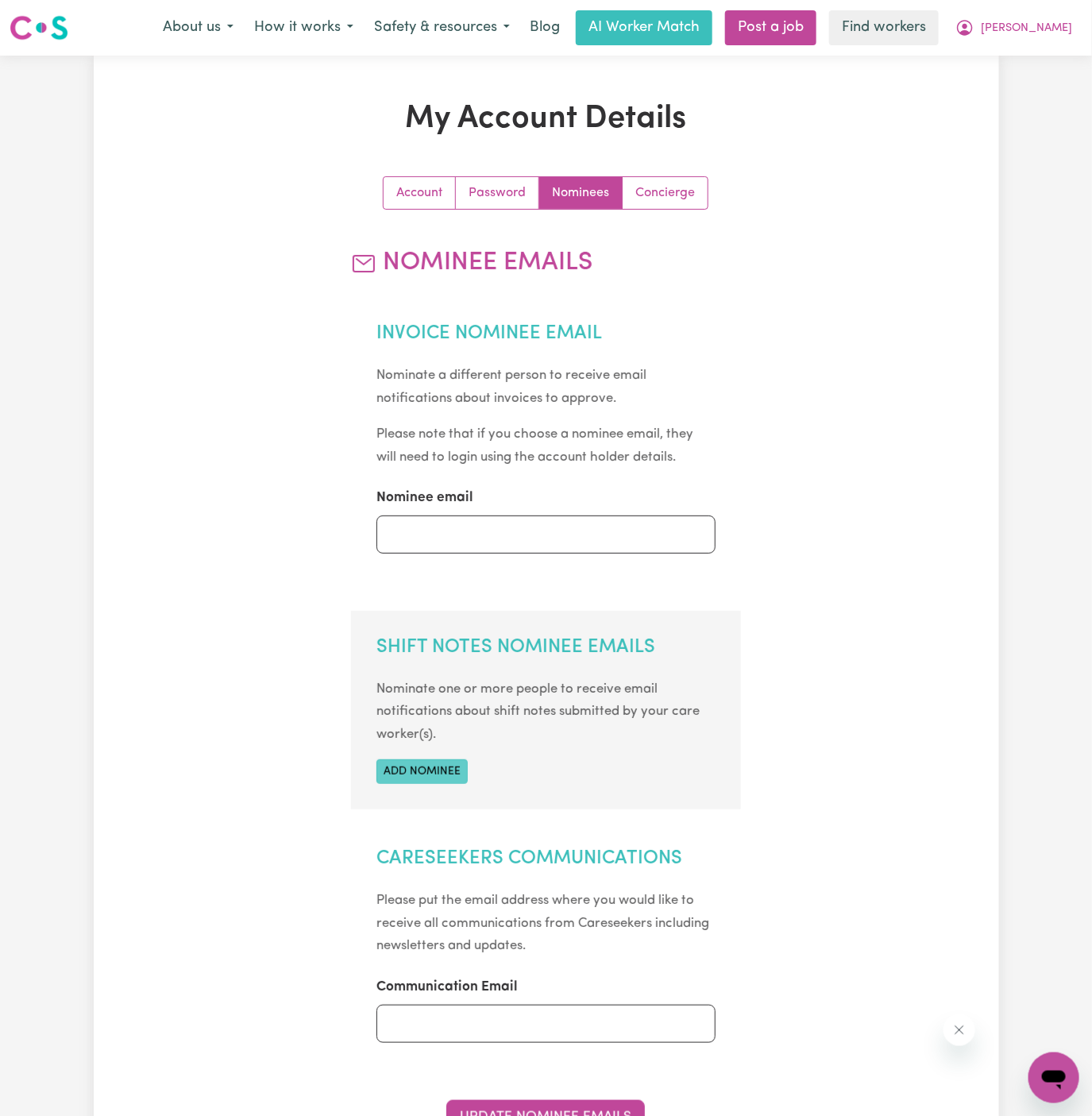
click at [434, 779] on button "Add nominee" at bounding box center [422, 771] width 91 height 24
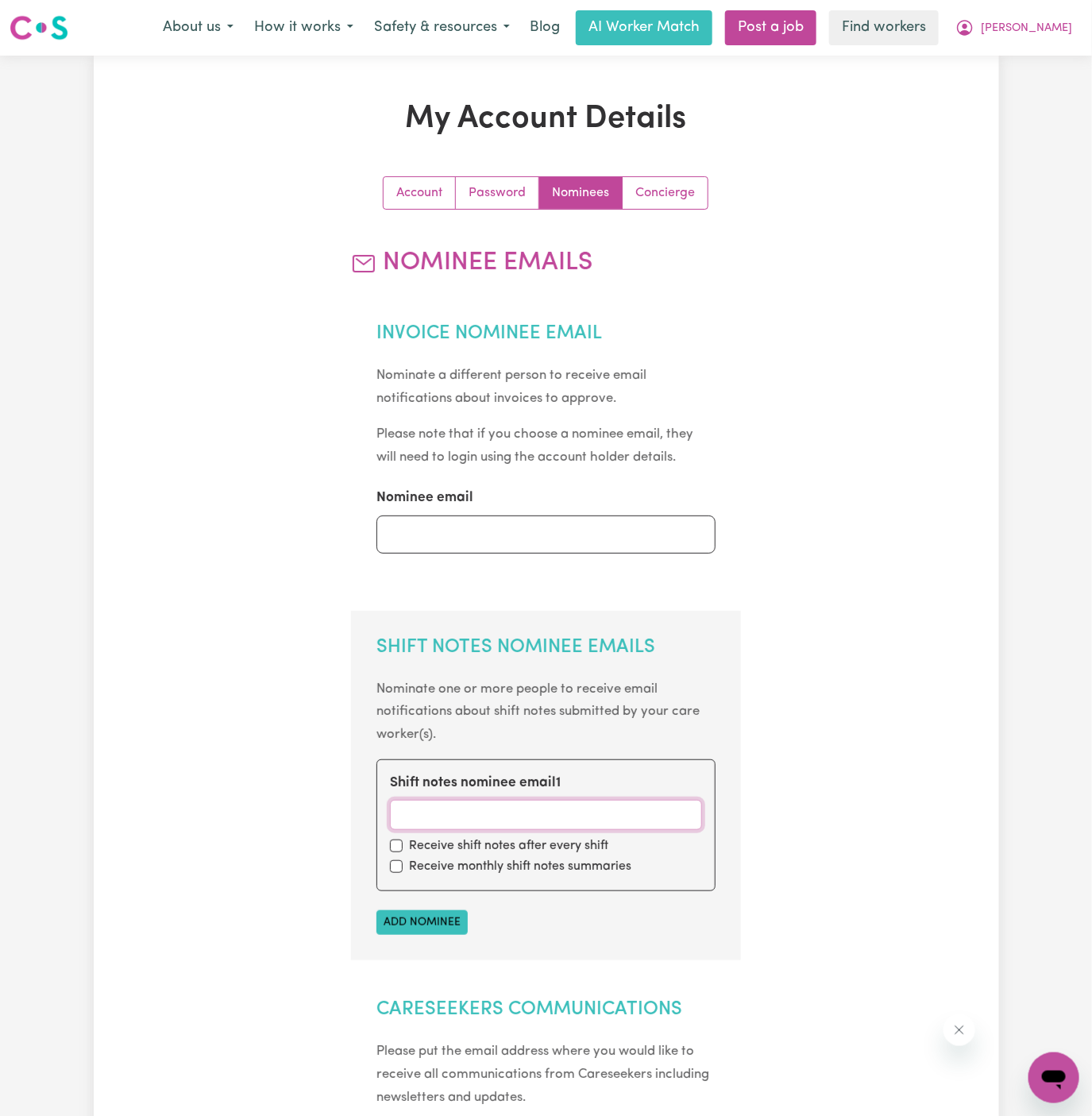
click at [461, 819] on input "Shift notes nominee email 1" at bounding box center [546, 815] width 312 height 30
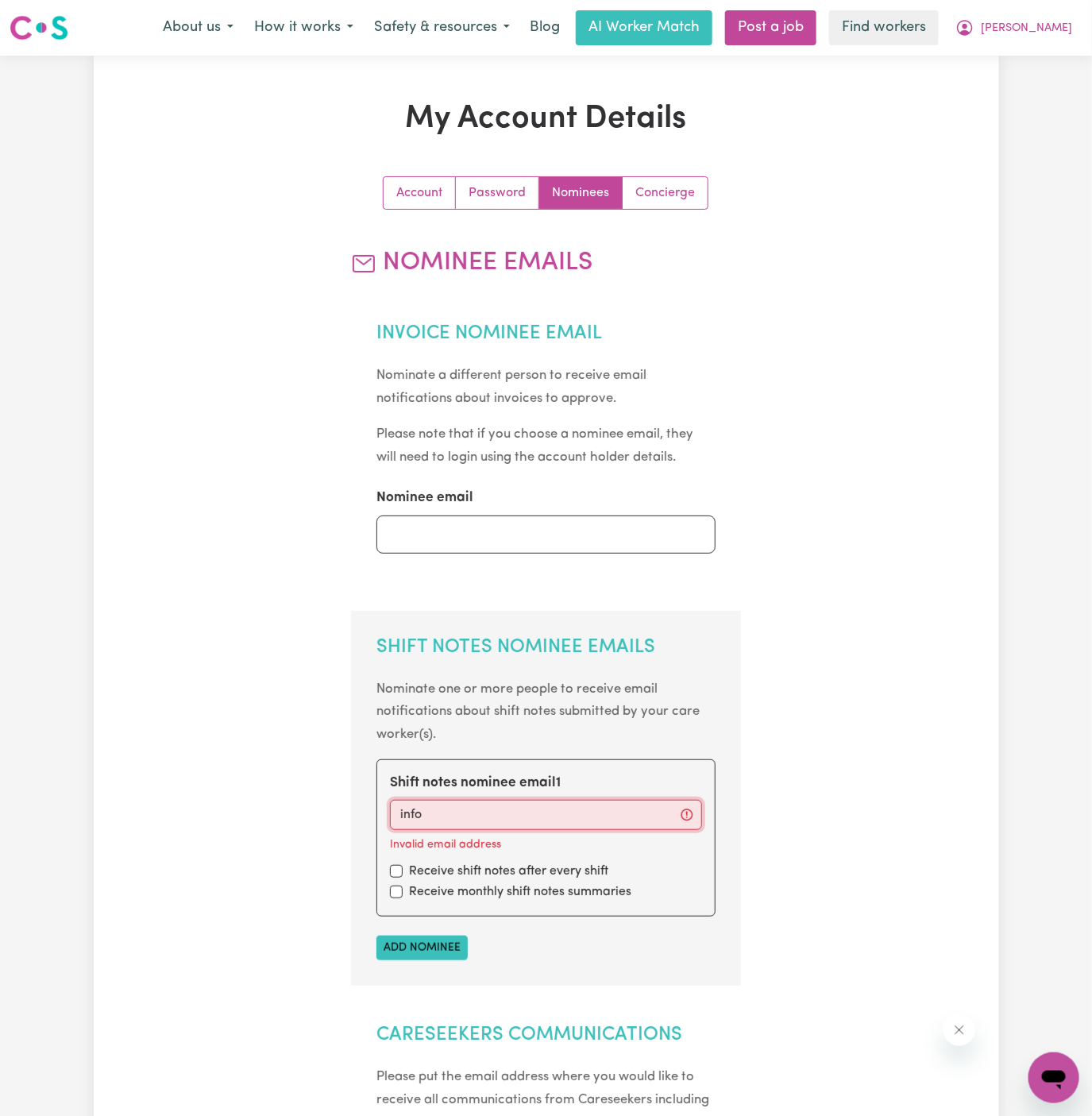
type input "[EMAIL_ADDRESS][DOMAIN_NAME]"
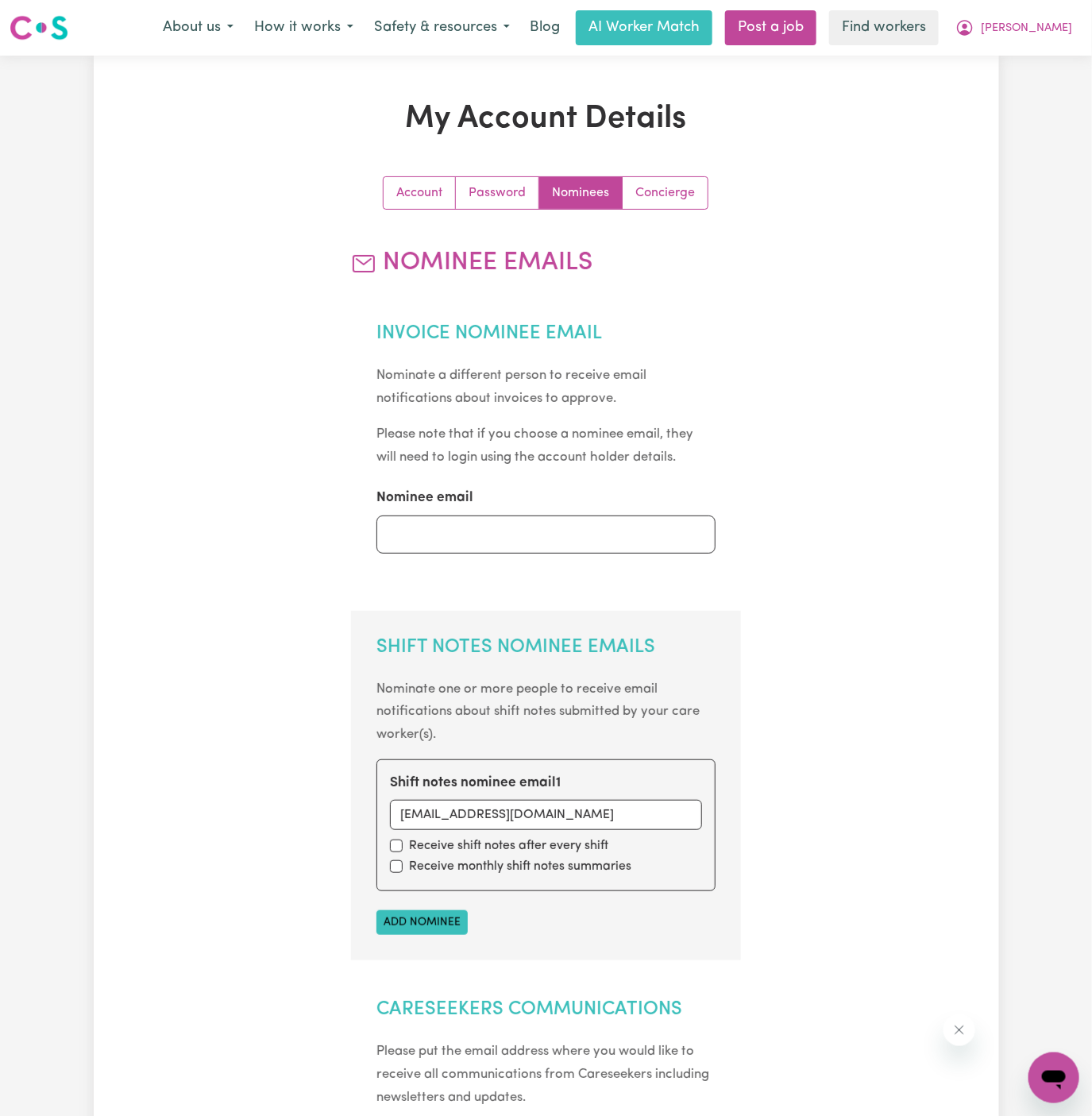
click at [425, 851] on label "Receive shift notes after every shift" at bounding box center [509, 845] width 200 height 19
click at [396, 852] on div "Receive shift notes after every shift" at bounding box center [546, 845] width 312 height 19
click at [396, 866] on input "checkbox" at bounding box center [397, 867] width 13 height 13
checkbox input "true"
click at [396, 849] on input "checkbox" at bounding box center [397, 846] width 13 height 13
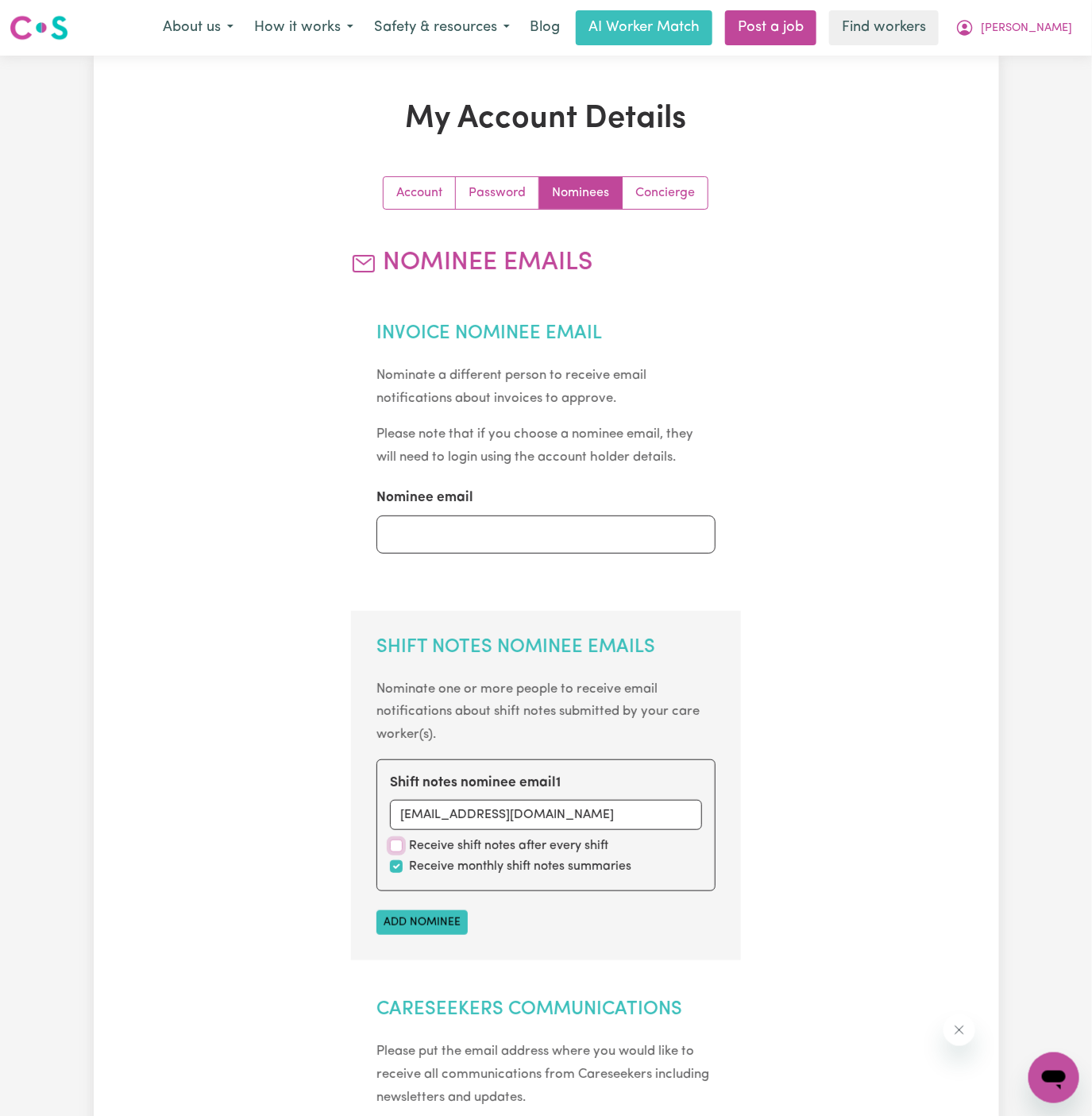
checkbox input "true"
click at [425, 900] on section "Shift Notes Nominee Emails Nominate one or more people to receive email notific…" at bounding box center [546, 786] width 390 height 350
click at [434, 917] on button "Add nominee" at bounding box center [422, 922] width 91 height 24
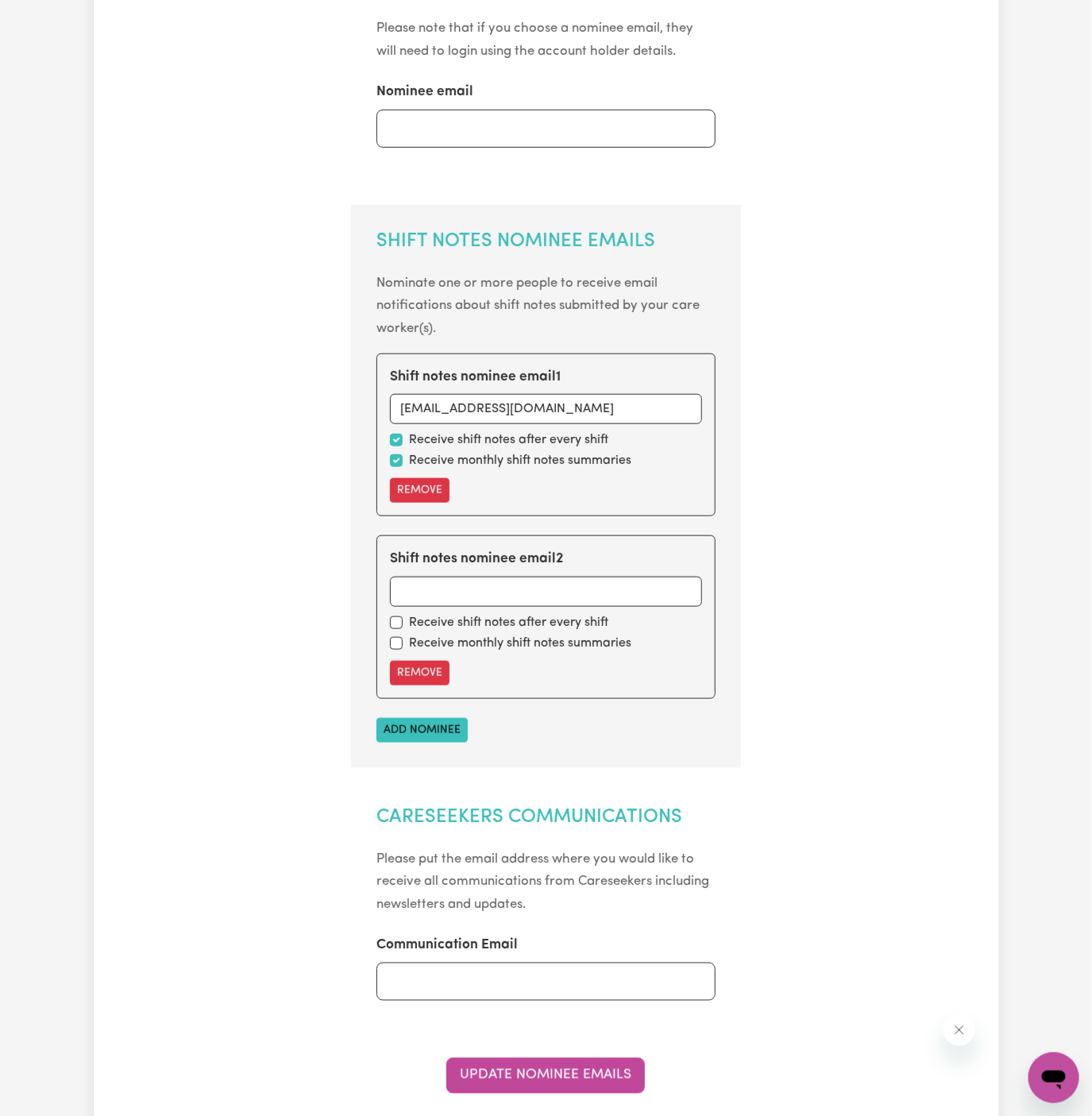
scroll to position [526, 0]
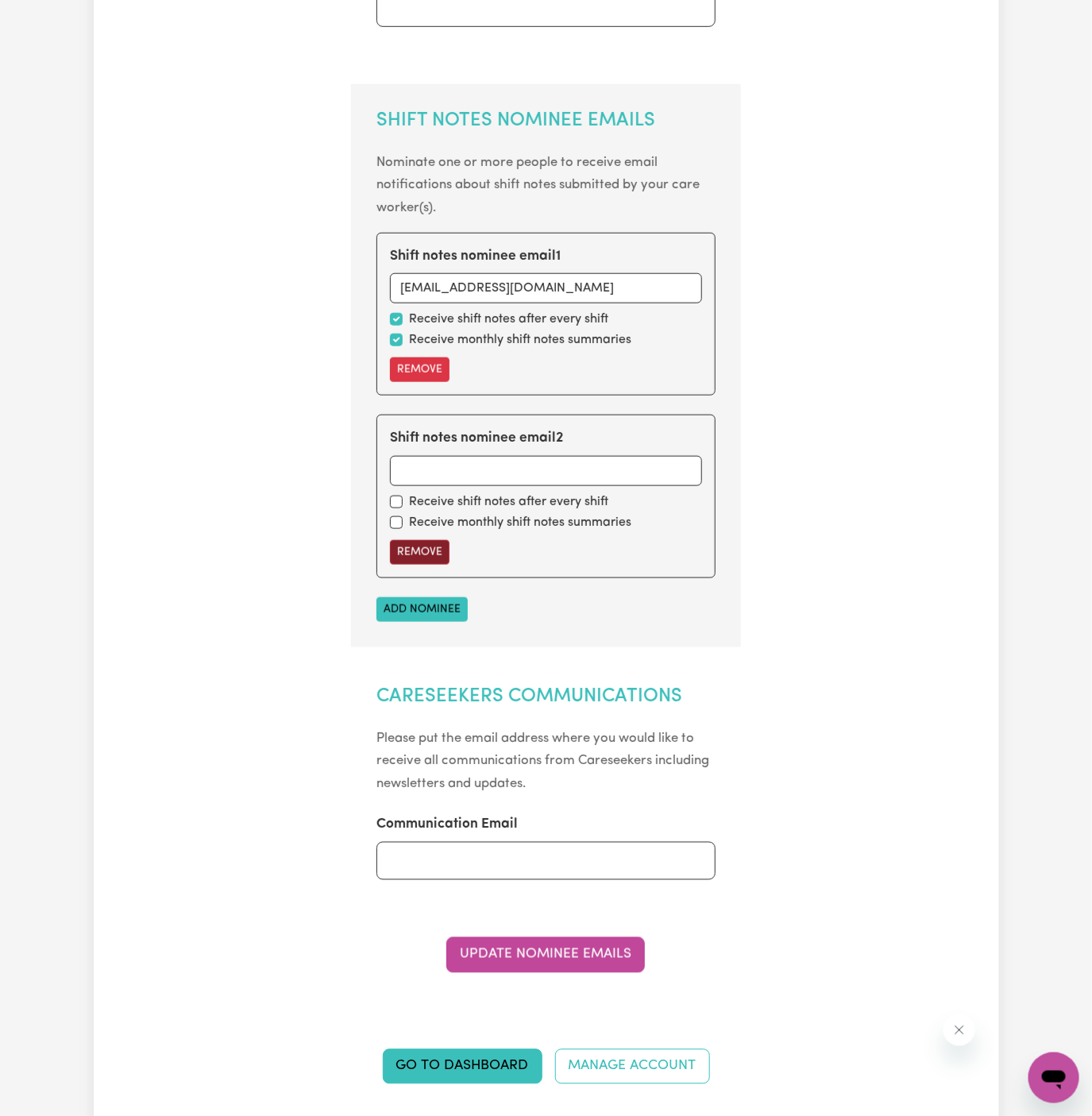
click at [438, 554] on button "Remove" at bounding box center [420, 552] width 59 height 24
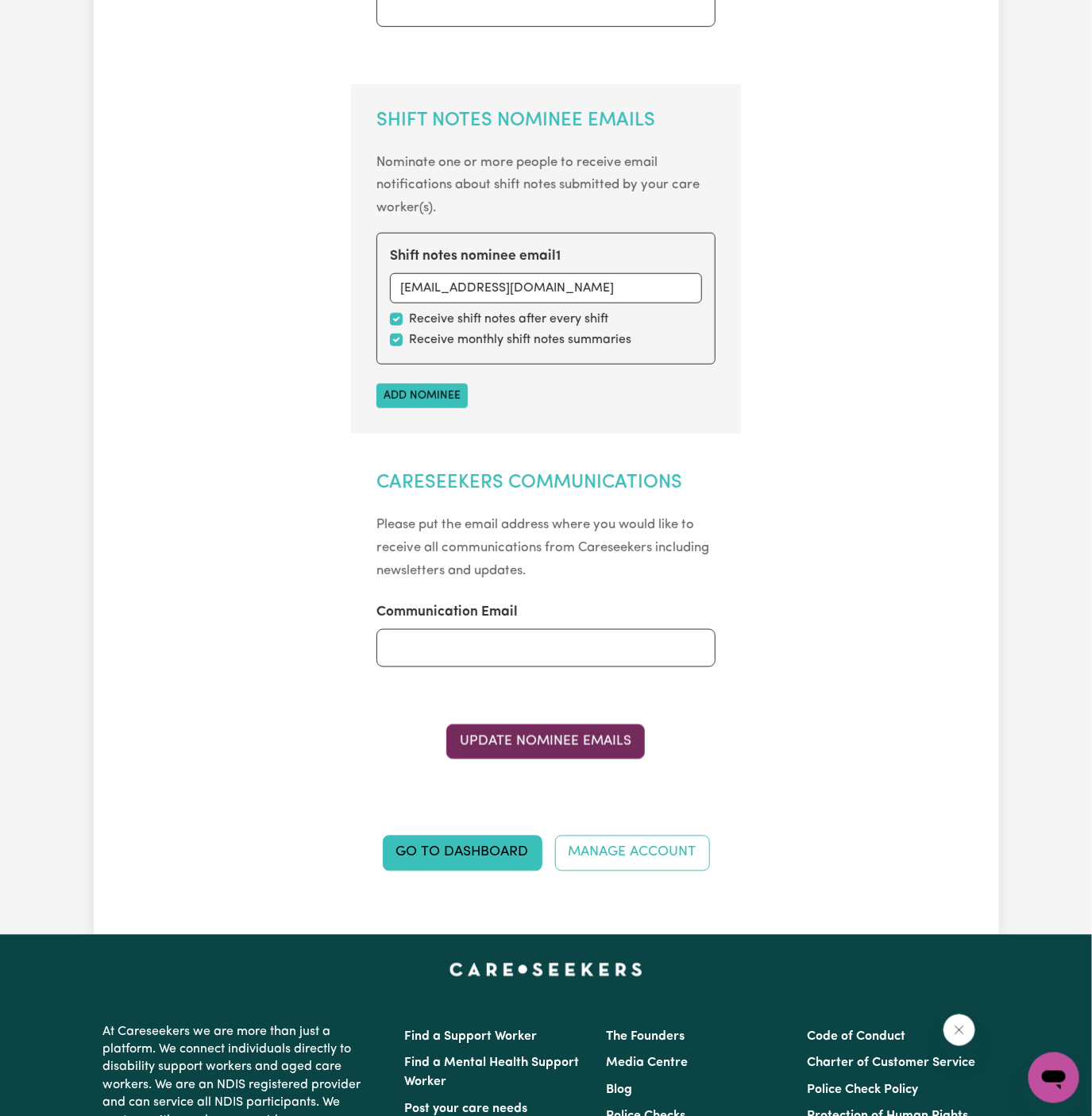
click at [561, 739] on button "Update Nominee Emails" at bounding box center [546, 741] width 199 height 35
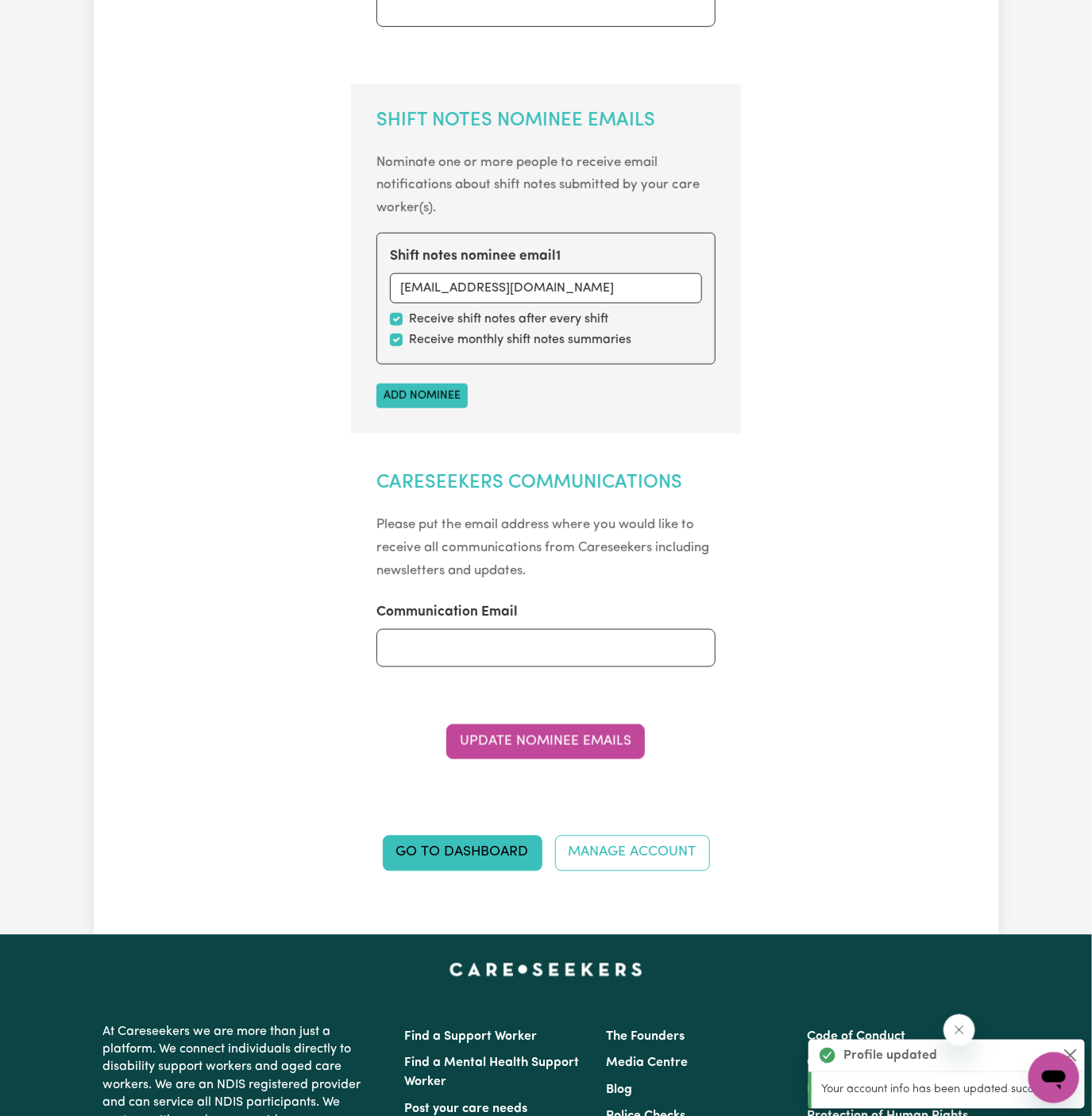
scroll to position [0, 0]
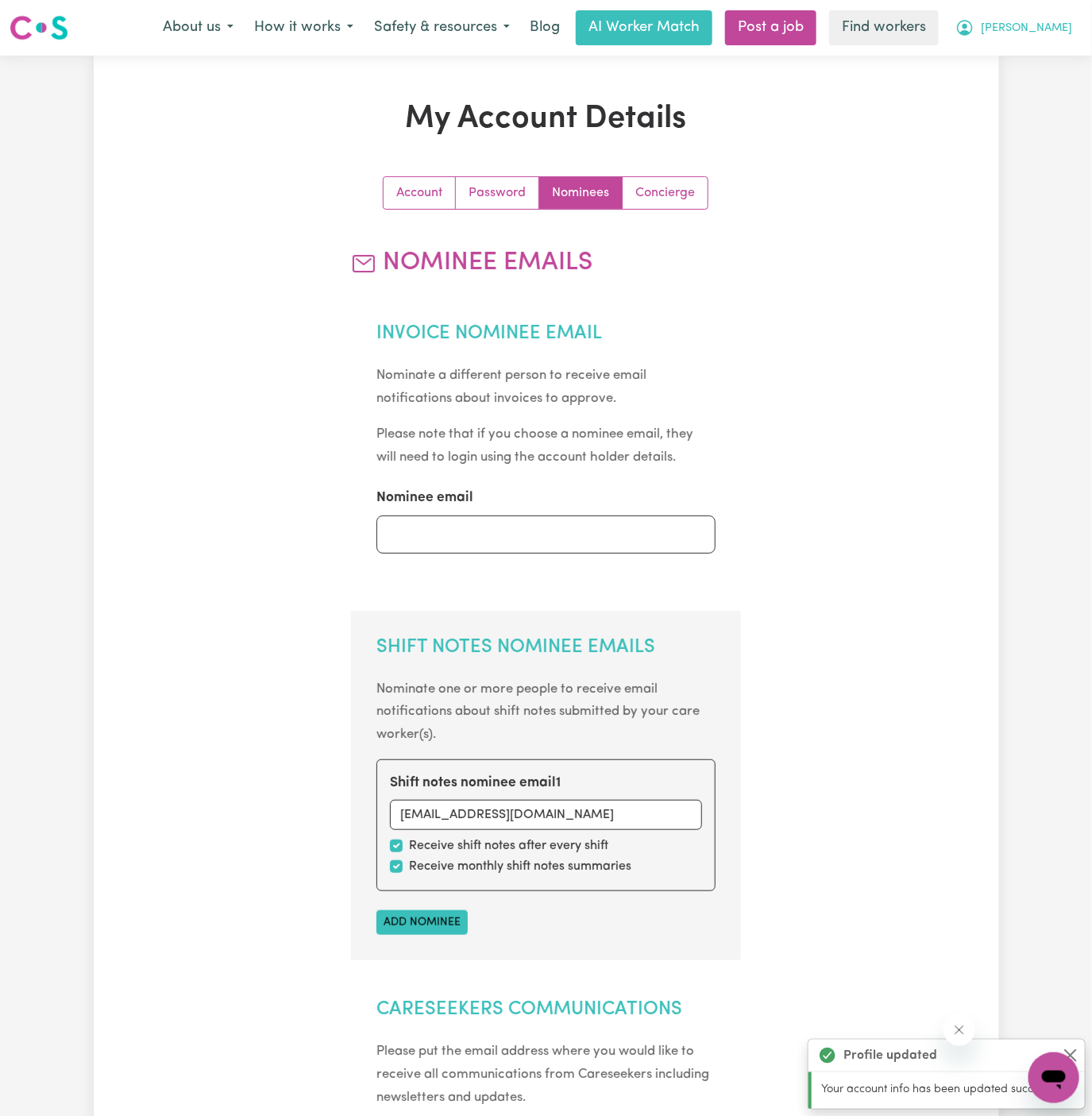
click at [1065, 30] on span "[PERSON_NAME]" at bounding box center [1027, 28] width 91 height 17
click at [1060, 69] on link "My Dashboard" at bounding box center [1019, 62] width 125 height 30
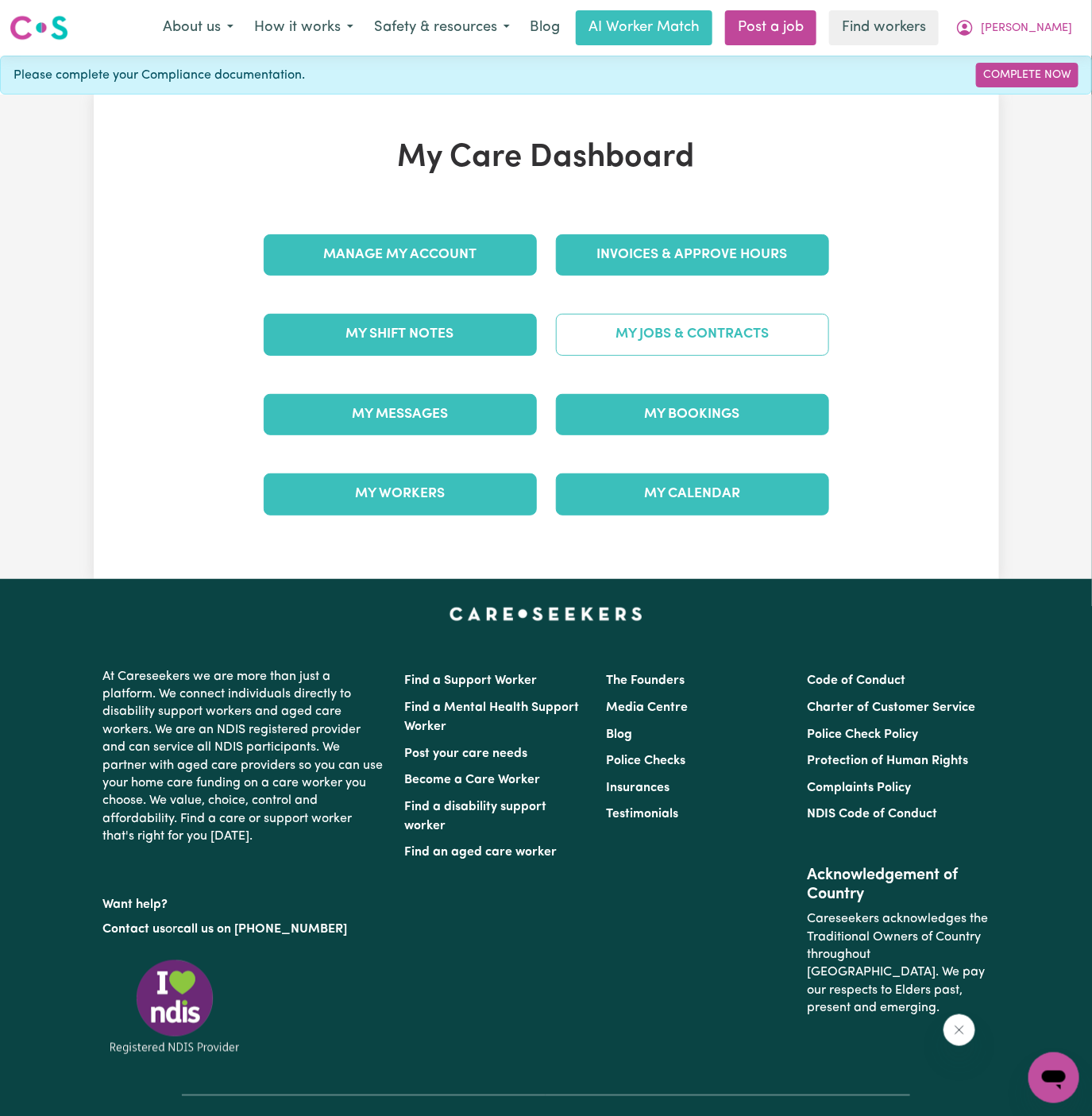
click at [698, 332] on link "My Jobs & Contracts" at bounding box center [692, 334] width 273 height 42
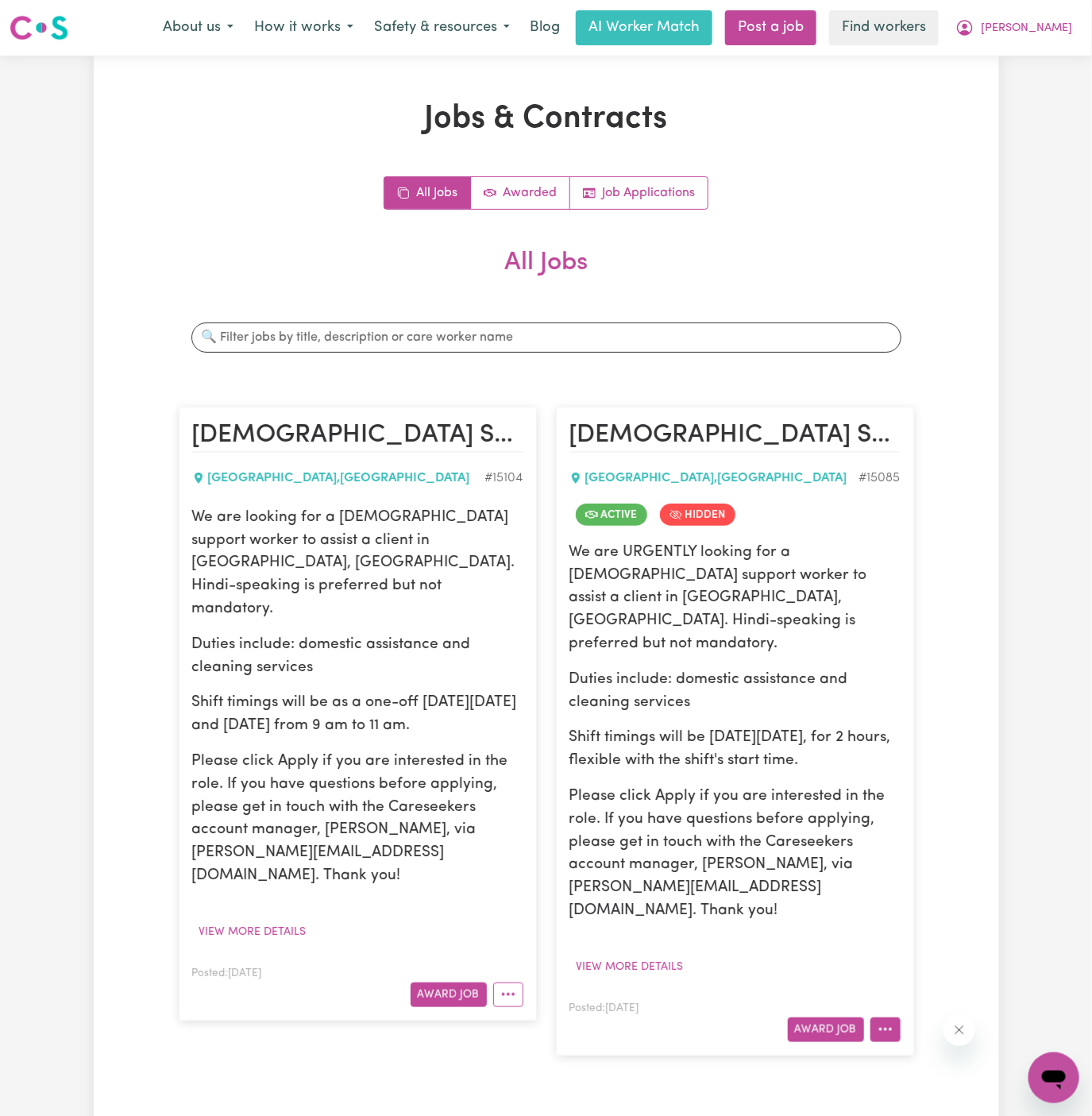
click at [879, 1022] on icon "More options" at bounding box center [885, 1029] width 15 height 15
click at [1063, 32] on span "[PERSON_NAME]" at bounding box center [1027, 28] width 91 height 17
click at [1052, 50] on link "My Dashboard" at bounding box center [1019, 62] width 125 height 30
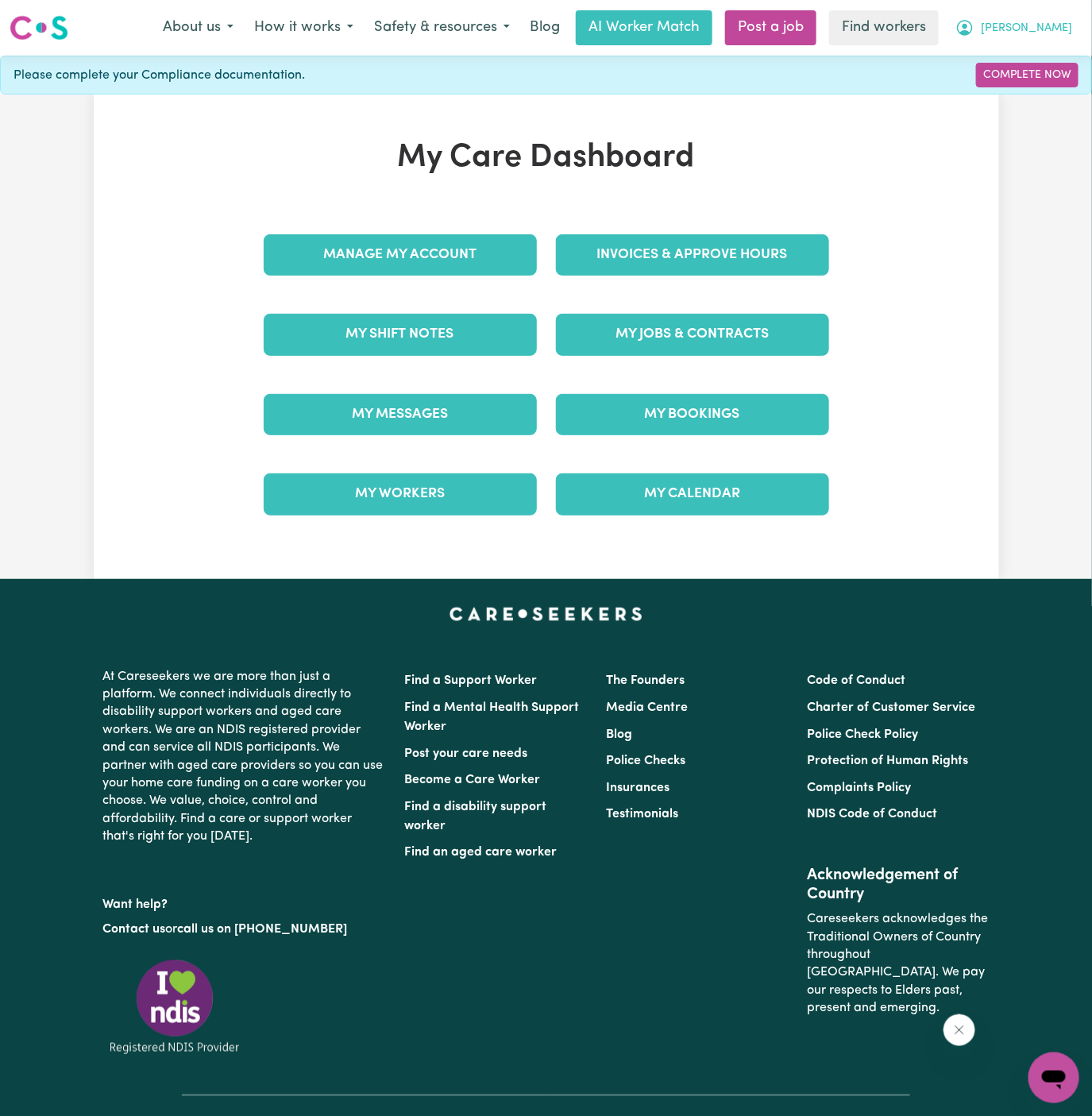
click at [1054, 42] on button "[PERSON_NAME]" at bounding box center [1014, 28] width 138 height 33
click at [1052, 89] on link "Logout" at bounding box center [1019, 91] width 125 height 30
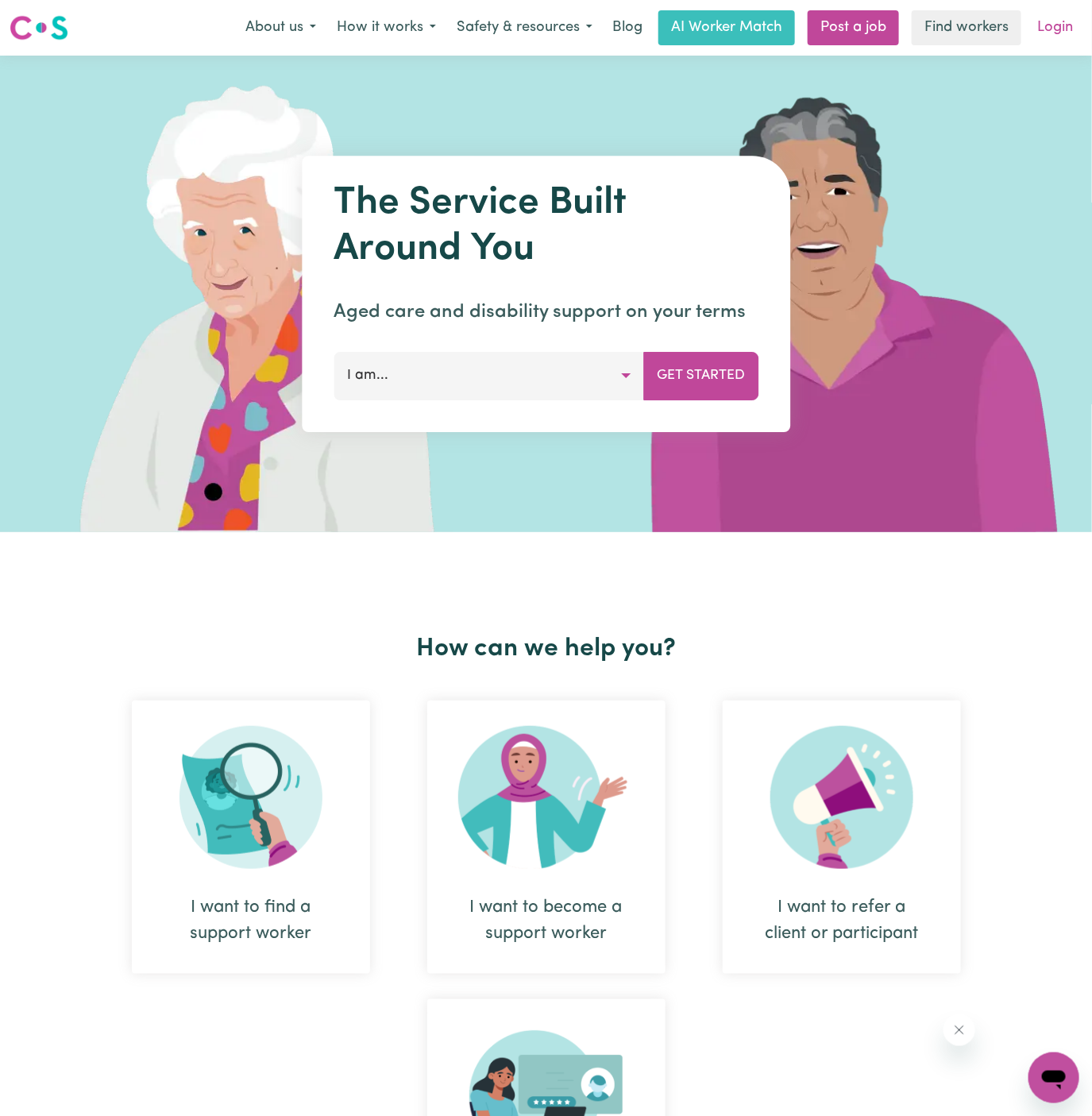
click at [1050, 25] on link "Login" at bounding box center [1055, 28] width 55 height 35
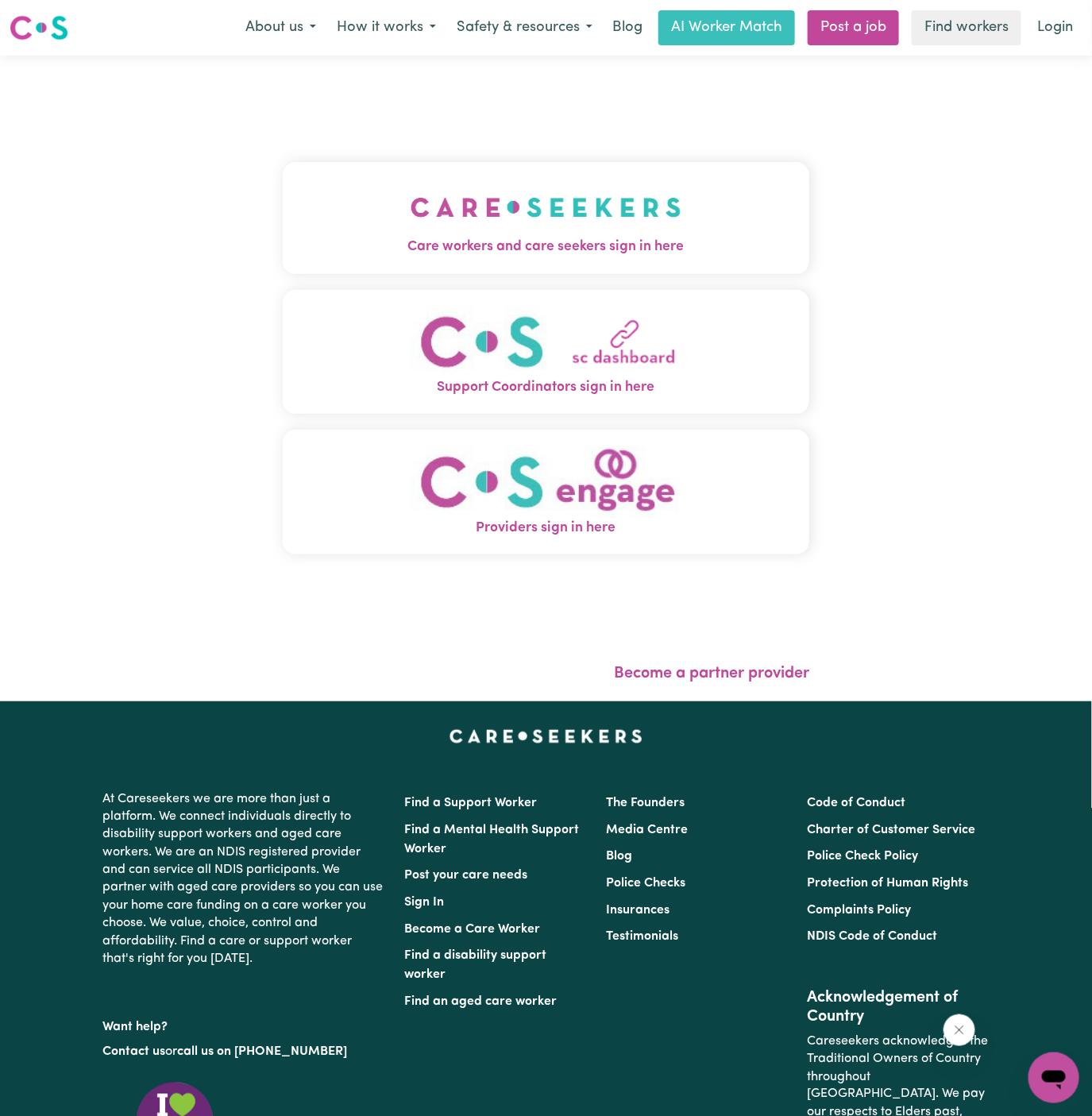
click at [551, 204] on img "Care workers and care seekers sign in here" at bounding box center [546, 207] width 271 height 59
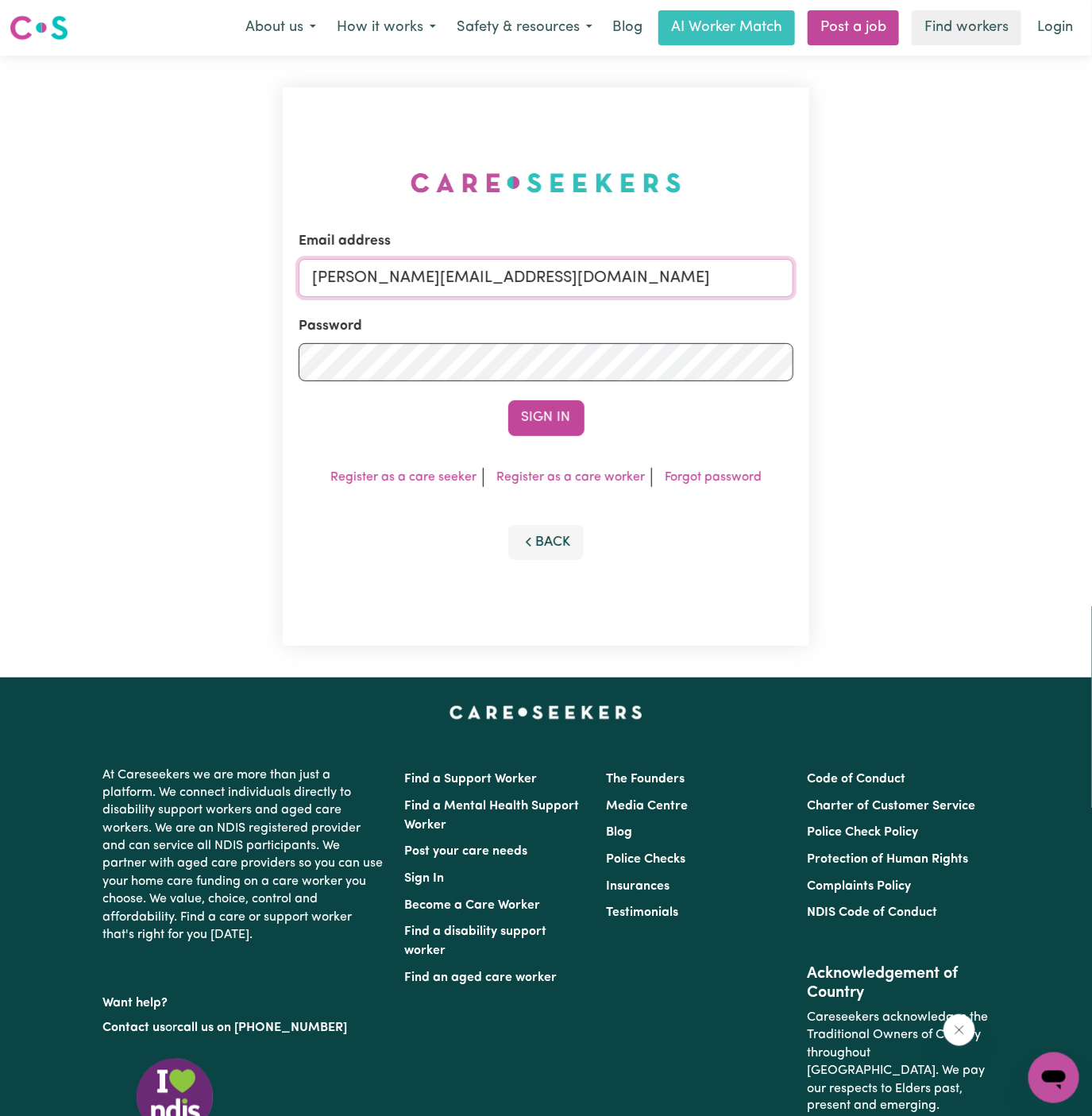
click at [627, 279] on input "[PERSON_NAME][EMAIL_ADDRESS][DOMAIN_NAME]" at bounding box center [546, 278] width 495 height 38
drag, startPoint x: 391, startPoint y: 277, endPoint x: 1120, endPoint y: 344, distance: 732.1
click at [1091, 344] on html "Menu About us How it works Safety & resources Blog AI Worker Match Post a job F…" at bounding box center [546, 680] width 1092 height 1360
type input "[EMAIL_ADDRESS][DOMAIN_NAME]"
click at [561, 410] on button "Sign In" at bounding box center [547, 417] width 77 height 35
